Goal: Information Seeking & Learning: Find specific page/section

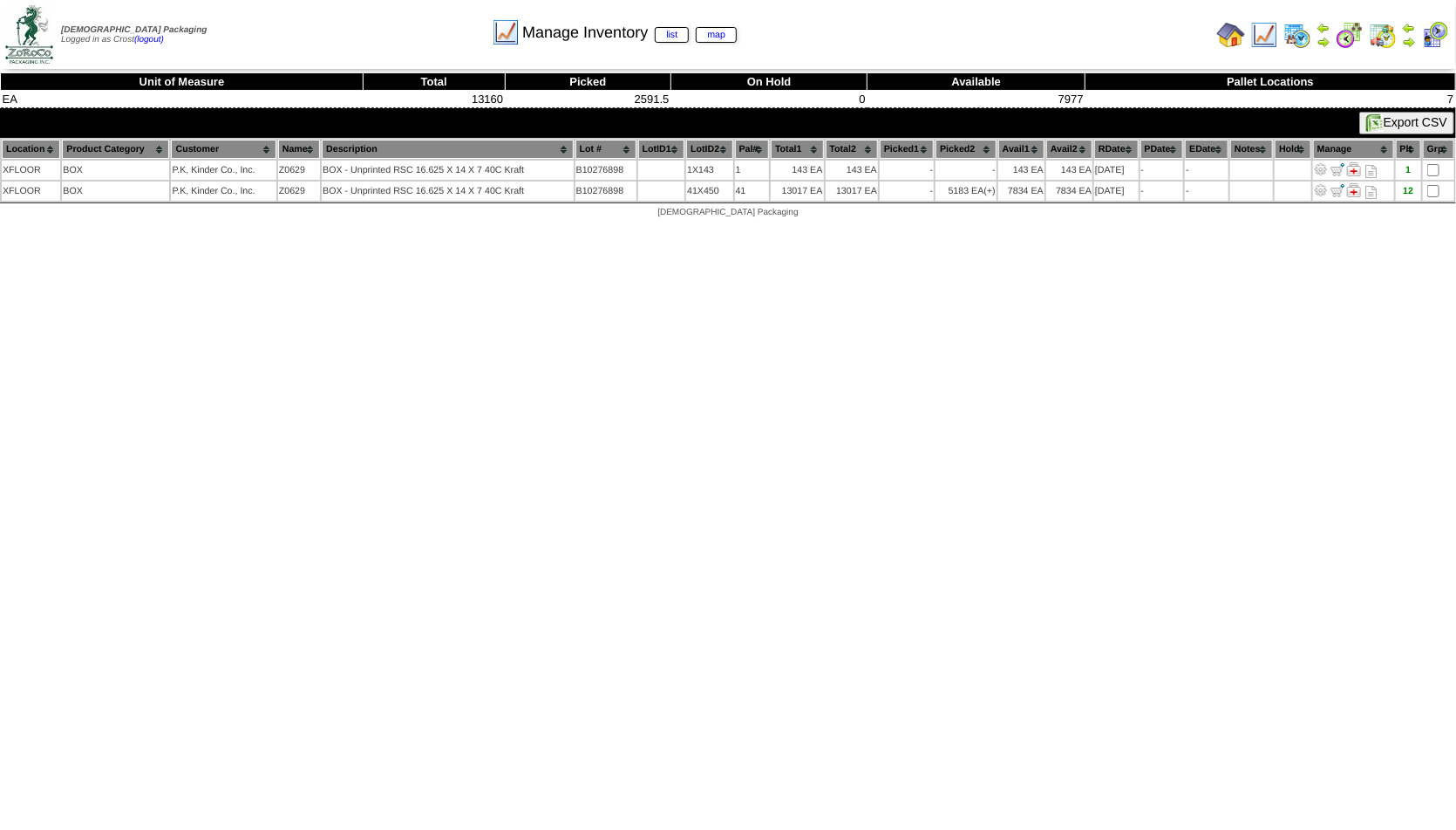
click at [1321, 39] on img at bounding box center [1323, 42] width 14 height 14
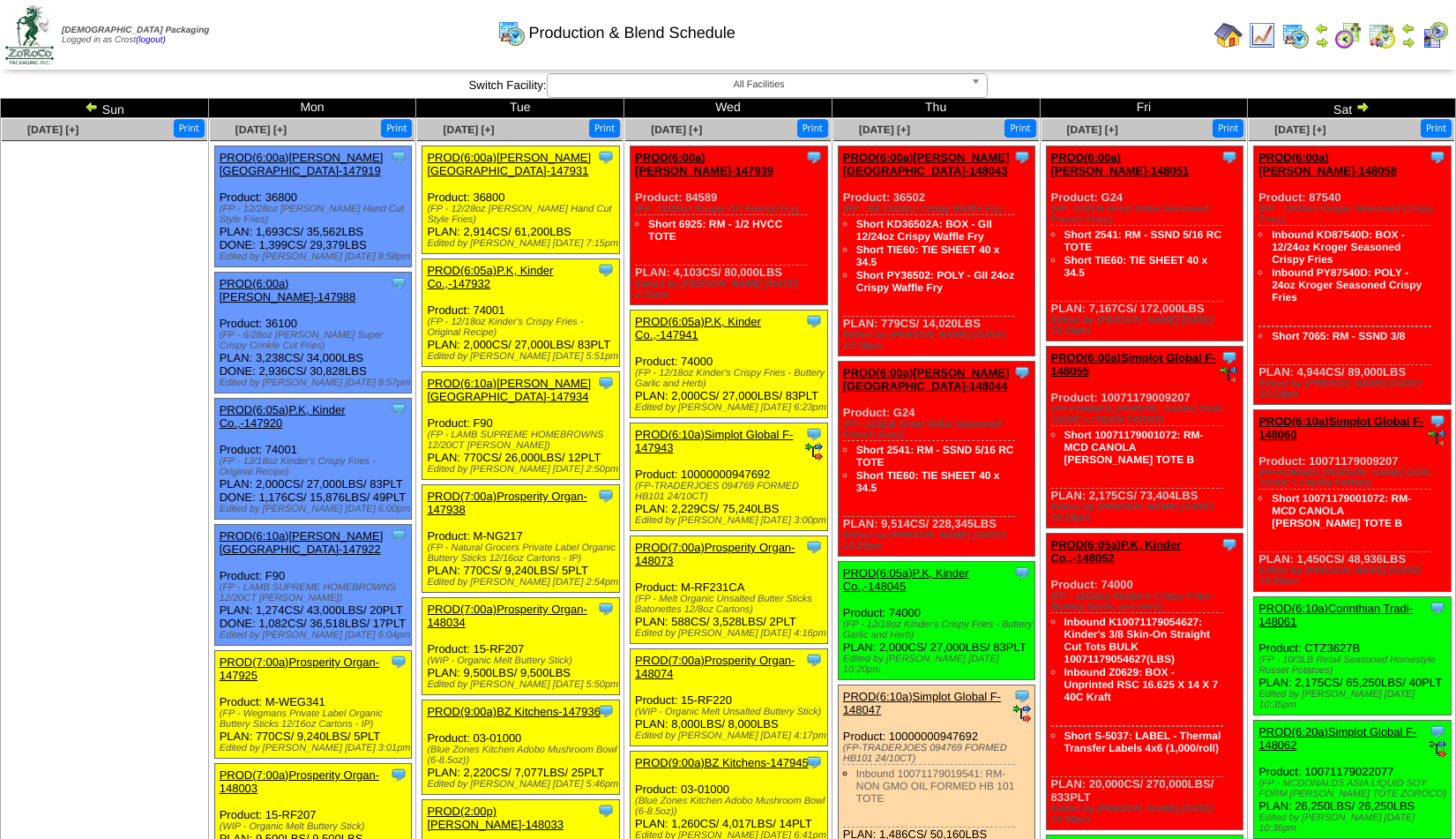
click at [1359, 110] on img at bounding box center [1362, 106] width 14 height 14
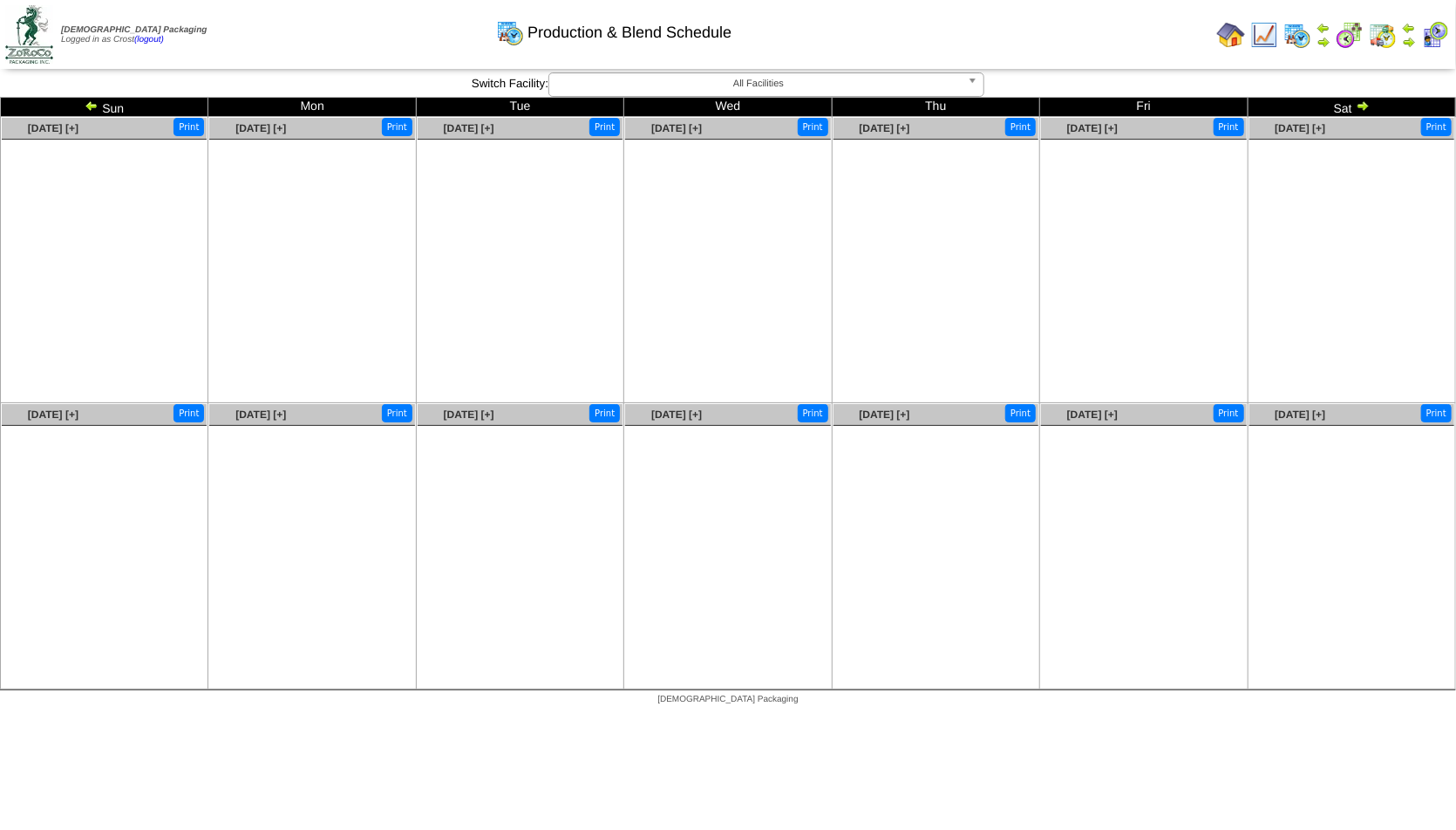
click at [91, 110] on img at bounding box center [91, 105] width 14 height 14
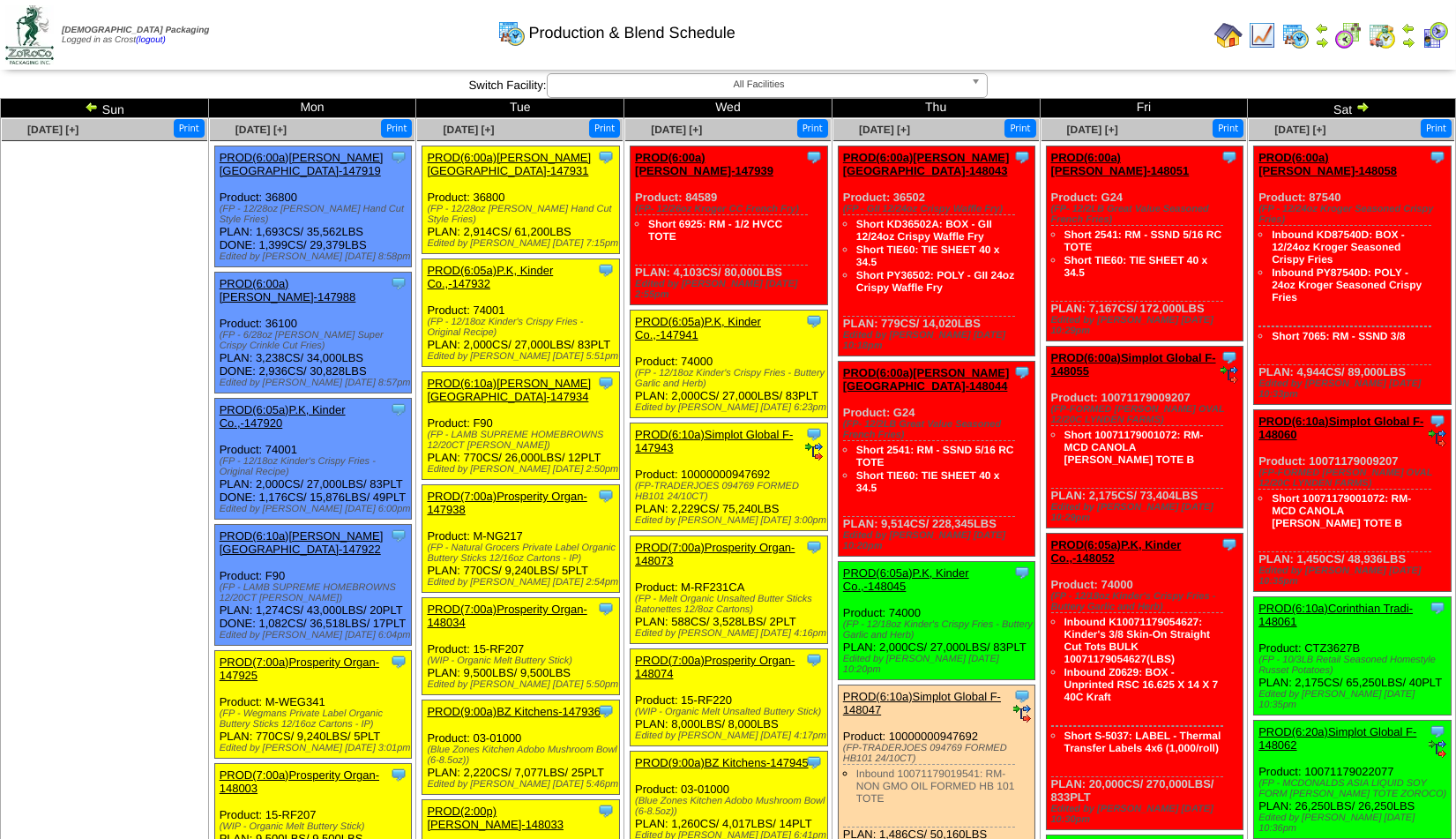
click at [1260, 39] on img at bounding box center [1263, 36] width 28 height 28
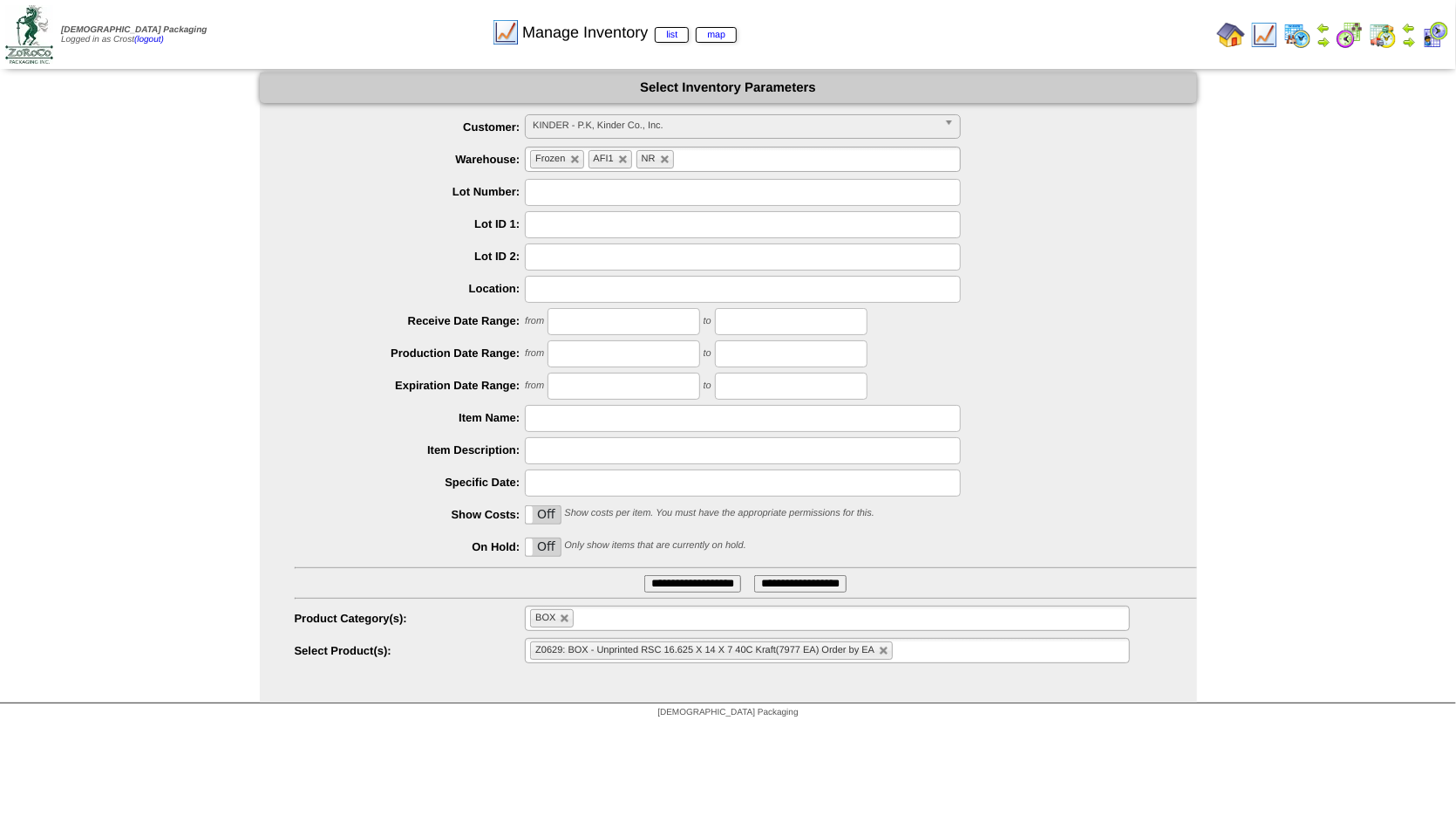
click at [581, 123] on span "KINDER - P.K, Kinder Co., Inc." at bounding box center [735, 125] width 405 height 21
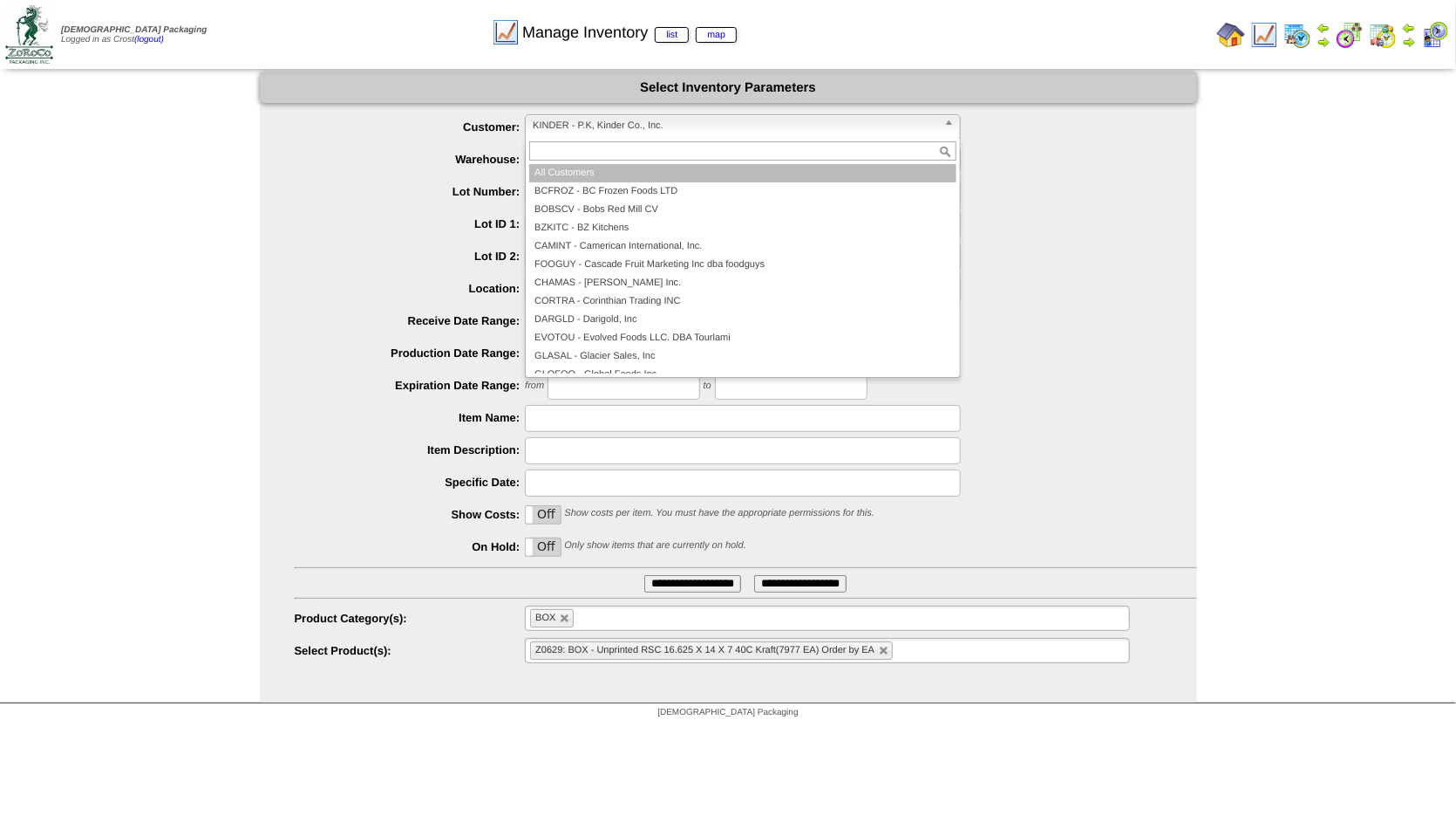
click at [579, 179] on li "All Customers" at bounding box center [742, 174] width 427 height 19
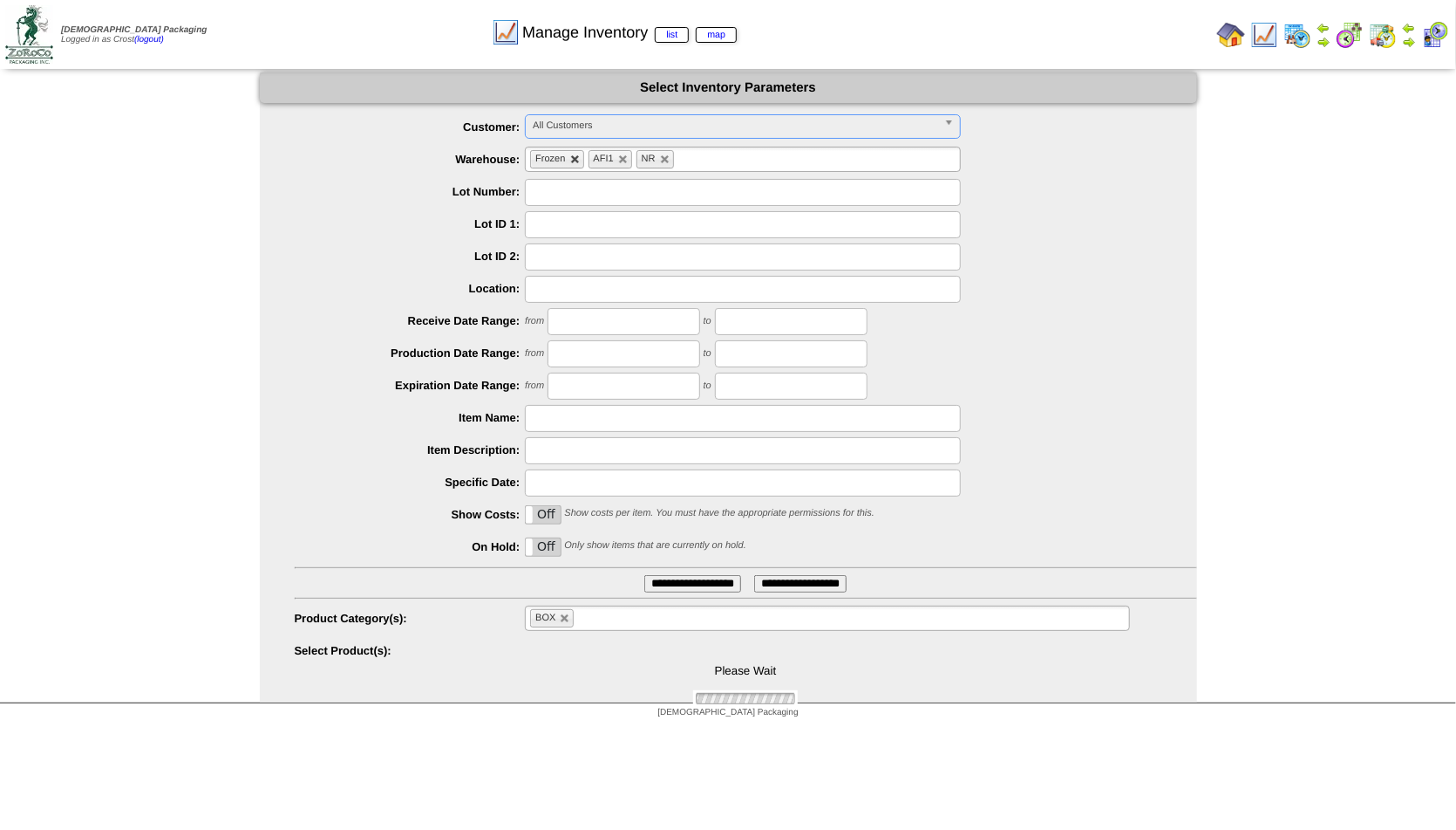
click at [577, 162] on link at bounding box center [574, 159] width 10 height 10
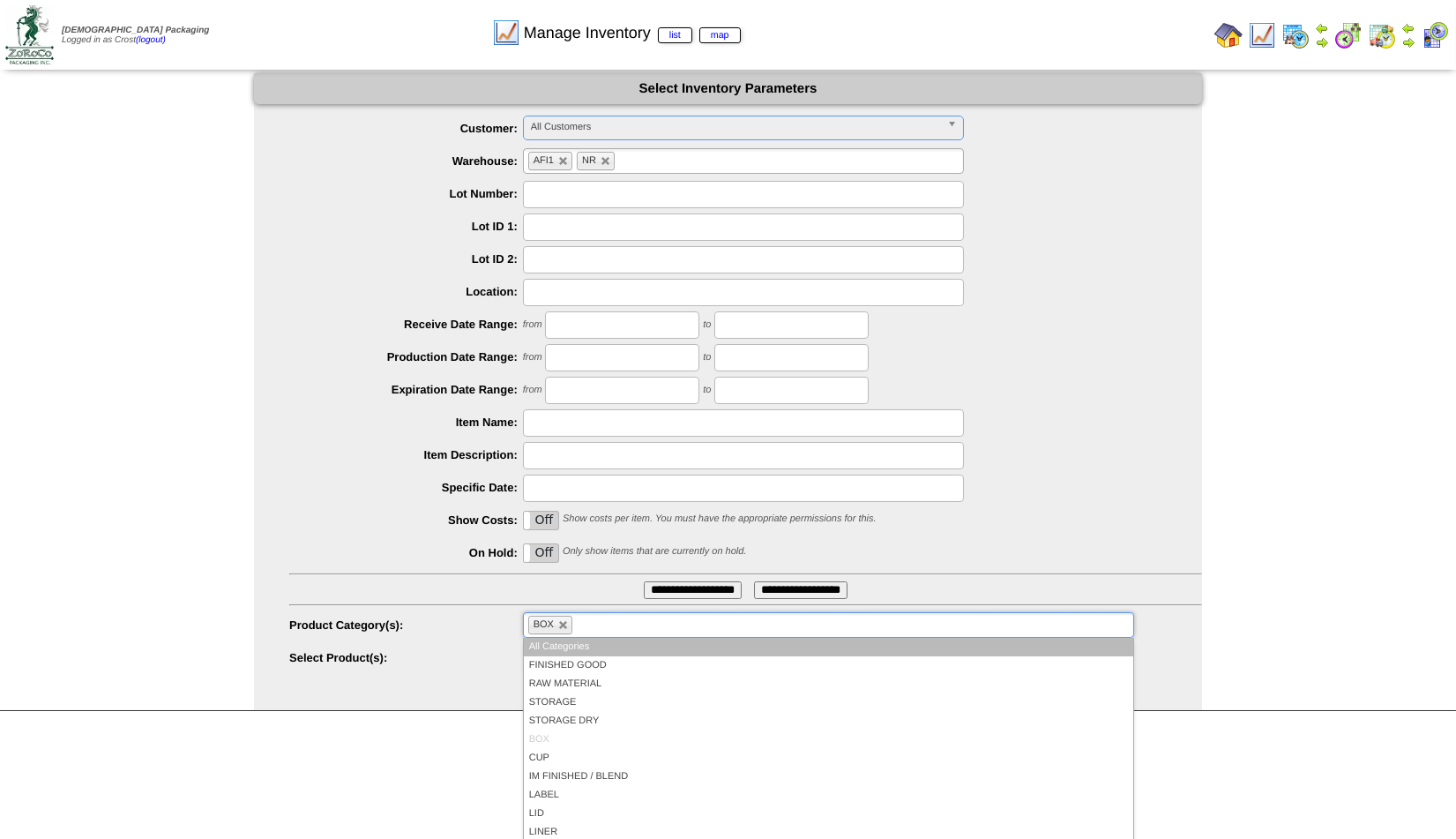
click at [575, 620] on ul "BOX" at bounding box center [828, 624] width 611 height 25
click at [562, 642] on li "All Categories" at bounding box center [828, 647] width 609 height 19
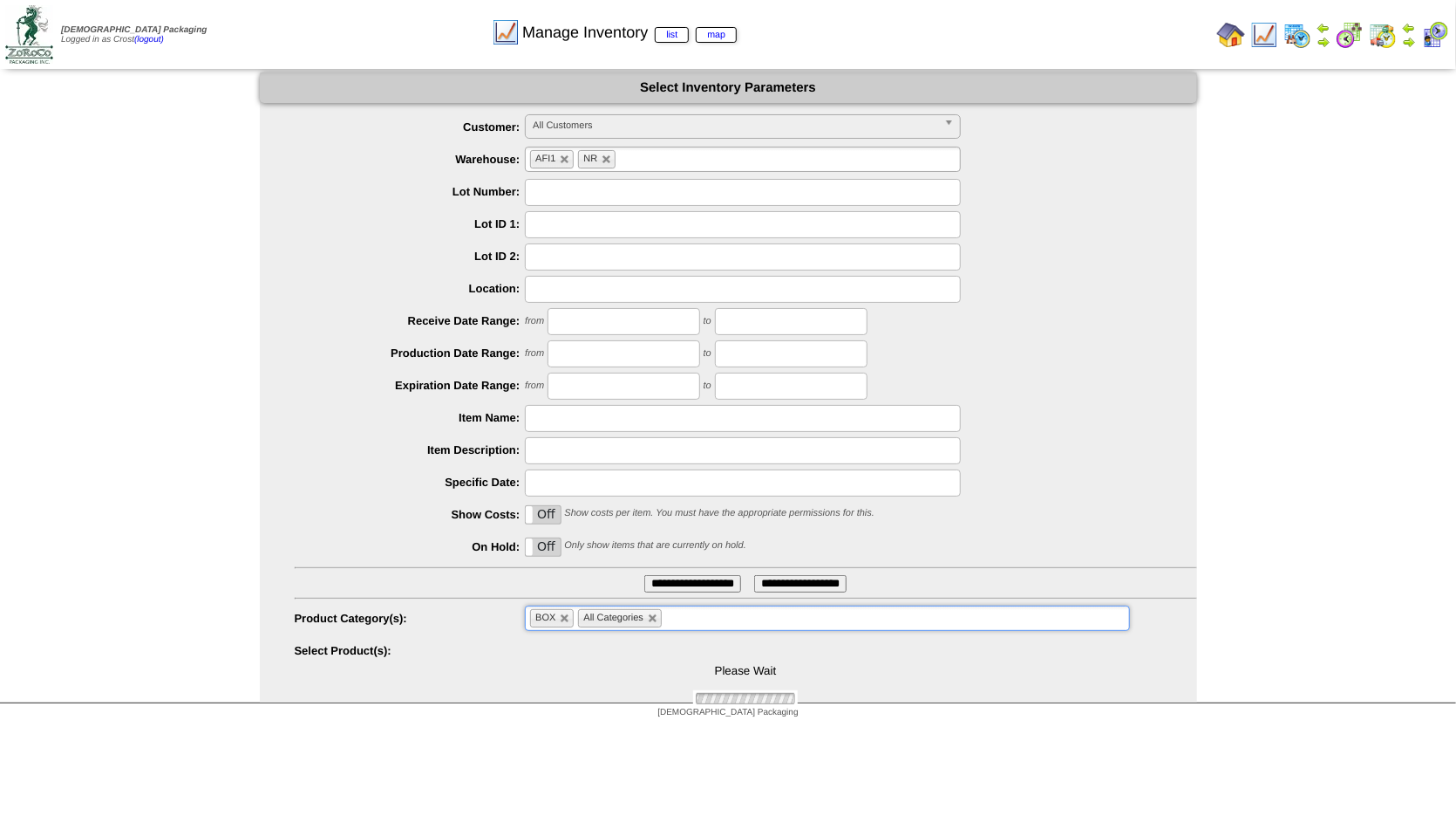
drag, startPoint x: 561, startPoint y: 618, endPoint x: 570, endPoint y: 619, distance: 9.1
click at [565, 618] on link at bounding box center [564, 618] width 10 height 10
click at [603, 616] on link at bounding box center [604, 618] width 10 height 10
click at [663, 582] on input "**********" at bounding box center [692, 583] width 97 height 18
type input "**********"
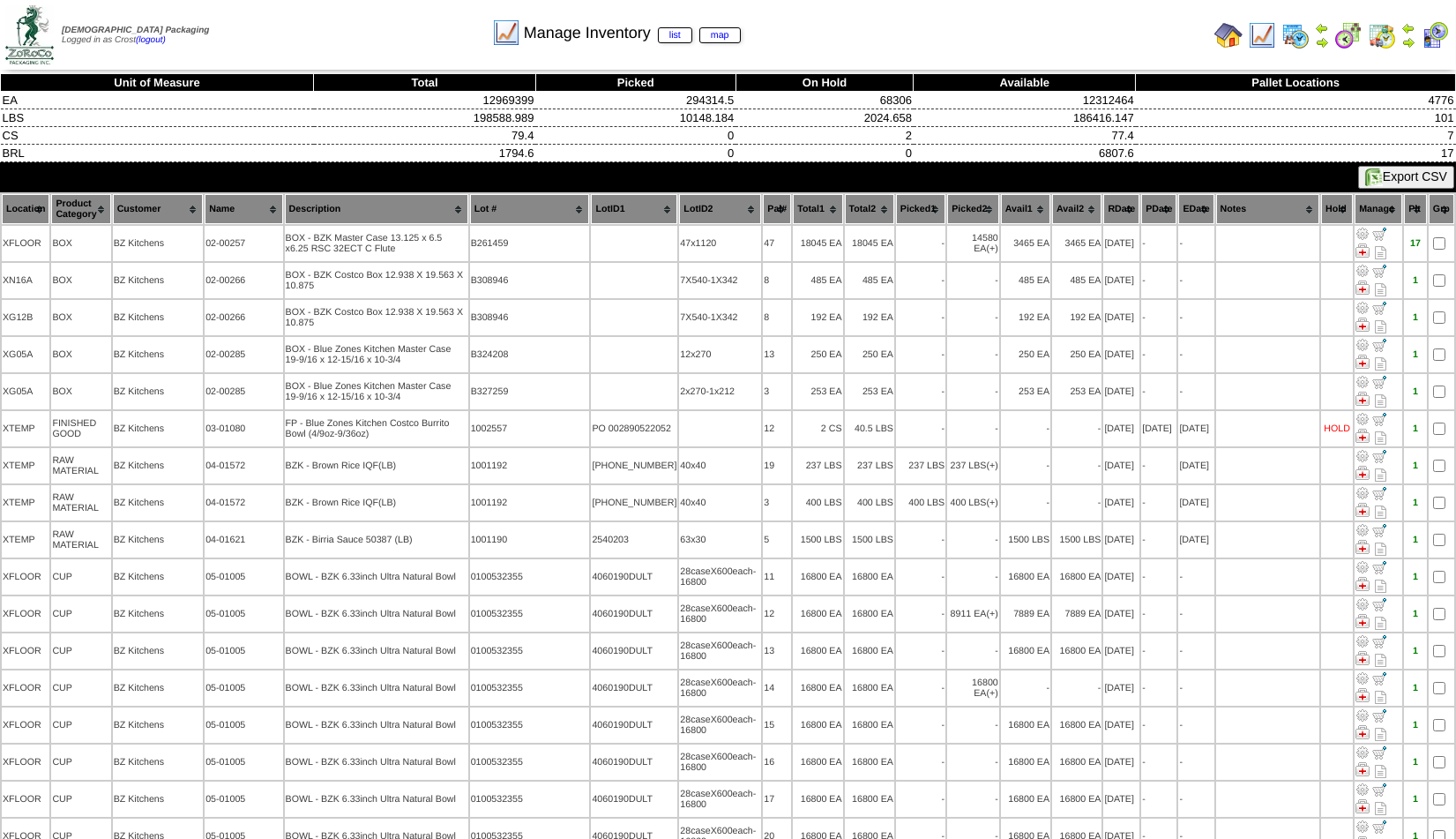
click at [1103, 206] on th "RDate" at bounding box center [1121, 209] width 37 height 30
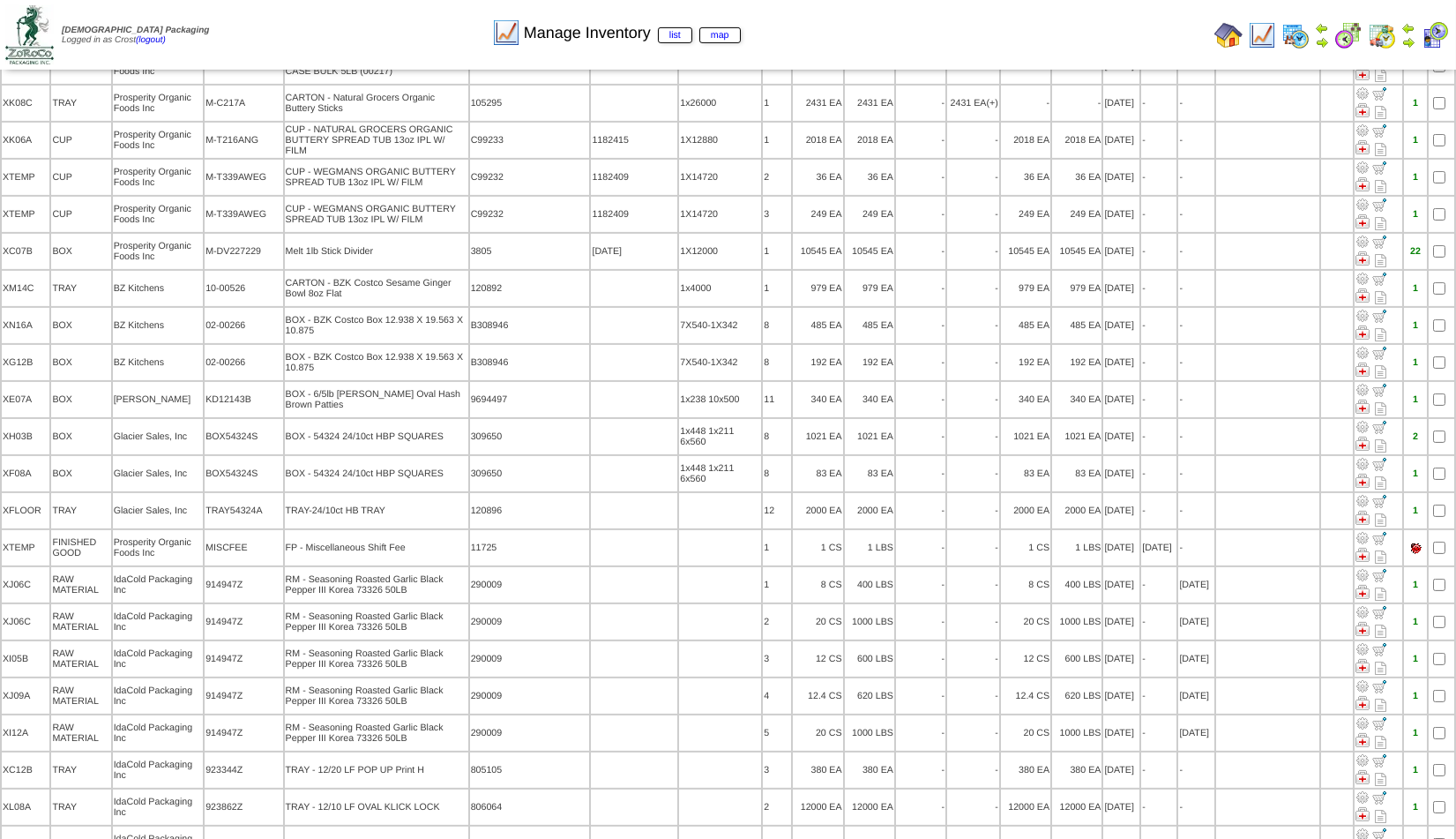
scroll to position [2636, 0]
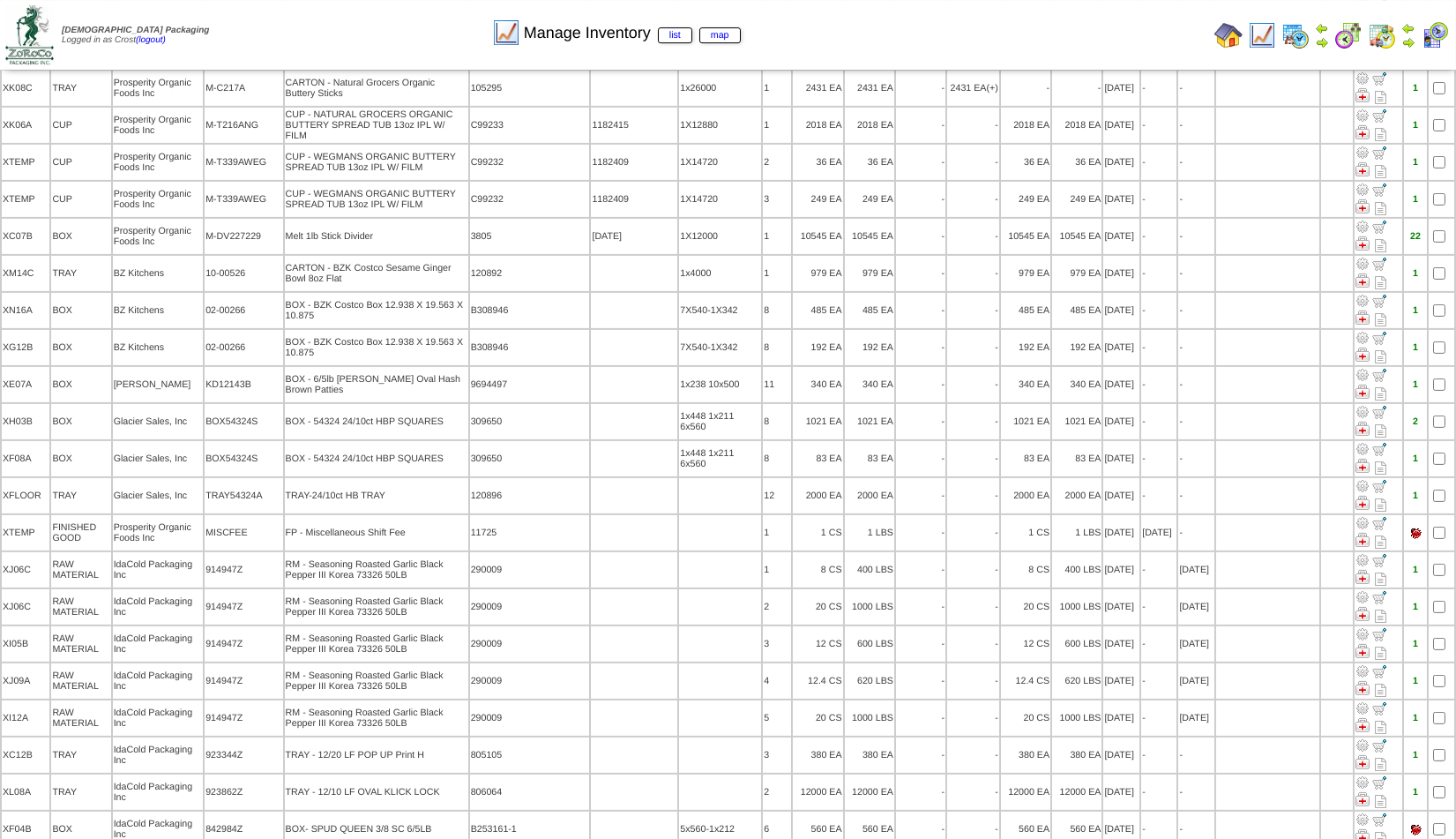
click at [1327, 37] on img at bounding box center [1322, 42] width 14 height 14
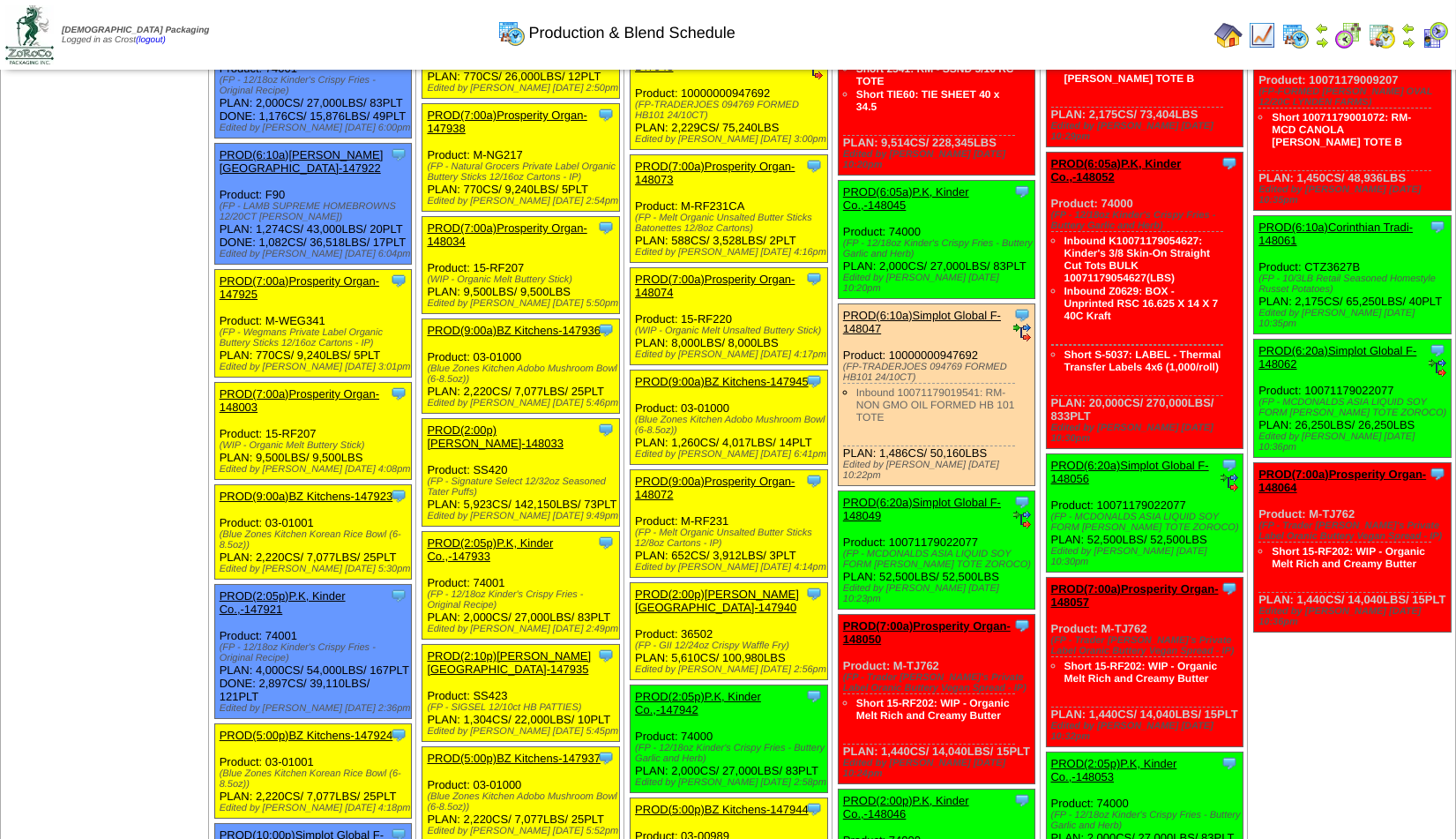
scroll to position [381, 0]
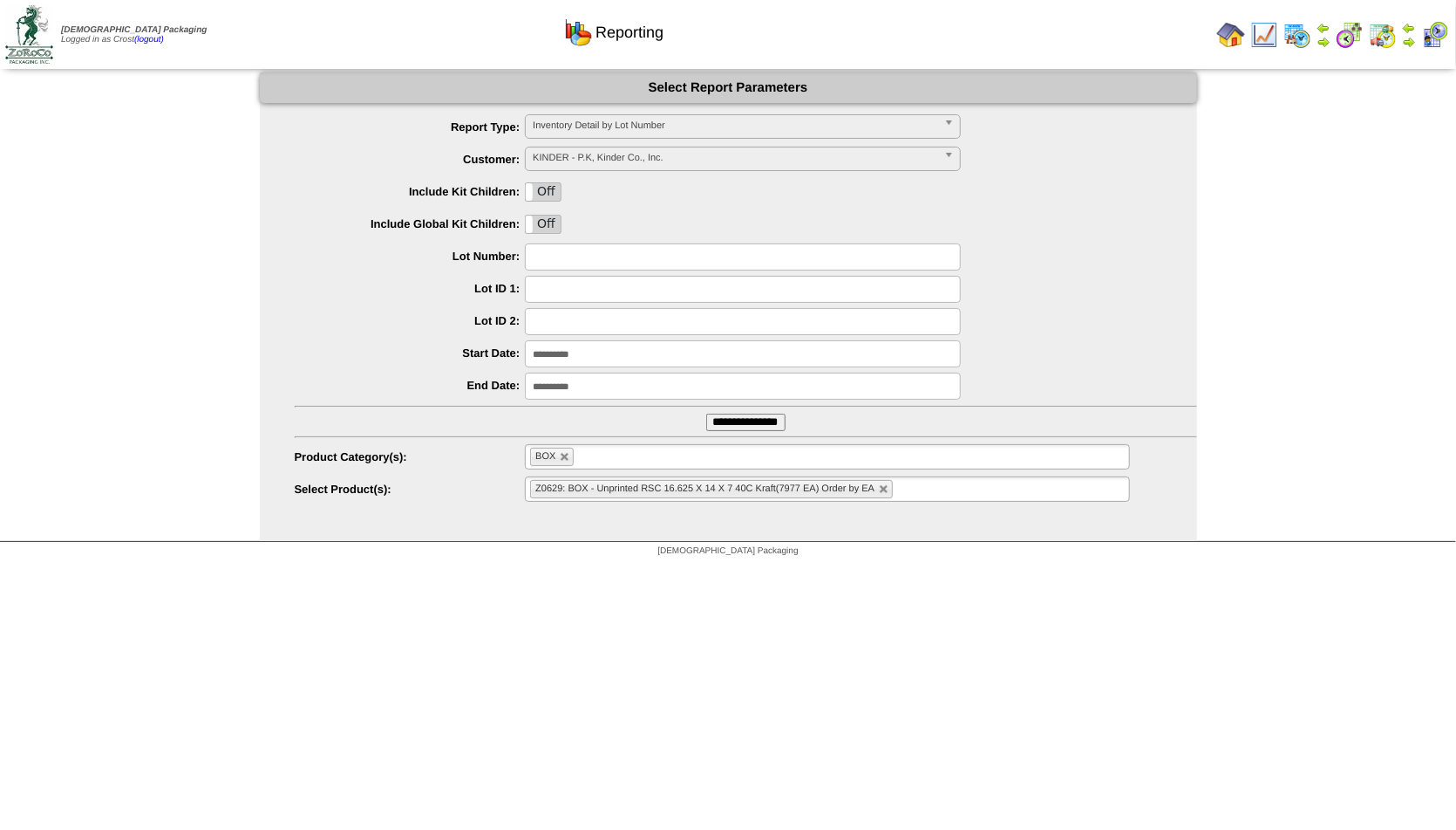
click at [608, 123] on span "Inventory Detail by Lot Number" at bounding box center [735, 125] width 405 height 21
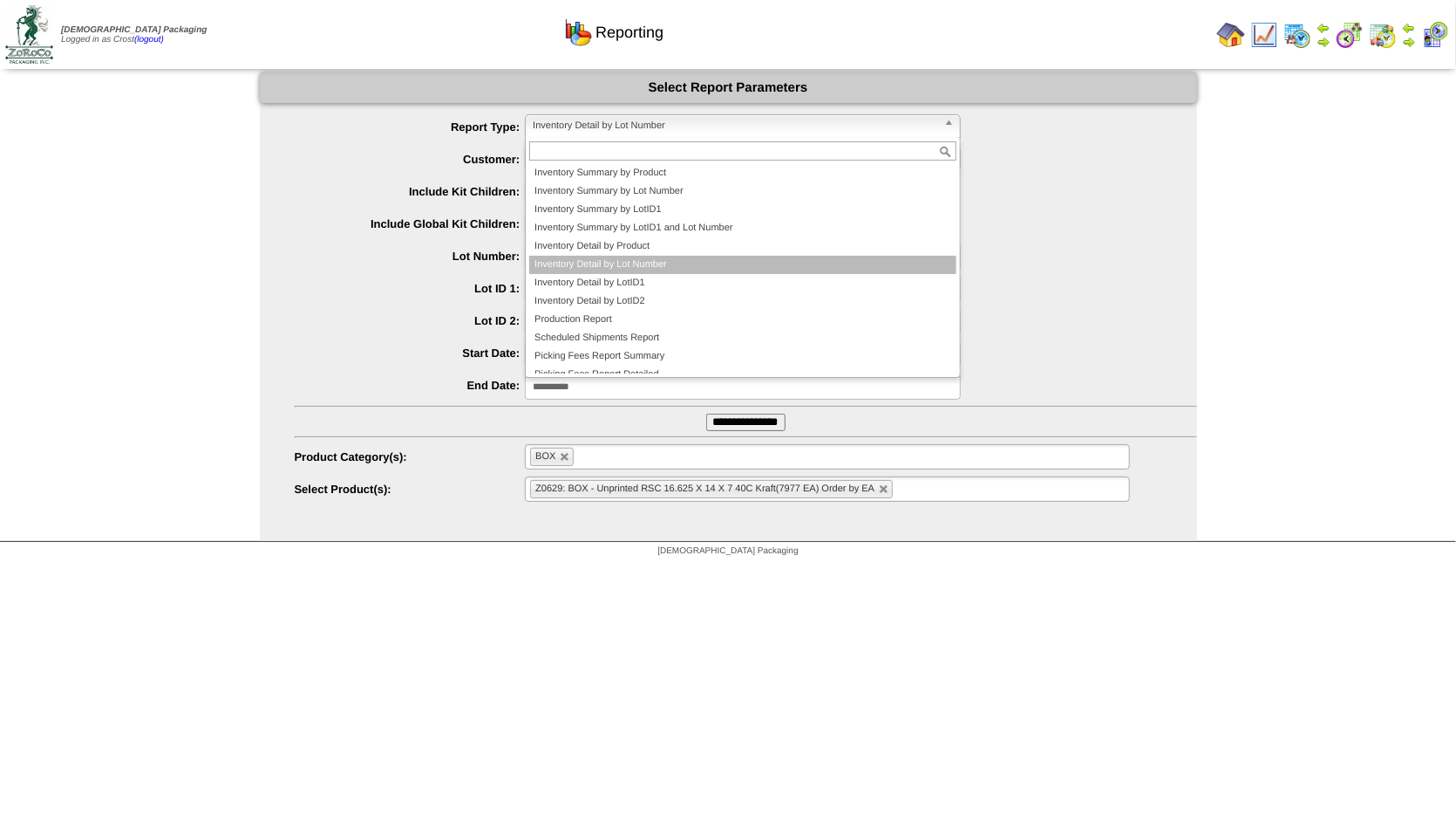
click at [1262, 36] on img at bounding box center [1264, 35] width 28 height 28
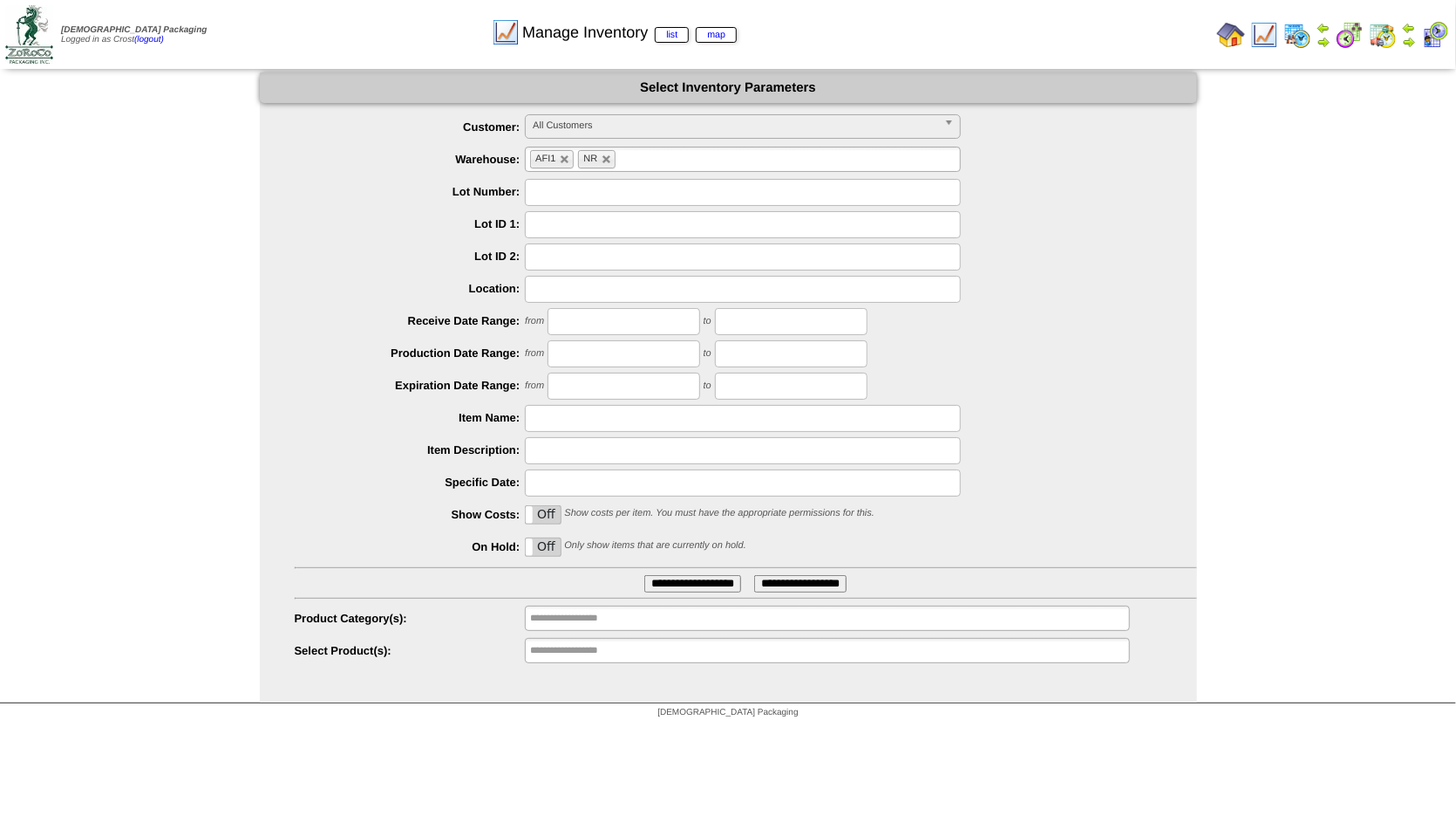
click at [577, 123] on span "All Customers" at bounding box center [735, 125] width 405 height 21
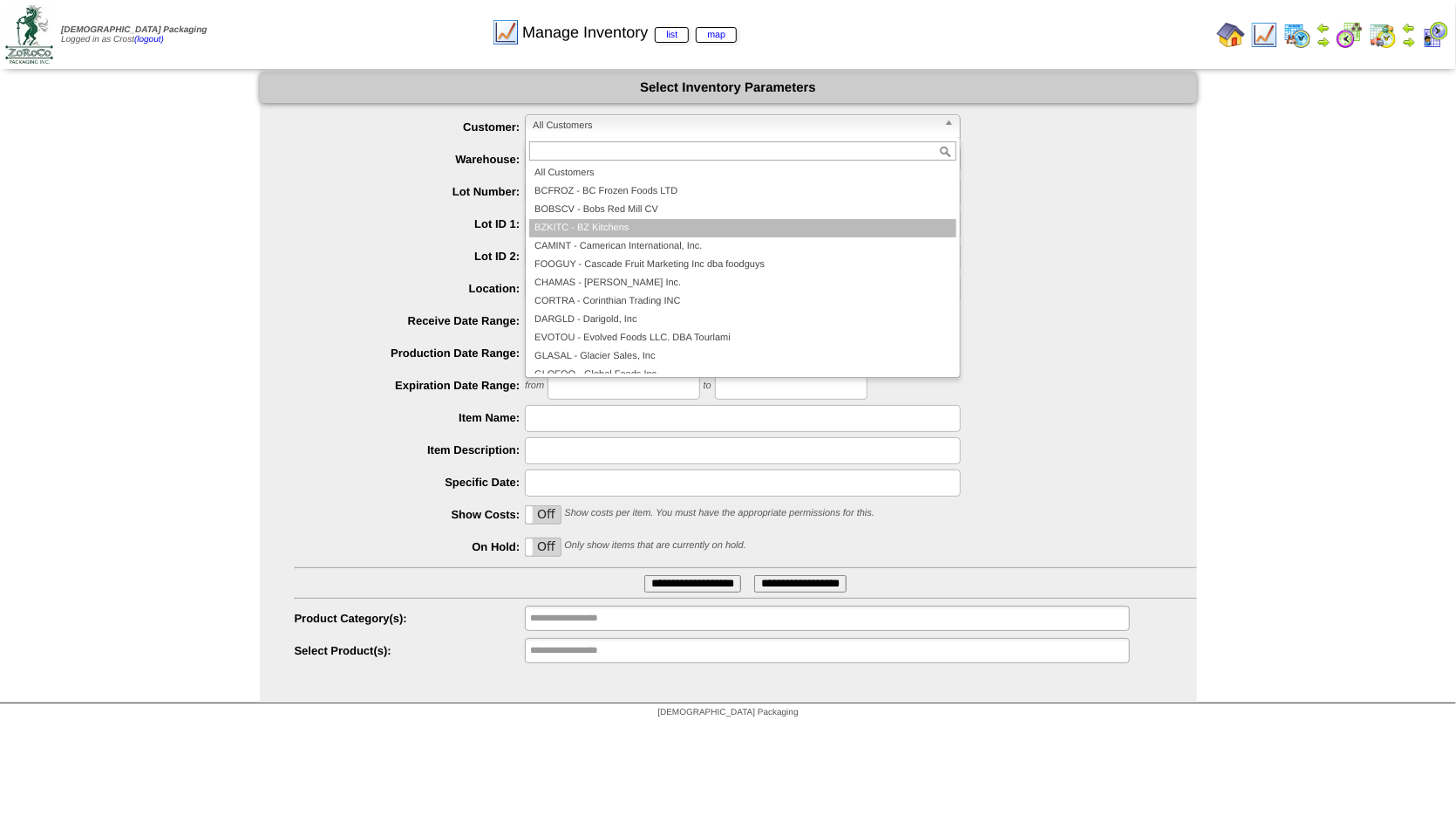
click at [630, 225] on li "BZKITC - BZ Kitchens" at bounding box center [742, 228] width 427 height 19
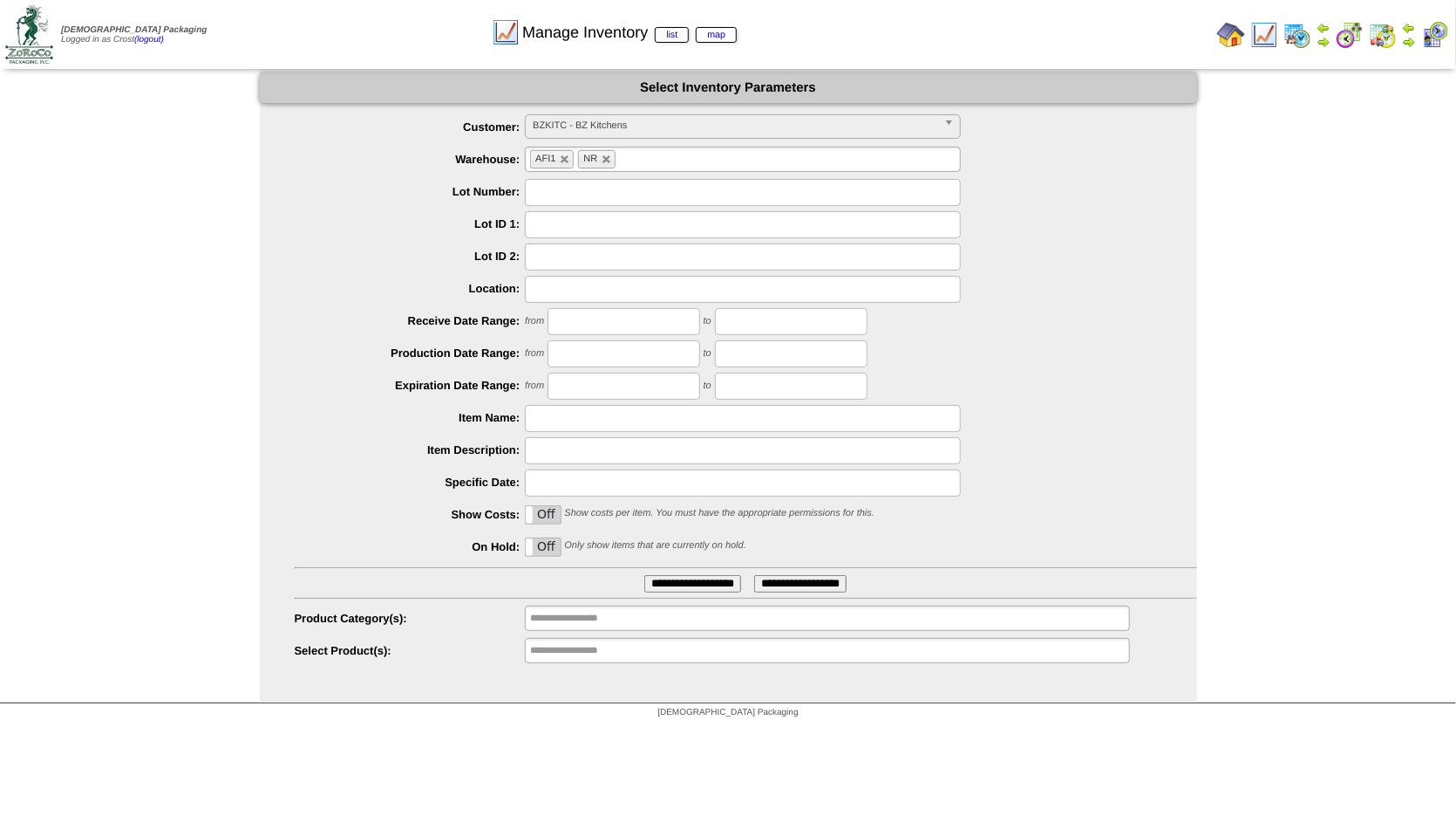
click at [662, 585] on input "**********" at bounding box center [692, 583] width 97 height 18
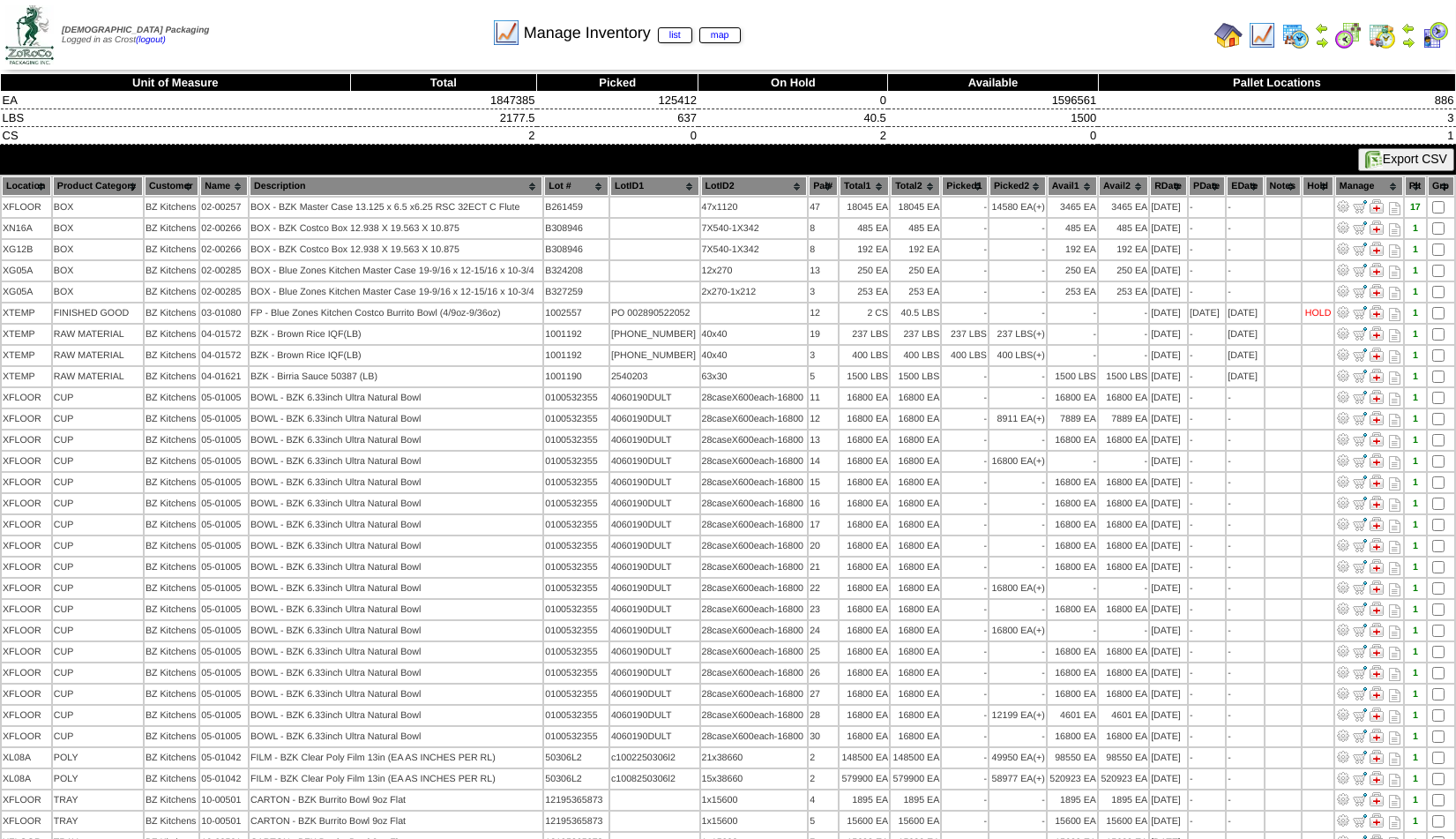
click at [222, 189] on th "Name" at bounding box center [223, 186] width 48 height 20
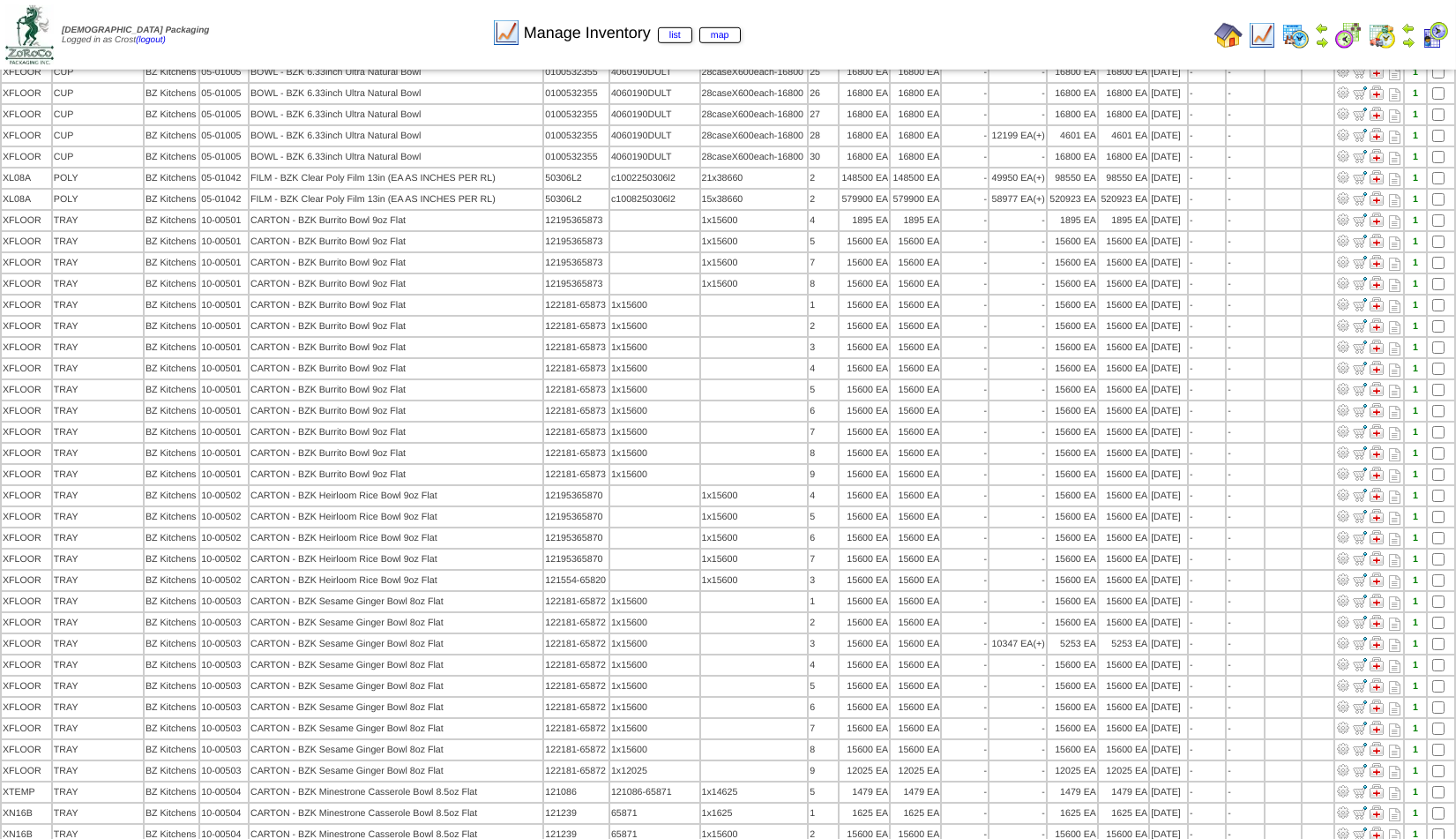
scroll to position [582, 0]
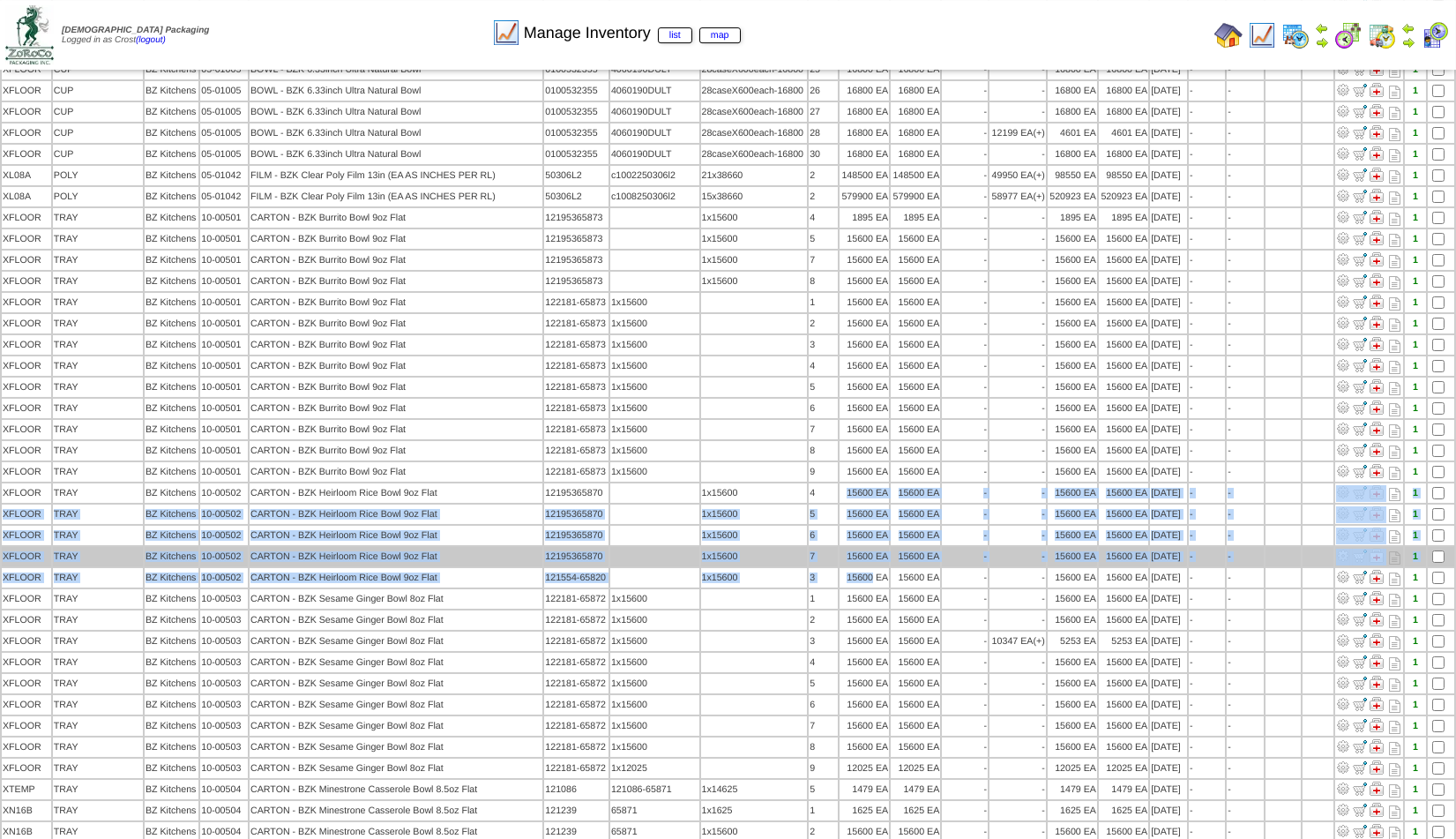
drag, startPoint x: 840, startPoint y: 491, endPoint x: 871, endPoint y: 563, distance: 78.4
click at [864, 569] on tbody "XFLOOR BOX 47 -" at bounding box center [728, 598] width 1453 height 1966
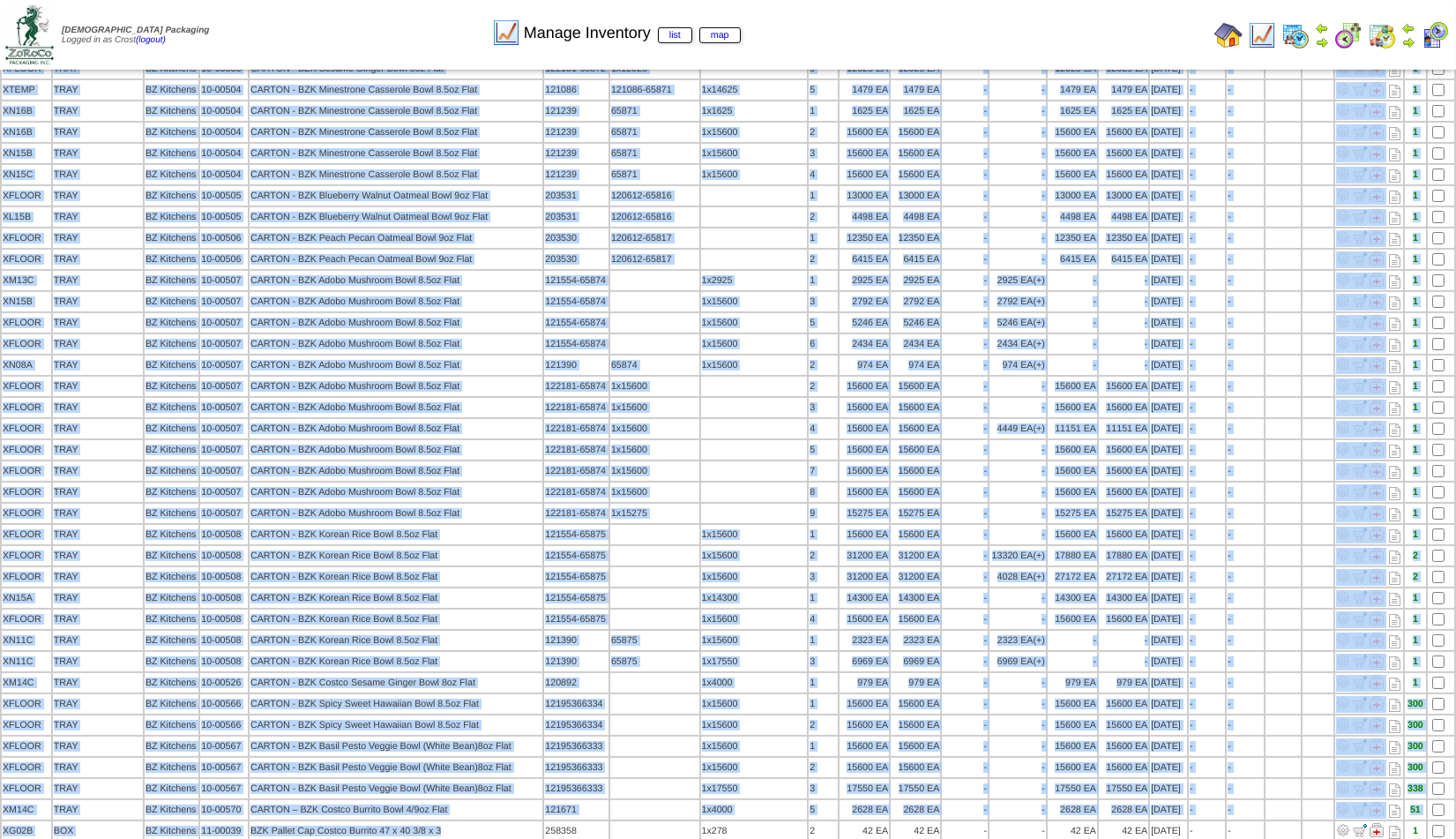
scroll to position [1293, 0]
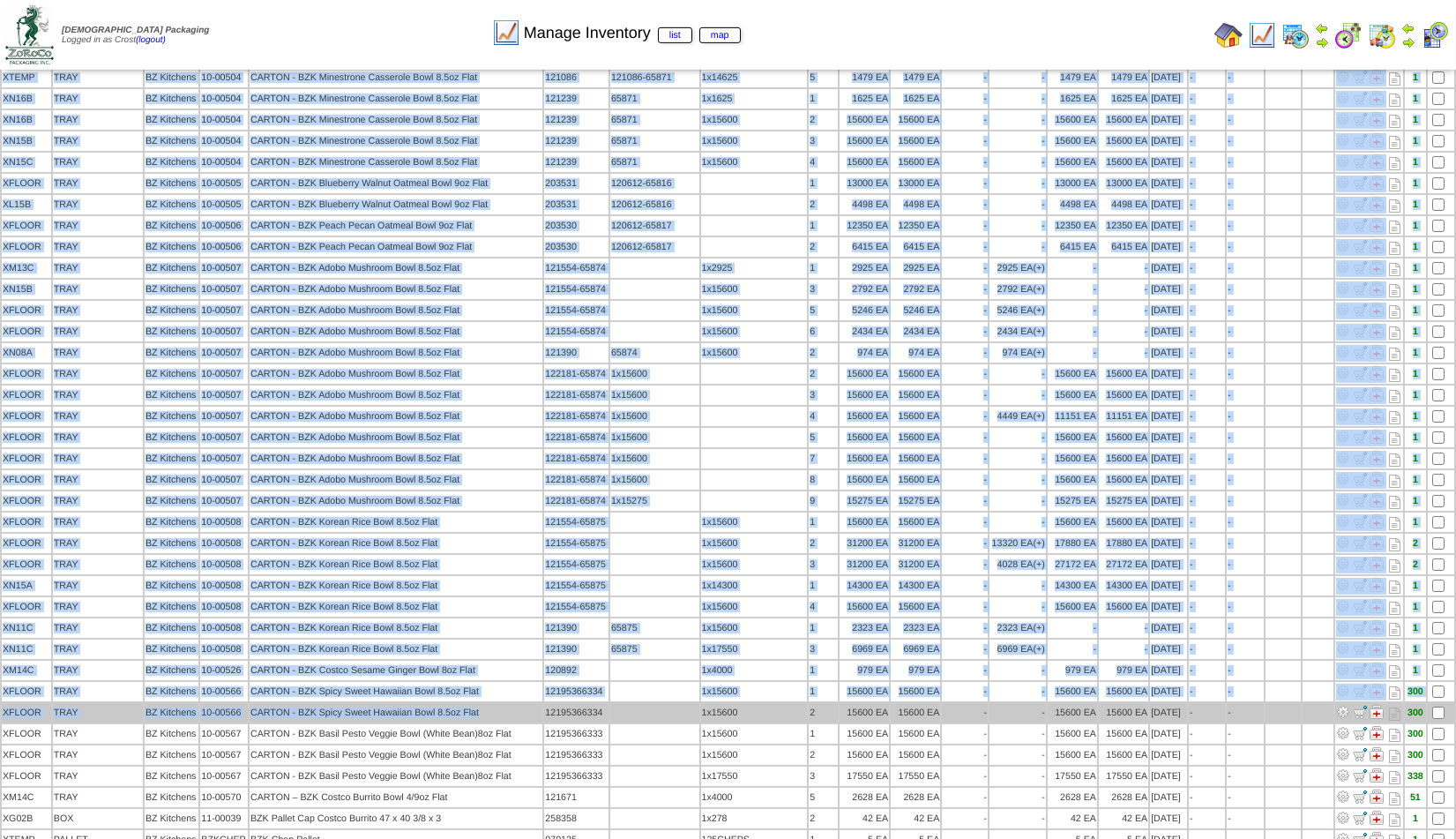
drag, startPoint x: 147, startPoint y: 121, endPoint x: 510, endPoint y: 704, distance: 686.8
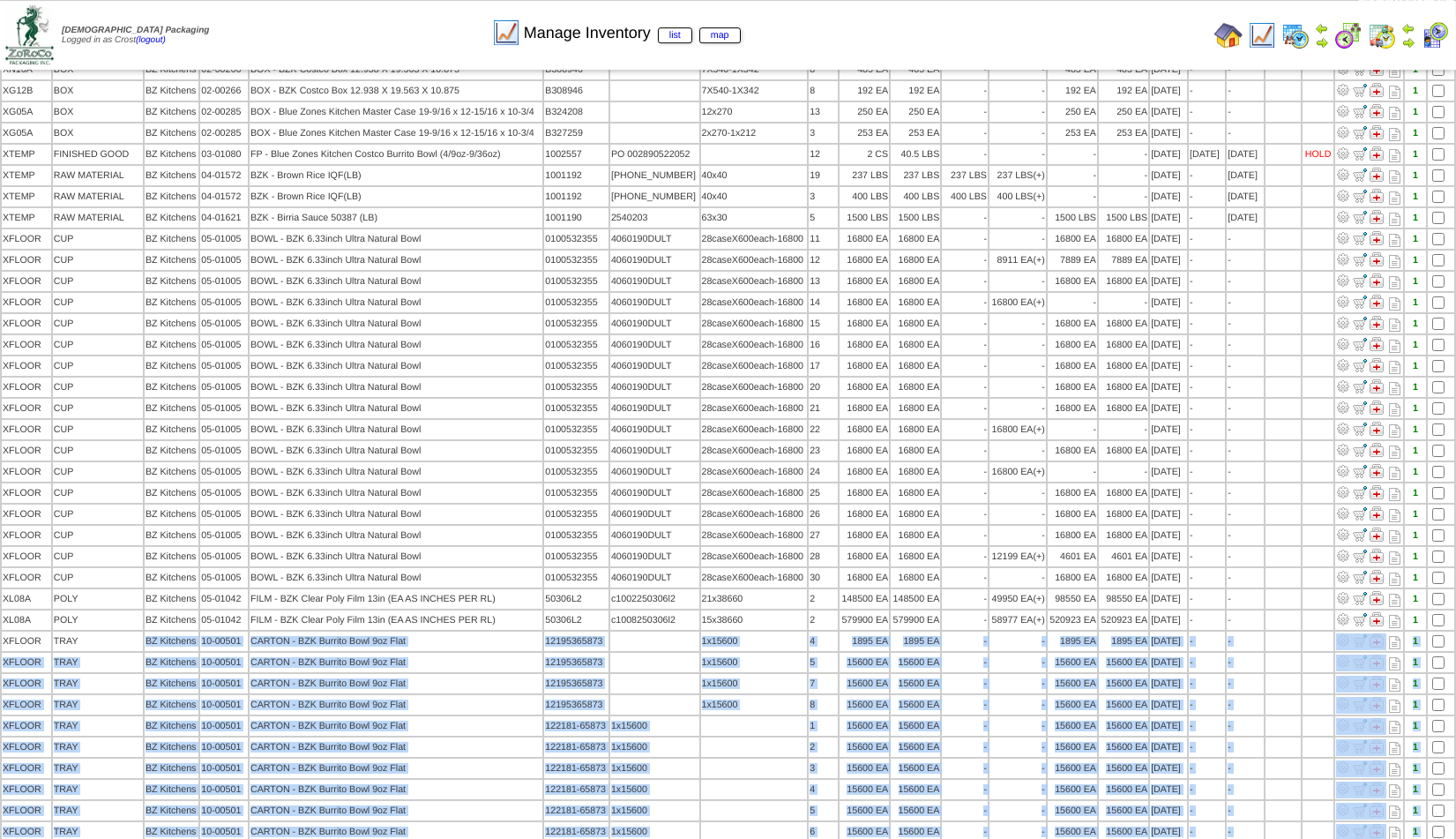
scroll to position [153, 0]
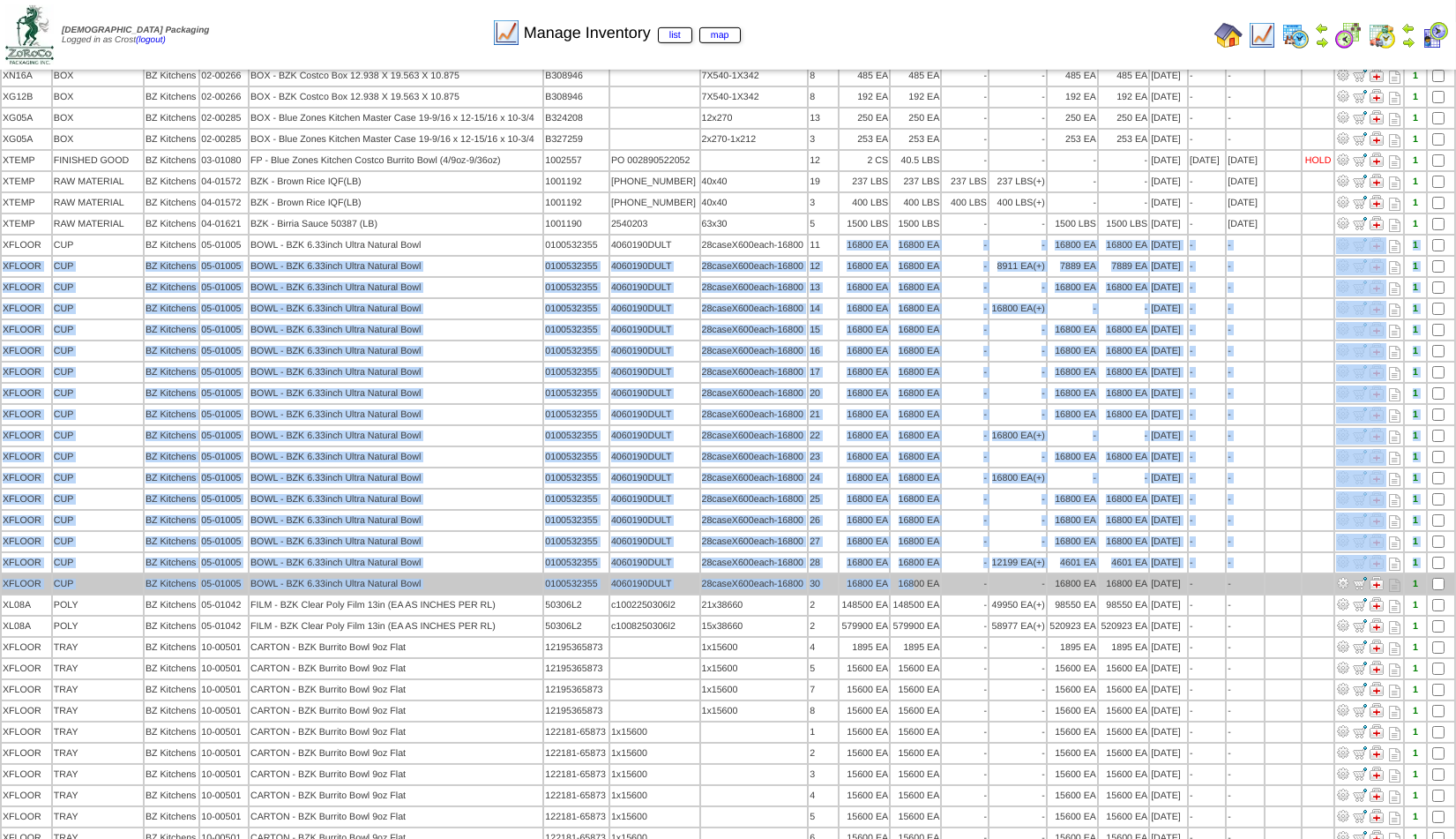
drag, startPoint x: 838, startPoint y: 243, endPoint x: 907, endPoint y: 582, distance: 346.0
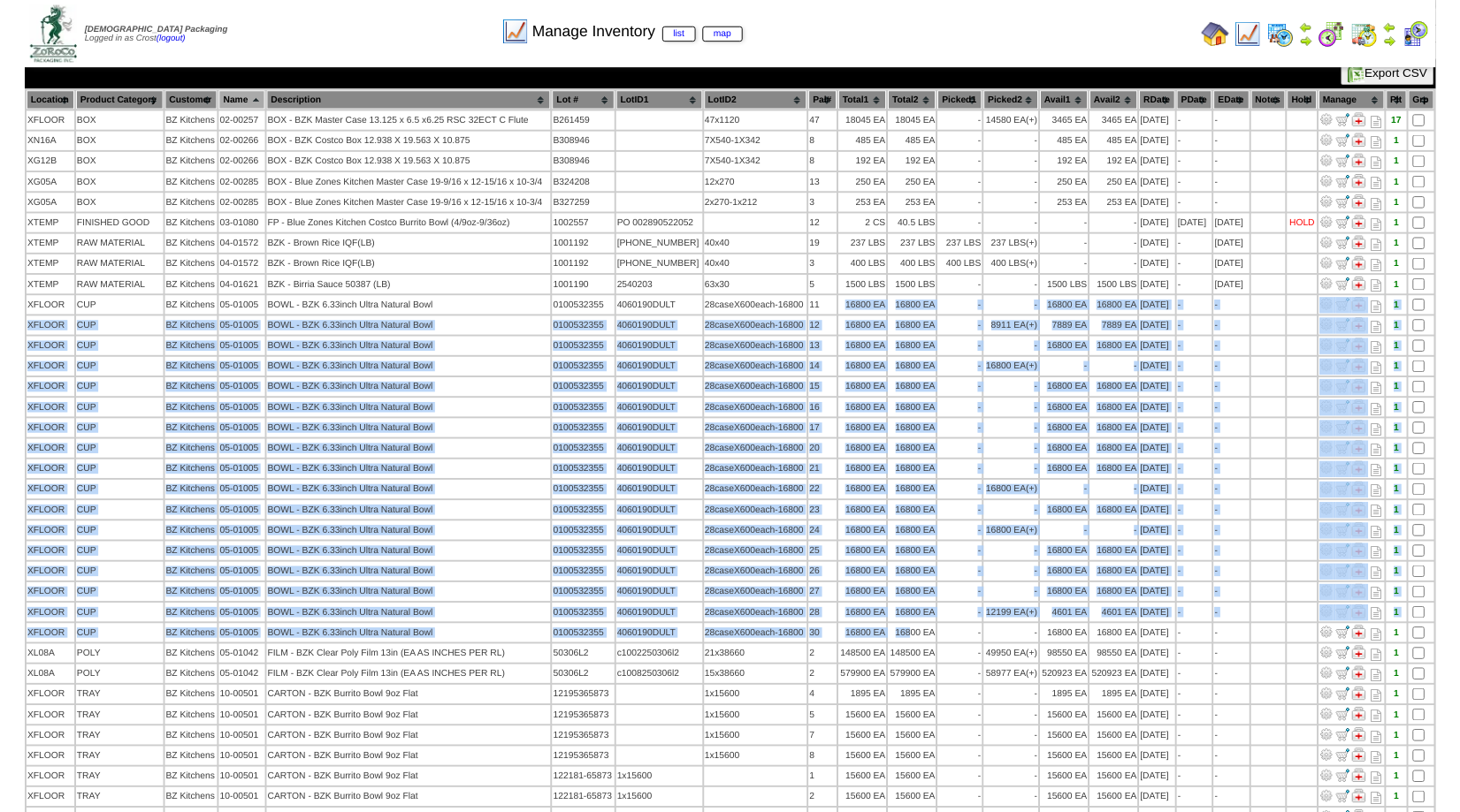
scroll to position [42, 0]
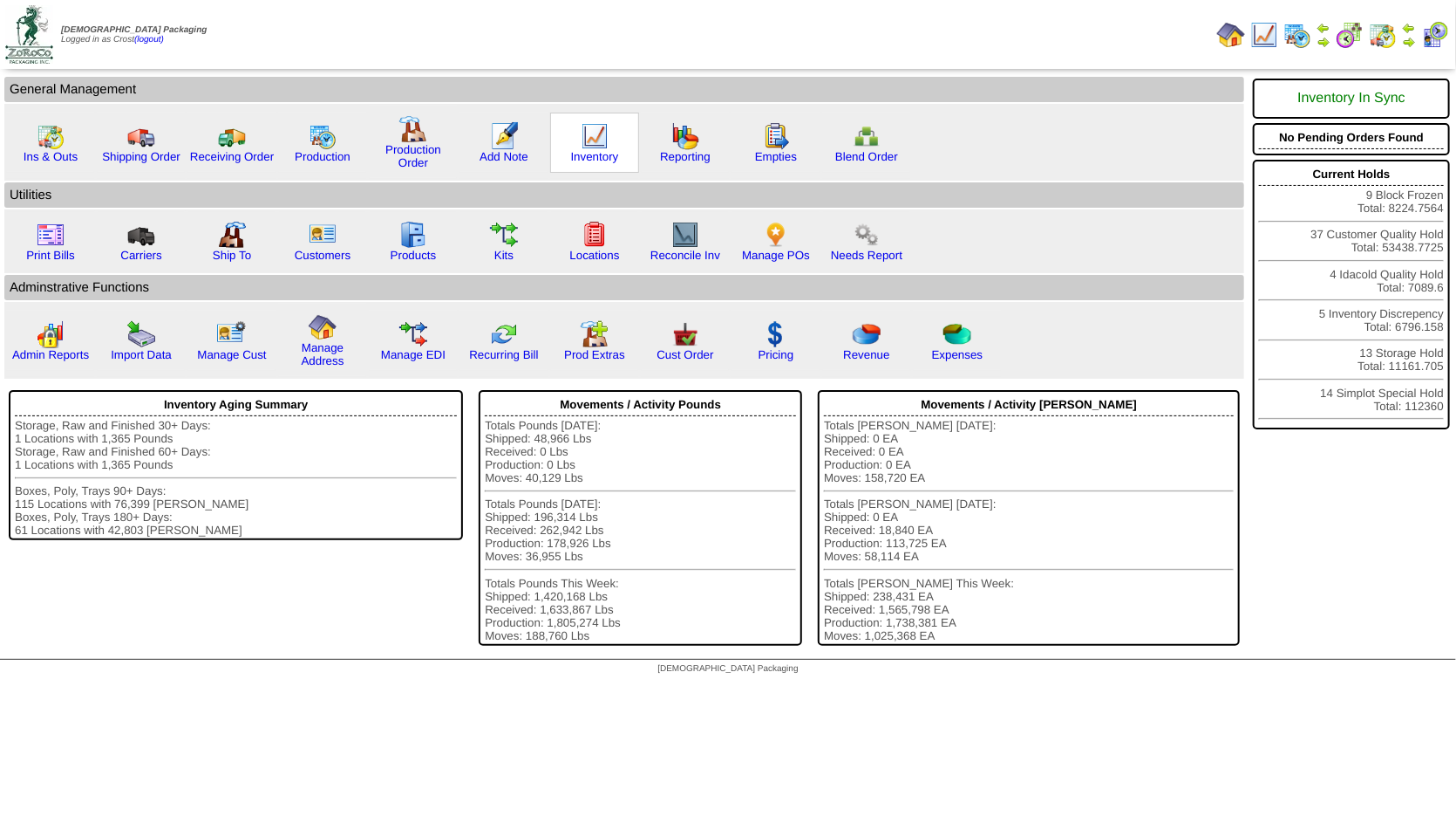
click at [586, 149] on img at bounding box center [595, 136] width 28 height 28
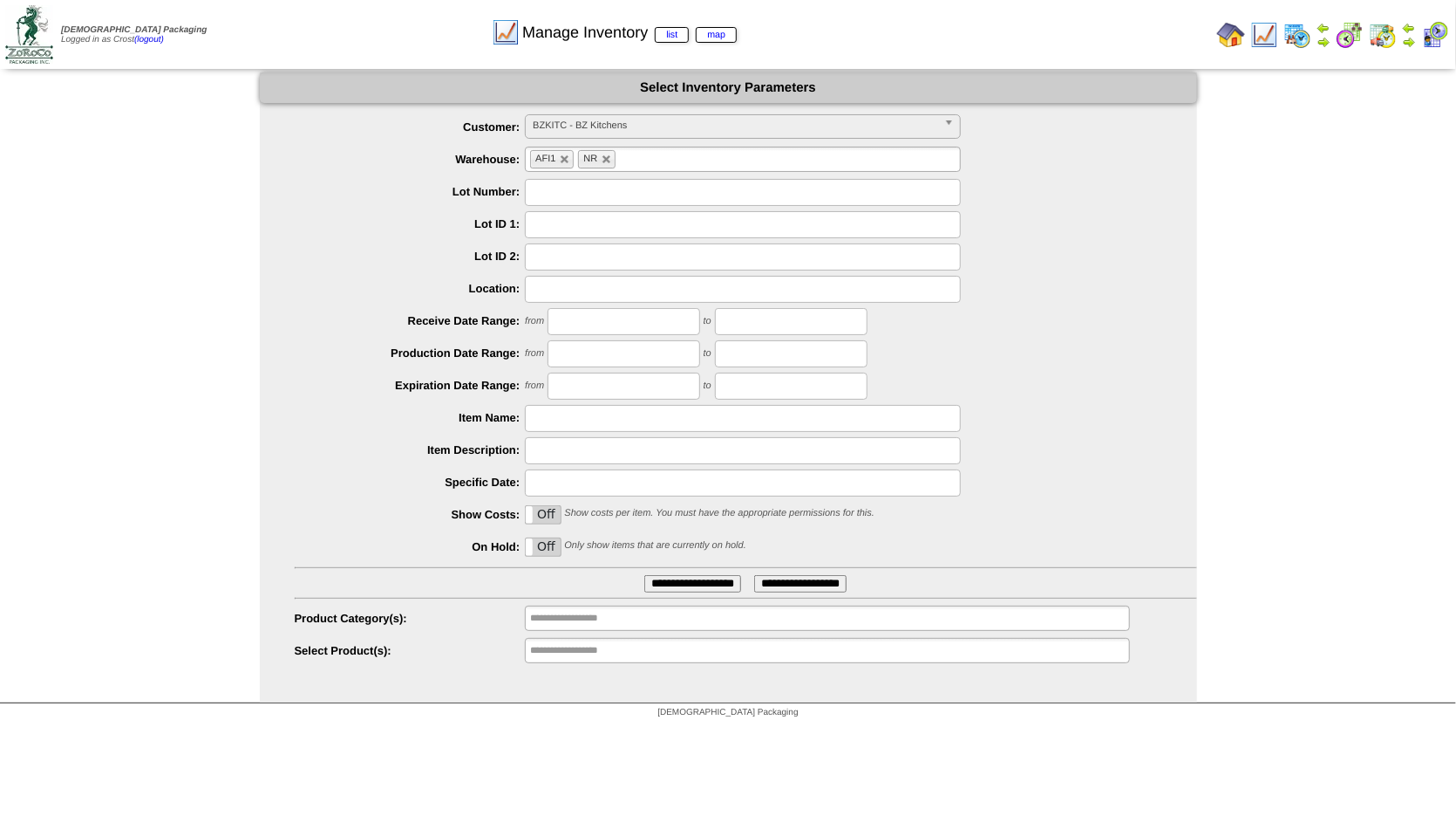
click at [594, 124] on span "BZKITC - BZ Kitchens" at bounding box center [735, 125] width 405 height 21
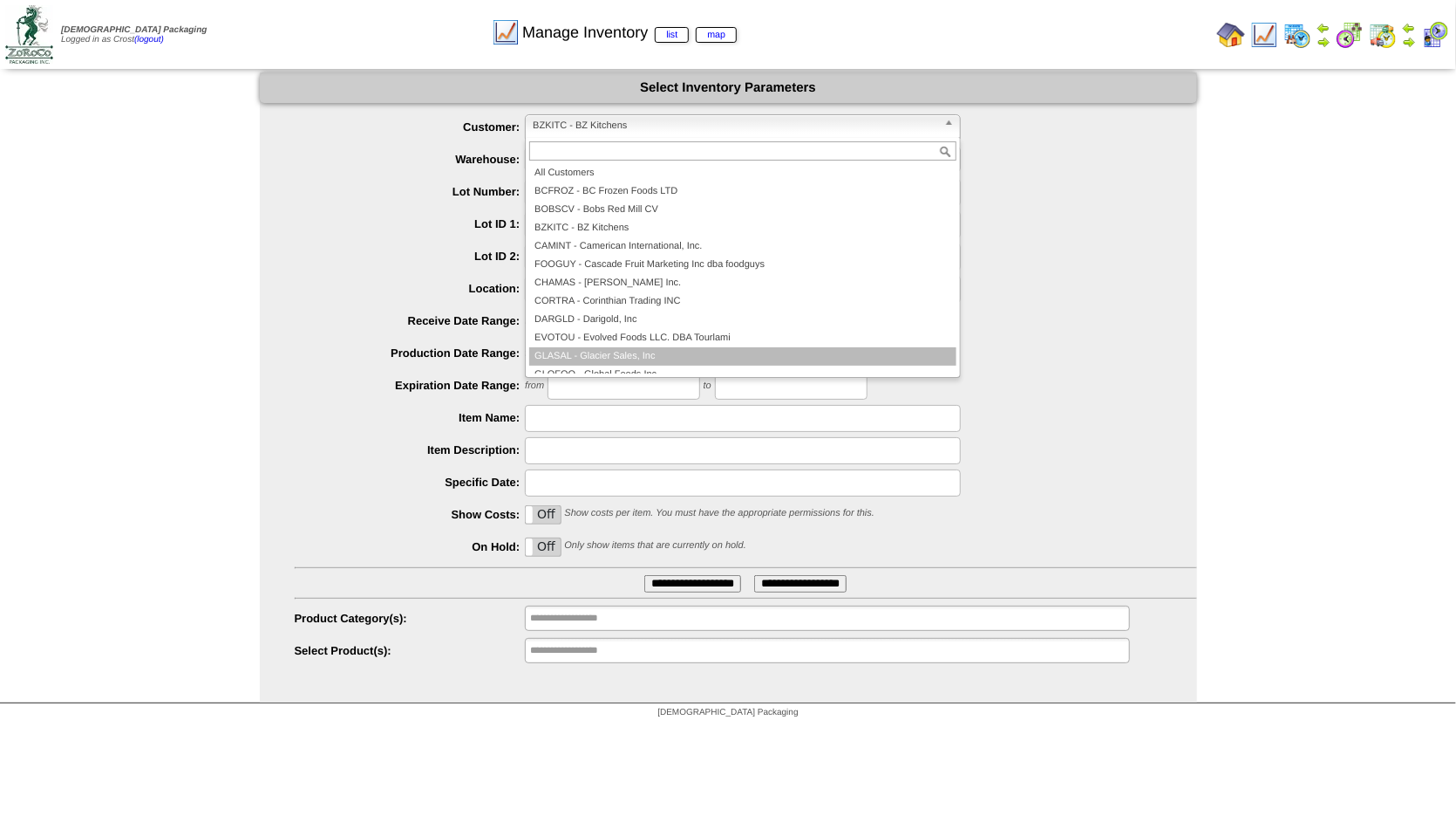
click at [602, 354] on li "GLASAL - Glacier Sales, Inc" at bounding box center [742, 357] width 427 height 19
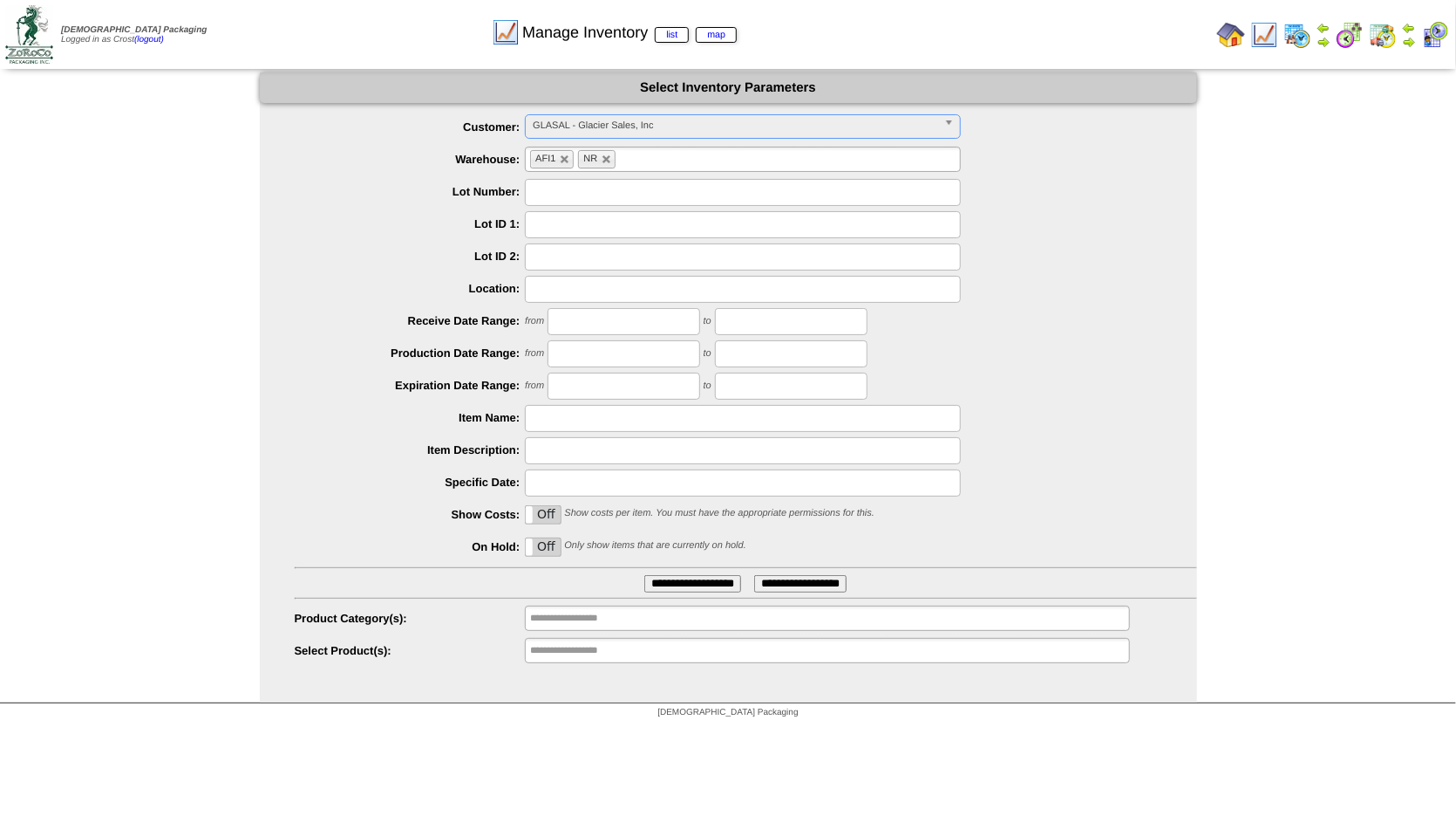
click at [685, 591] on input "**********" at bounding box center [692, 583] width 97 height 18
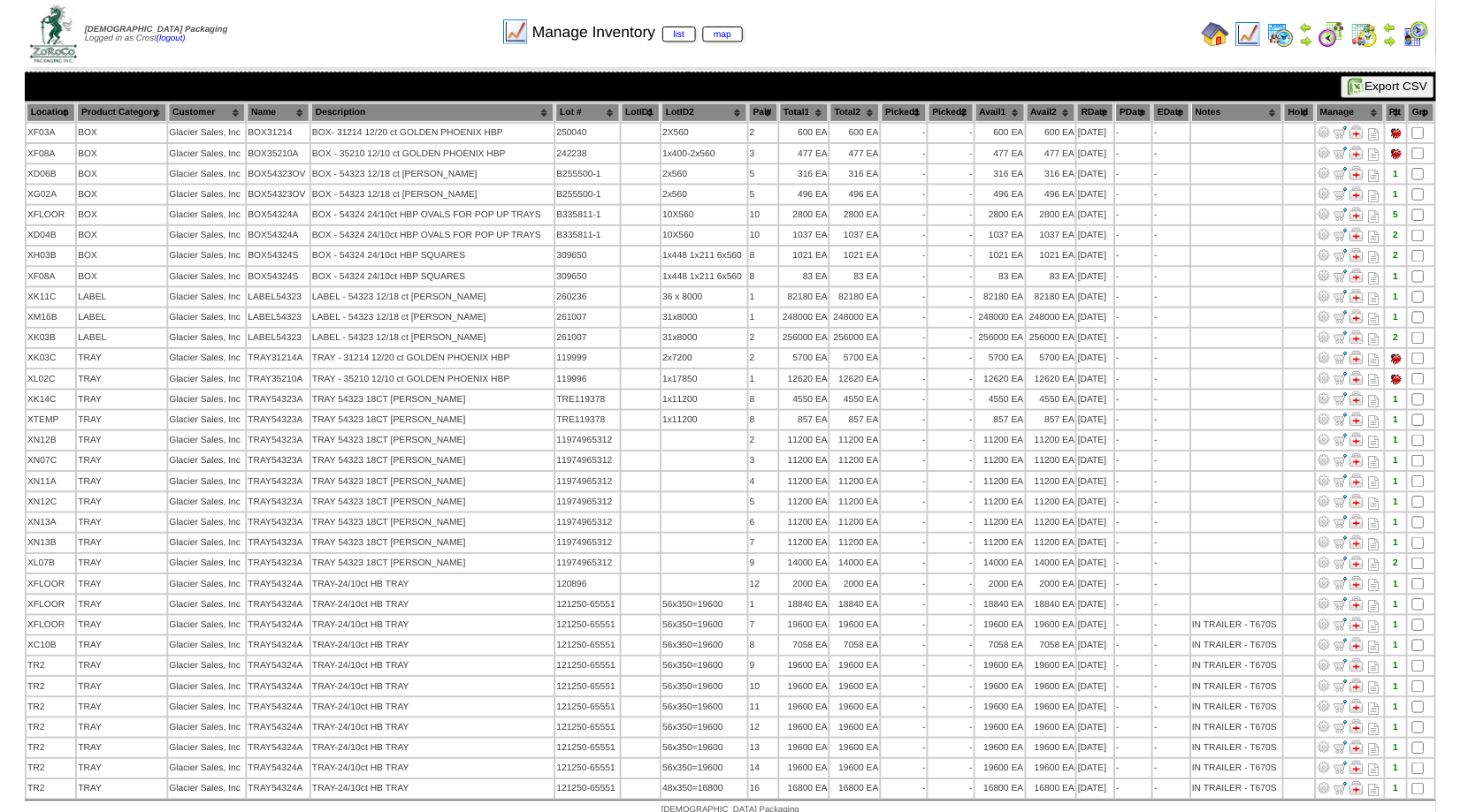
scroll to position [47, 0]
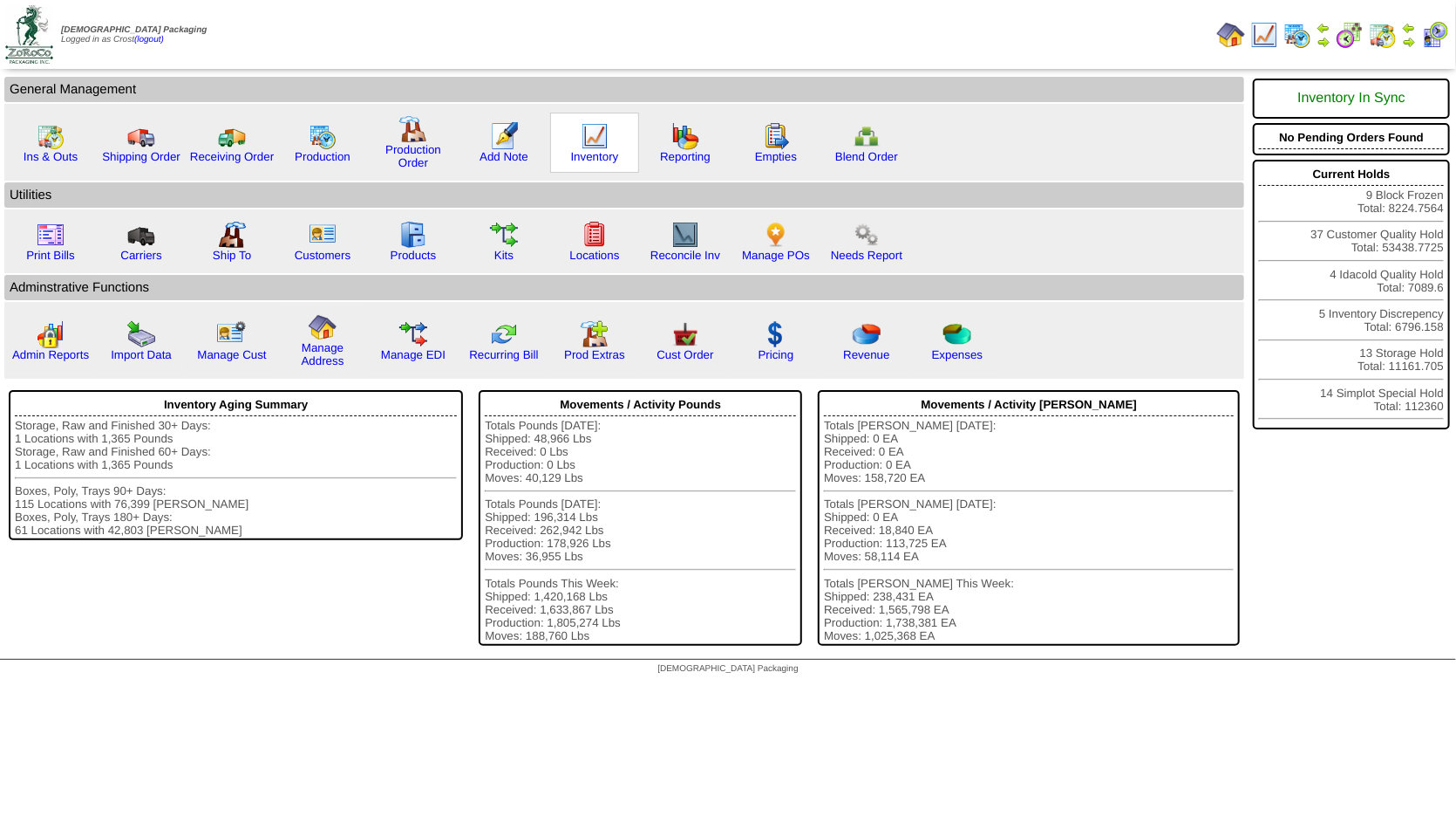
click at [596, 147] on img at bounding box center [595, 136] width 28 height 28
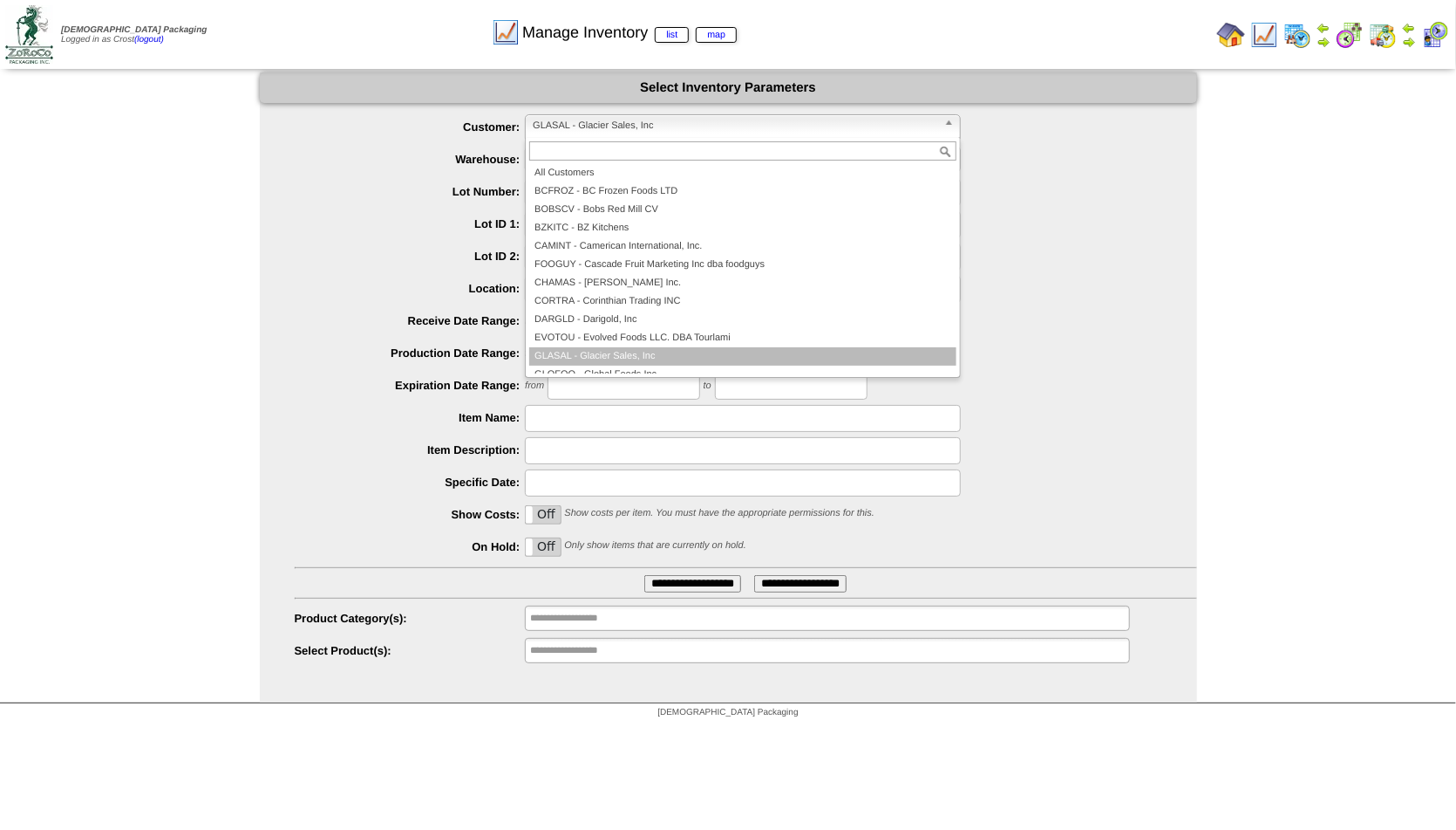
click at [626, 126] on span "GLASAL - Glacier Sales, Inc" at bounding box center [735, 125] width 405 height 21
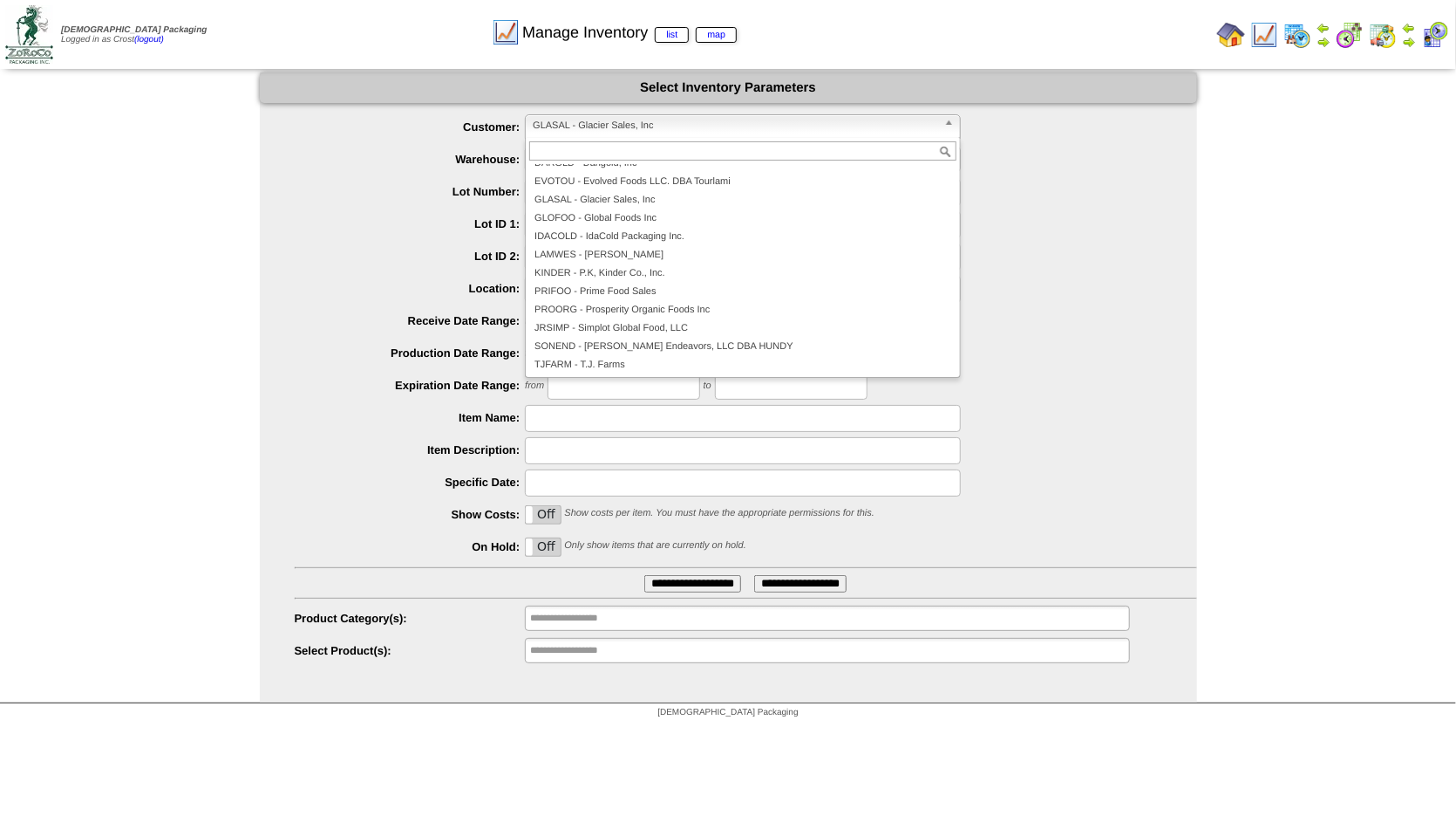
scroll to position [157, 0]
click at [605, 359] on li "TJFARM - T.J. Farms" at bounding box center [742, 364] width 427 height 19
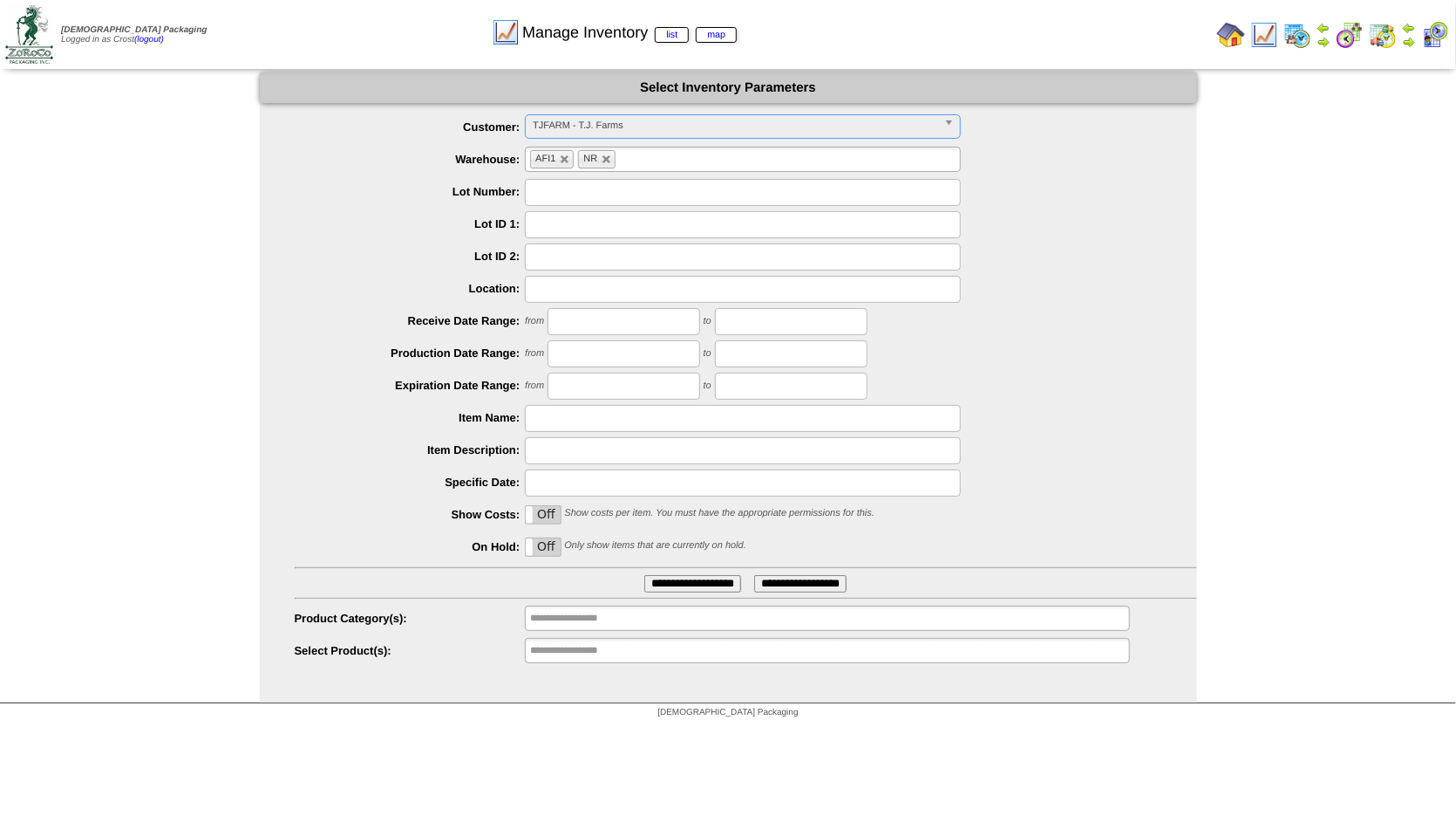
click at [666, 585] on input "**********" at bounding box center [692, 583] width 97 height 18
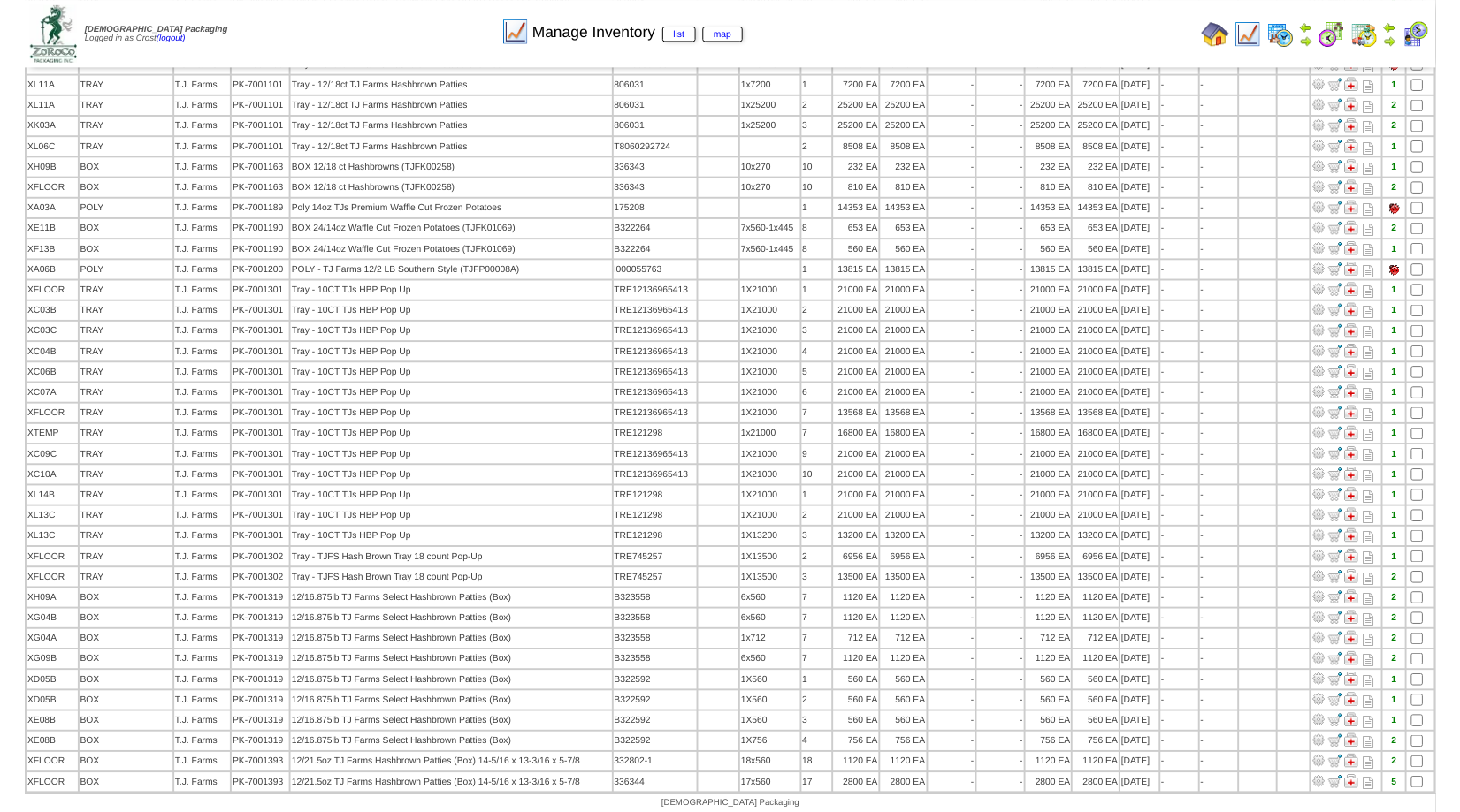
scroll to position [174, 0]
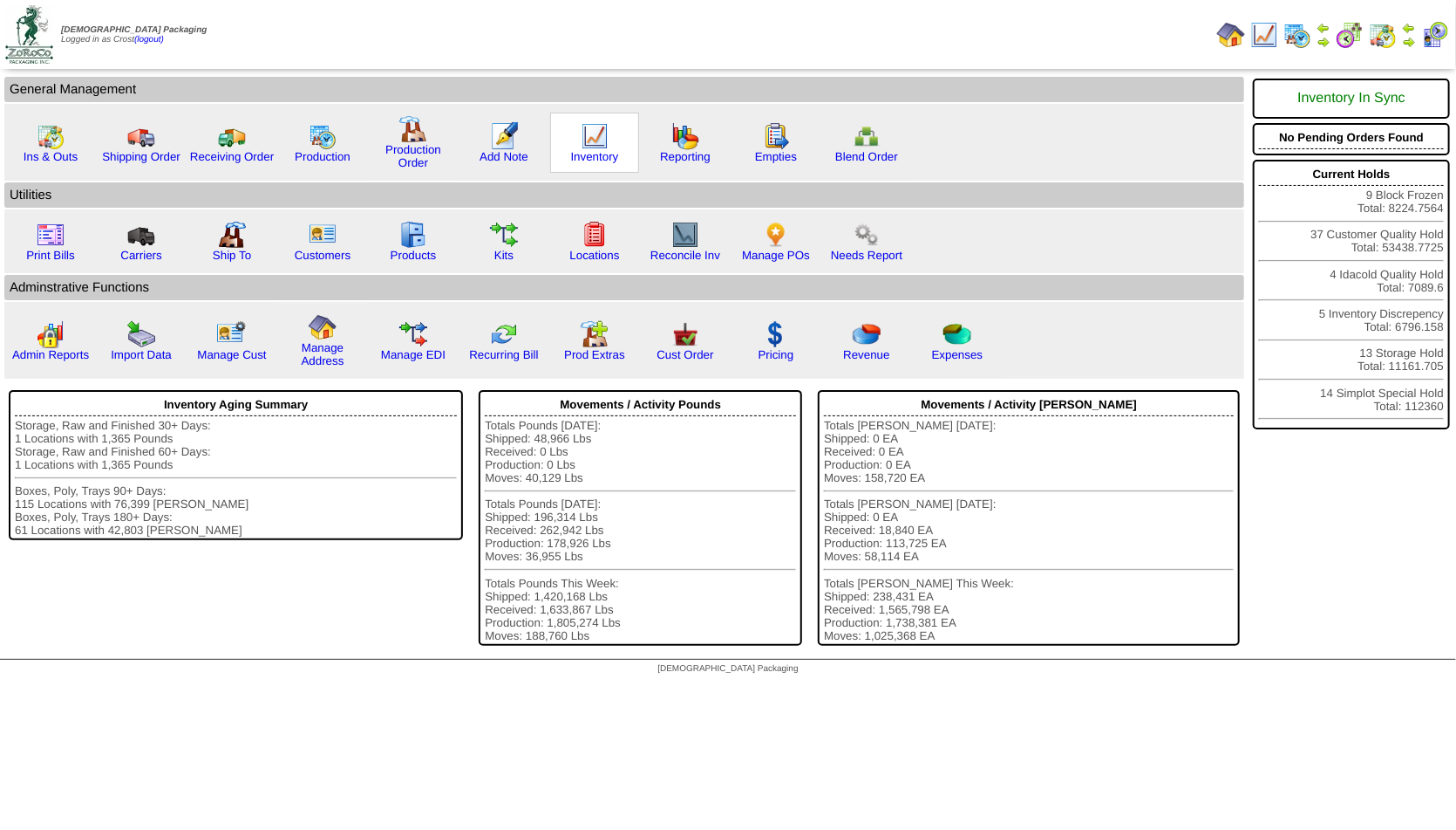
click at [602, 145] on img at bounding box center [595, 136] width 28 height 28
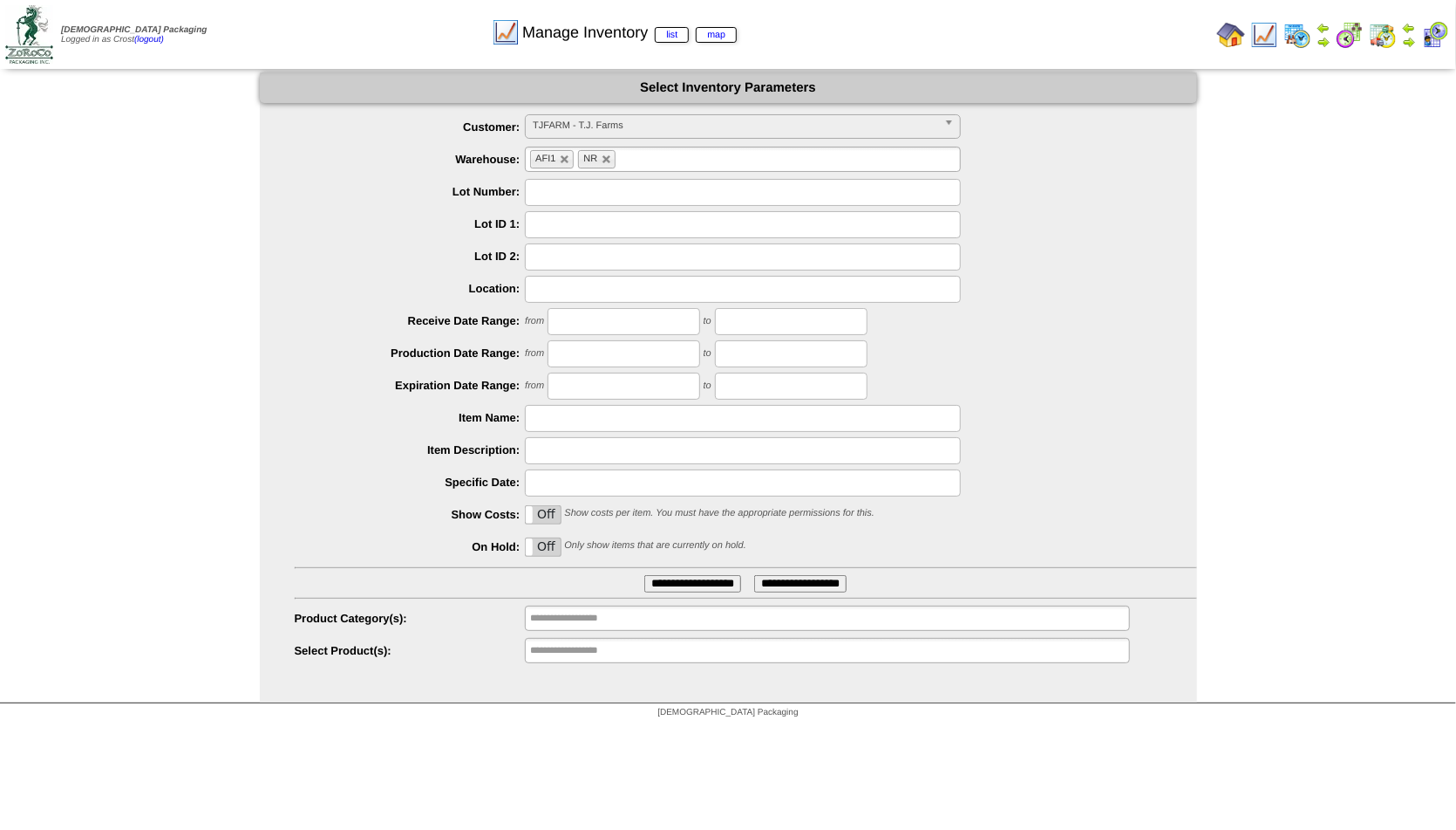
click at [614, 123] on span "TJFARM - T.J. Farms" at bounding box center [735, 125] width 405 height 21
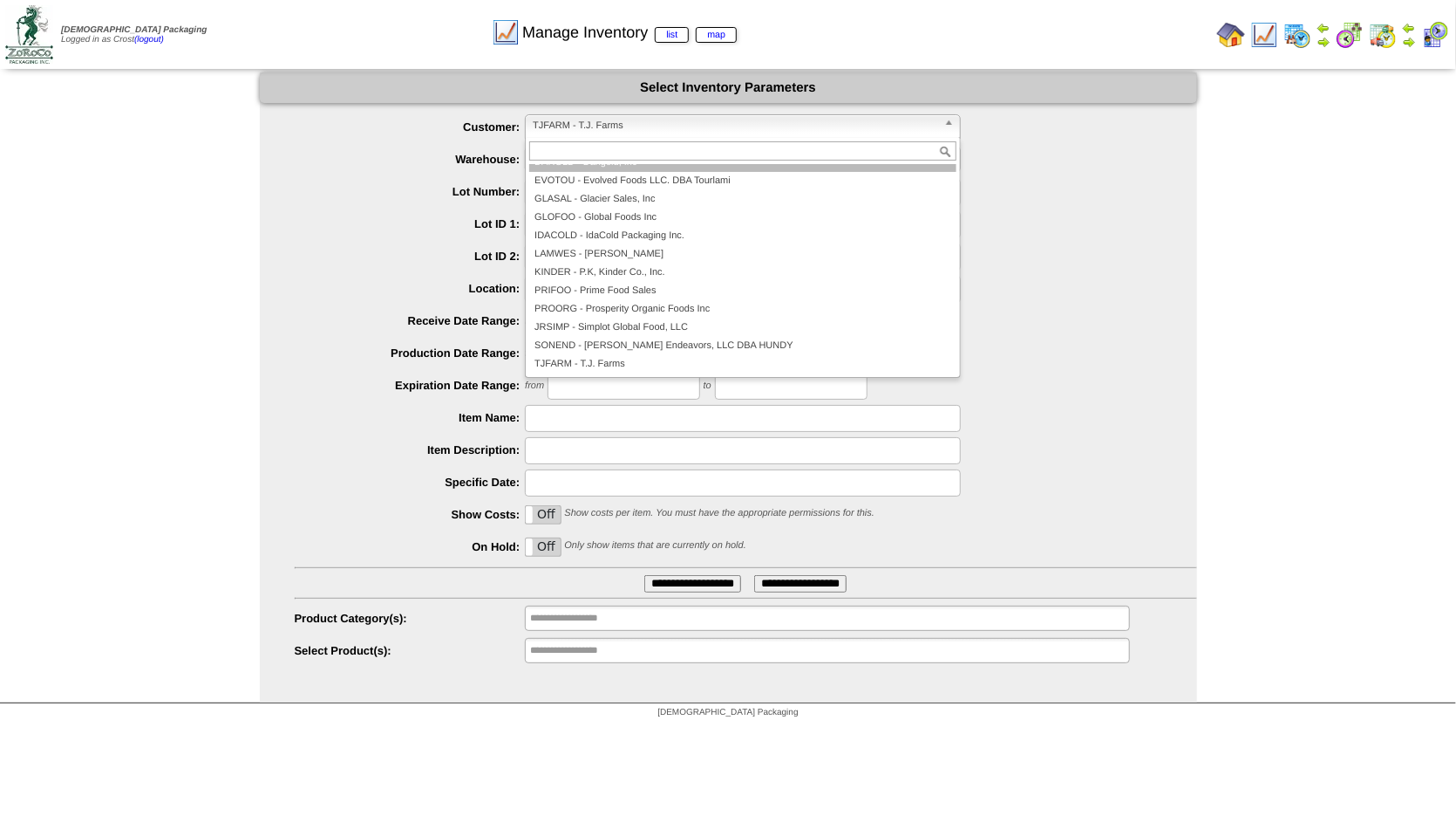
scroll to position [146, 0]
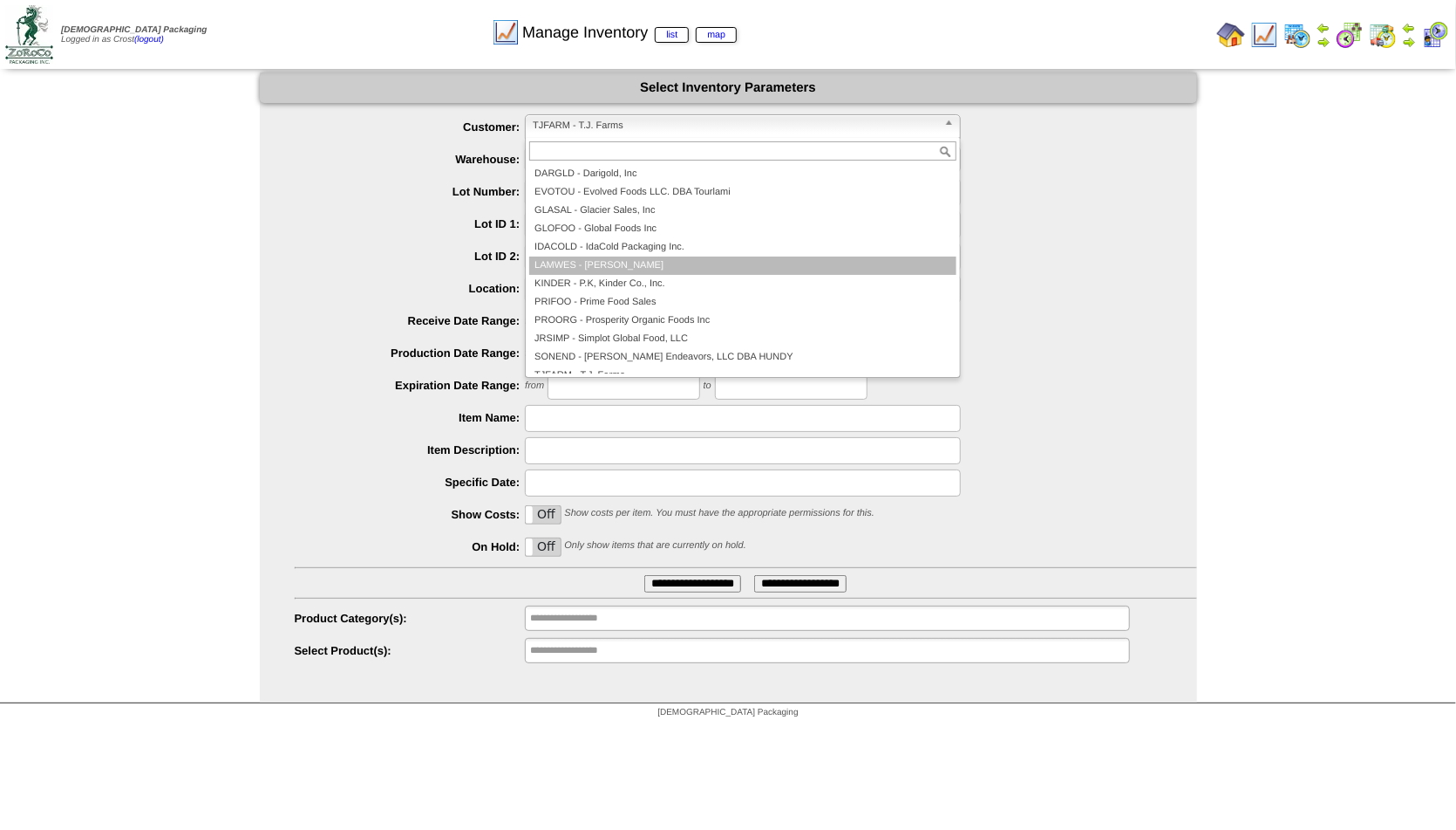
click at [585, 265] on li "LAMWES - [PERSON_NAME]" at bounding box center [742, 266] width 427 height 19
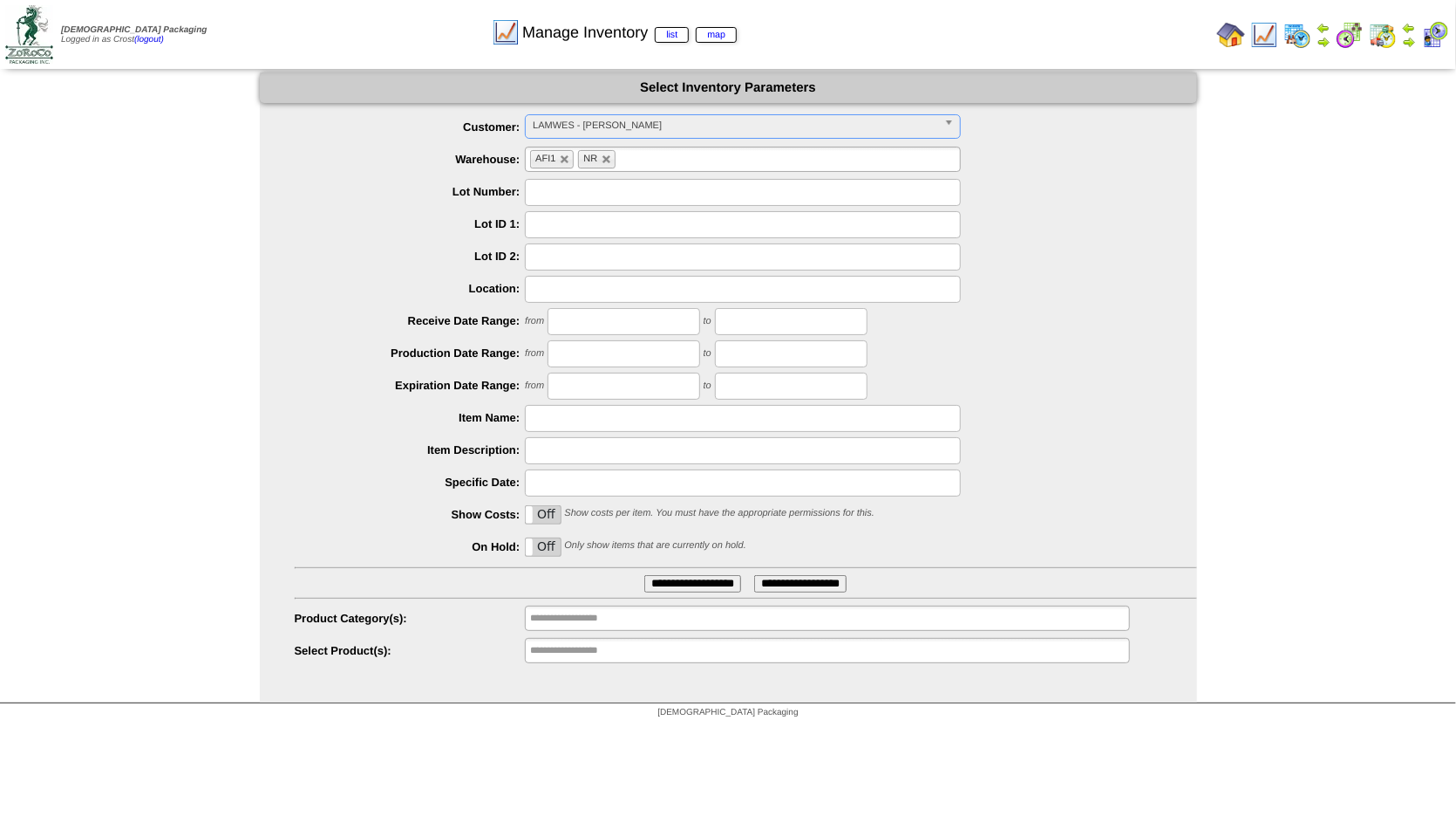
drag, startPoint x: 664, startPoint y: 578, endPoint x: 670, endPoint y: 566, distance: 13.4
click at [664, 575] on input "**********" at bounding box center [692, 583] width 97 height 18
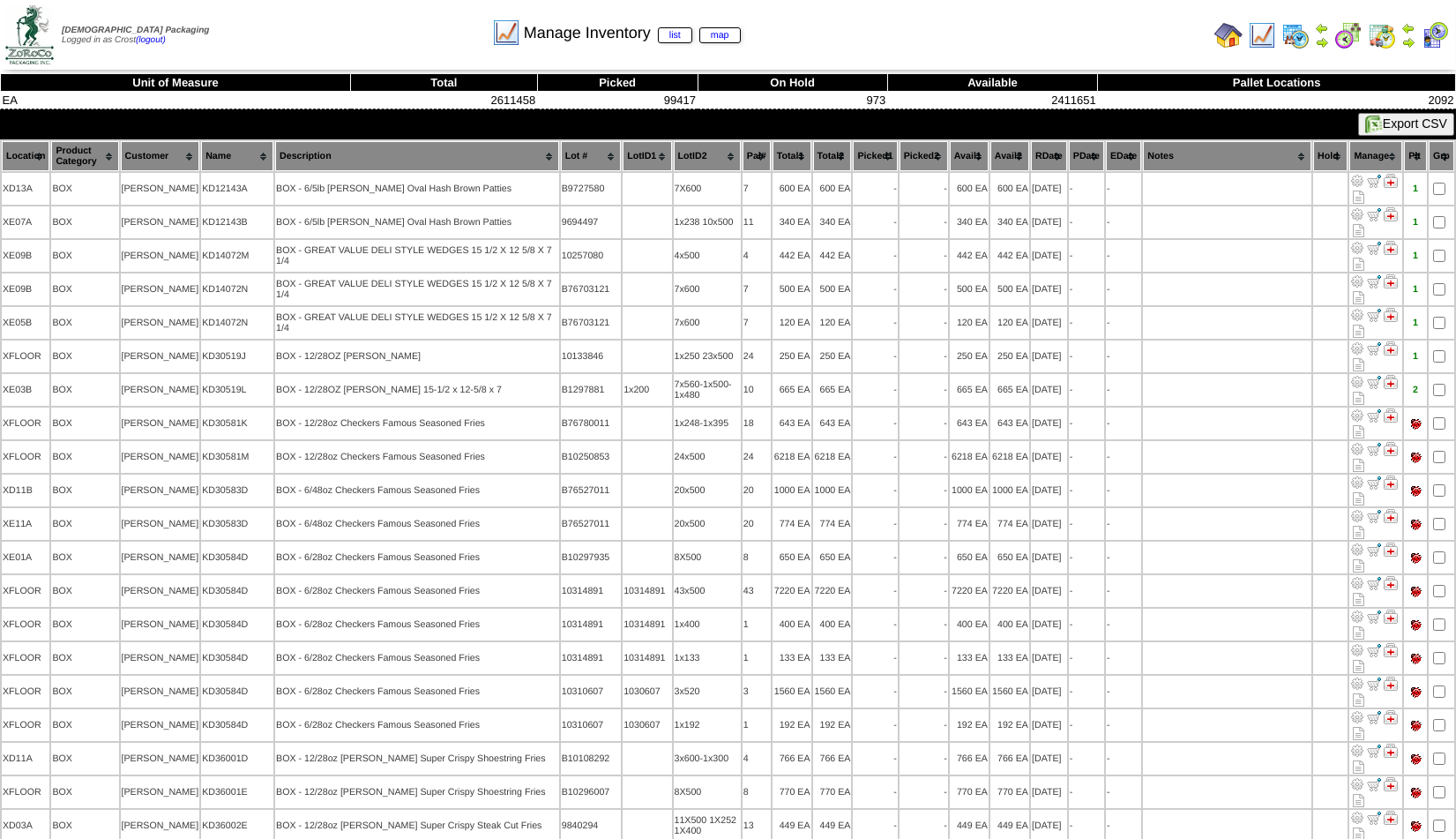
click at [1052, 155] on th "RDate" at bounding box center [1049, 156] width 37 height 30
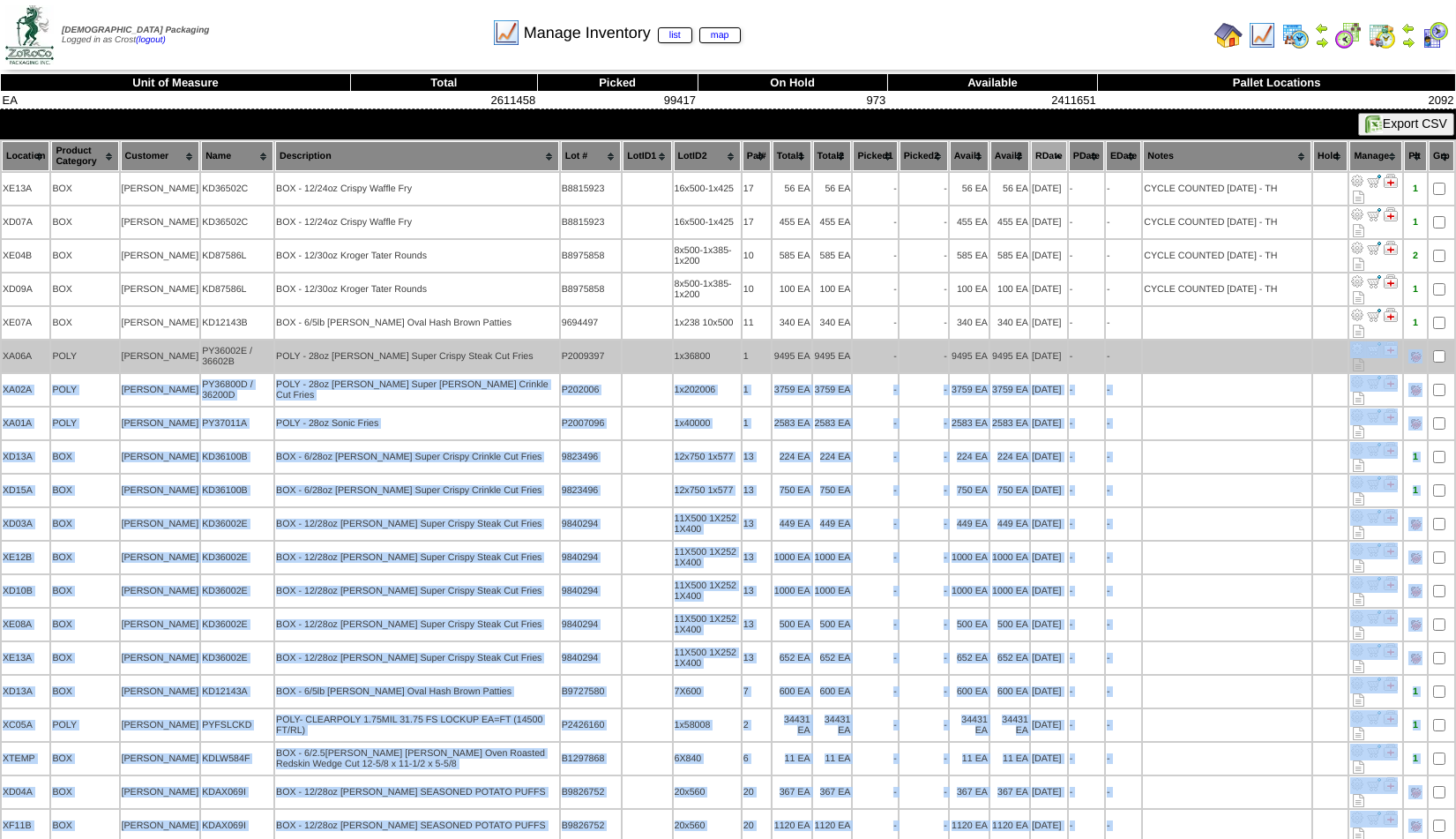
drag, startPoint x: 1216, startPoint y: 620, endPoint x: 1206, endPoint y: 347, distance: 273.2
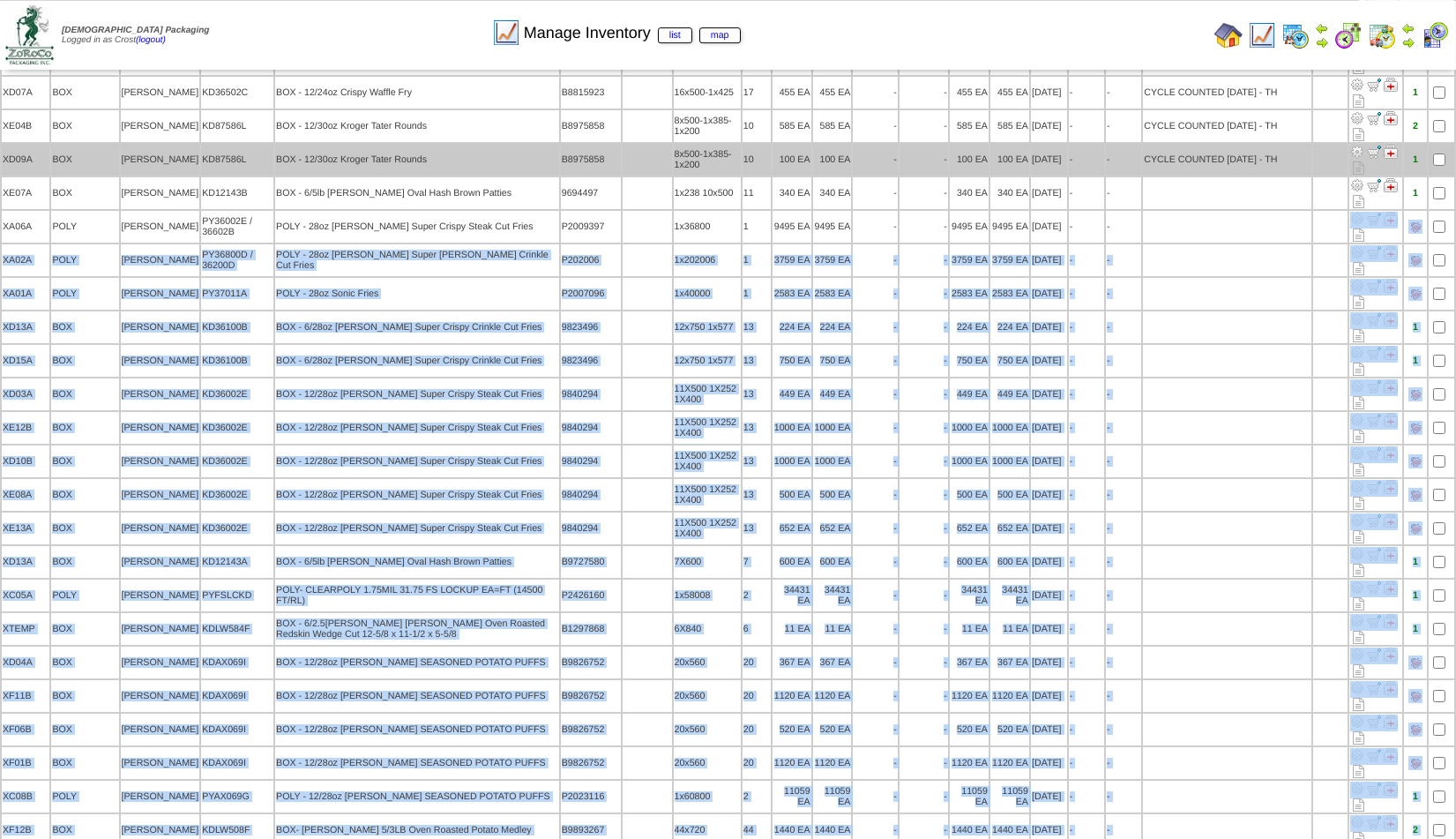
scroll to position [165, 0]
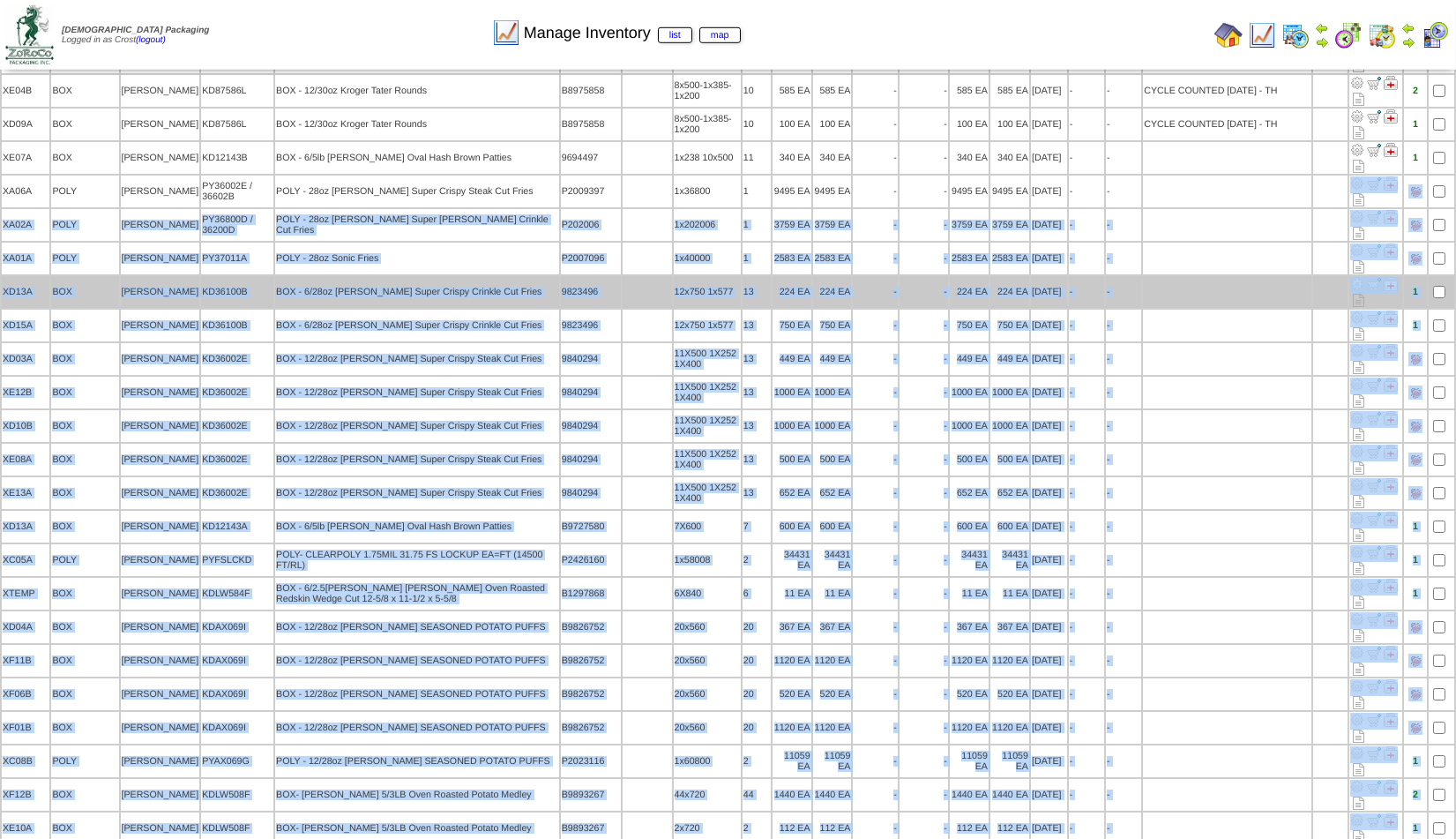
click at [1183, 276] on td at bounding box center [1227, 292] width 168 height 32
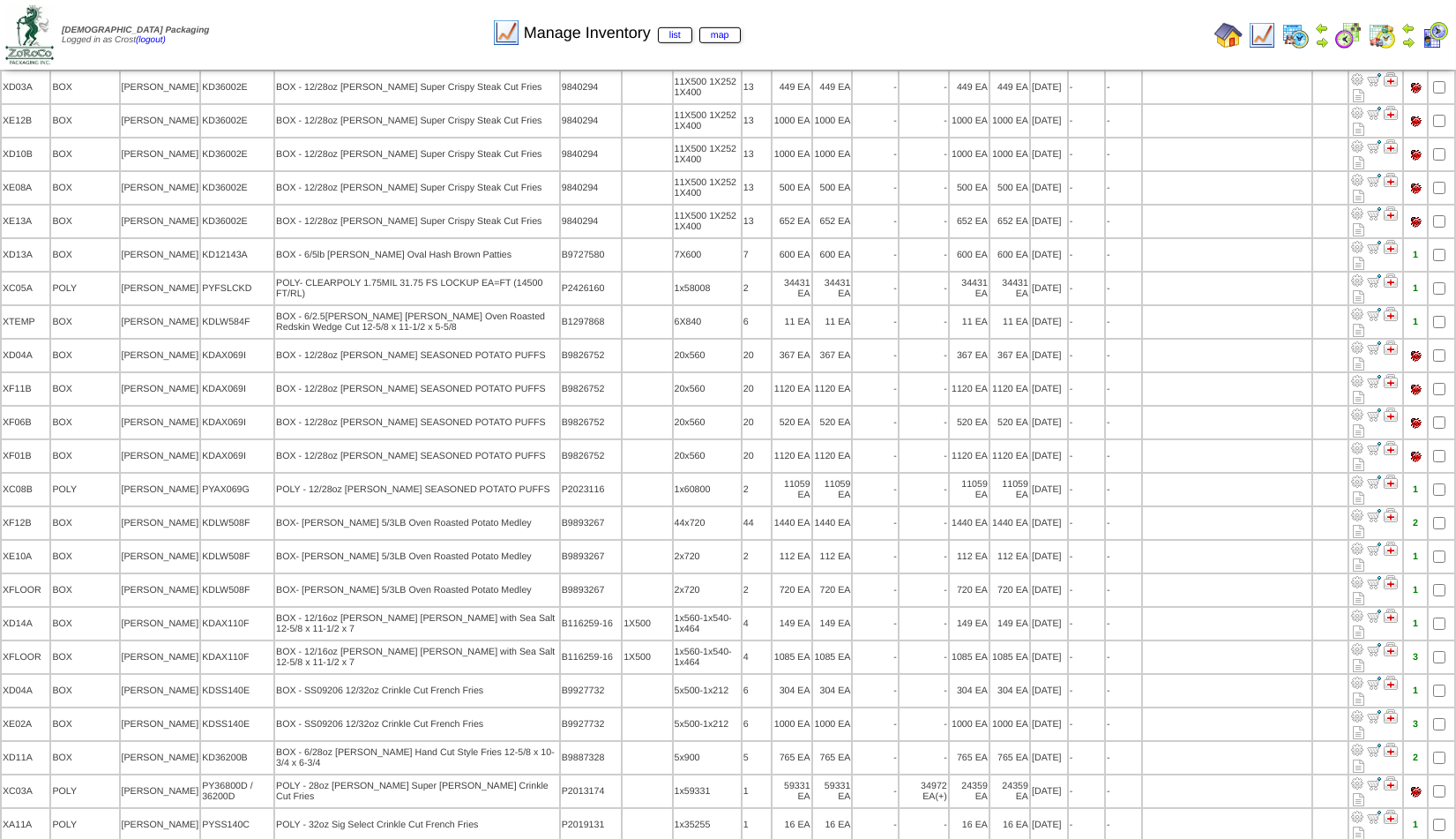
scroll to position [0, 0]
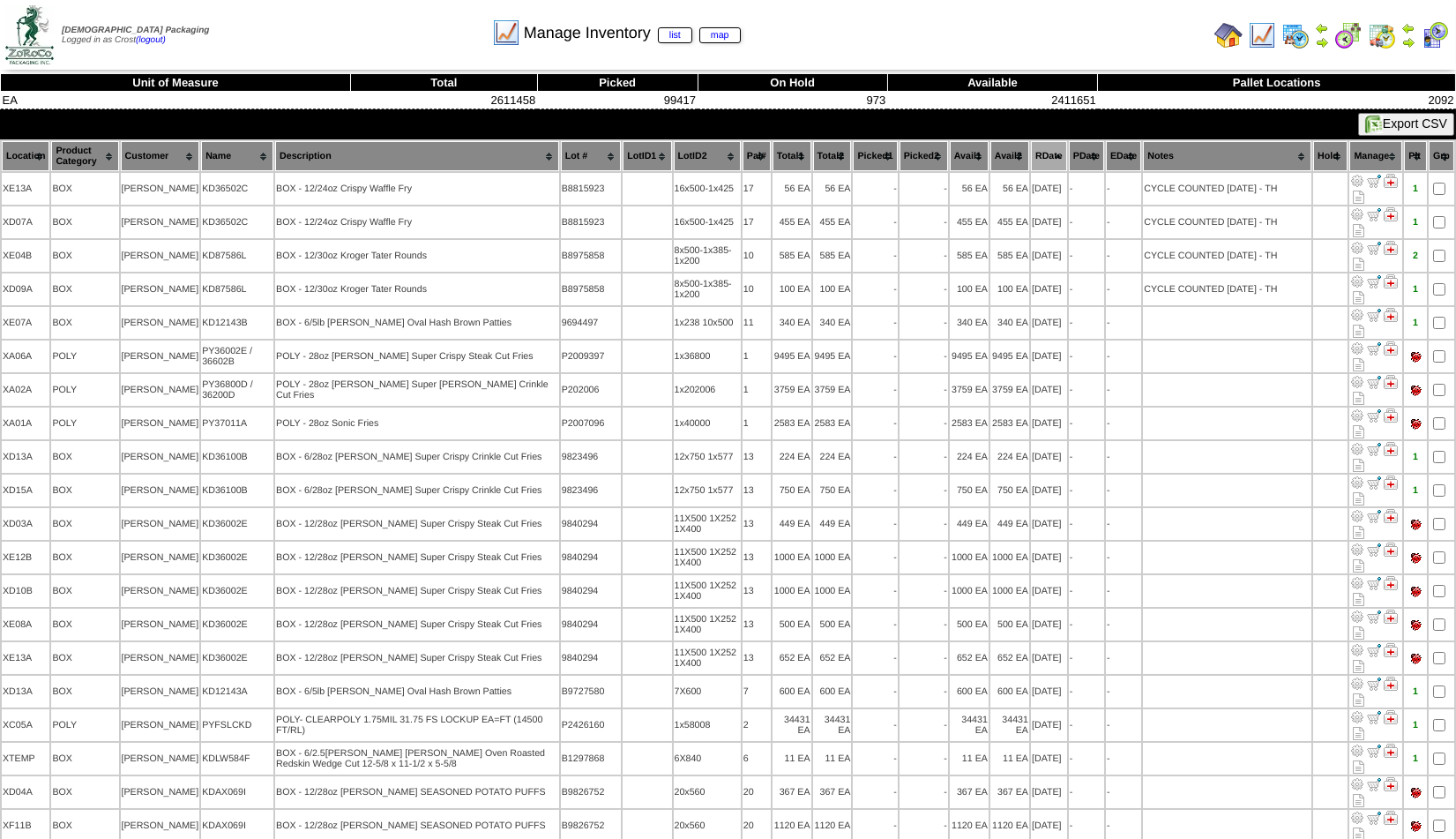
click at [204, 168] on th "Name" at bounding box center [237, 156] width 72 height 30
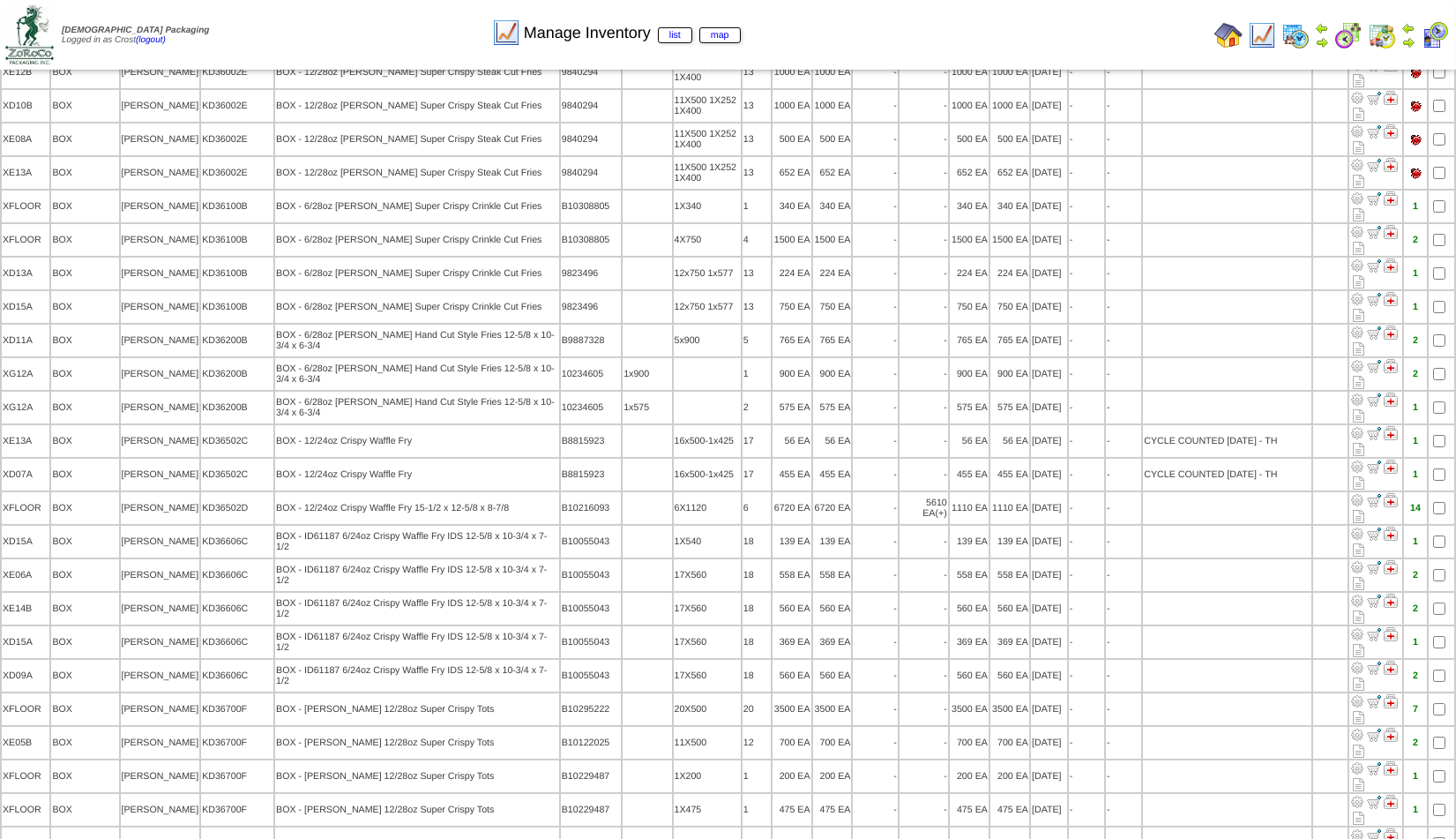
scroll to position [781, 0]
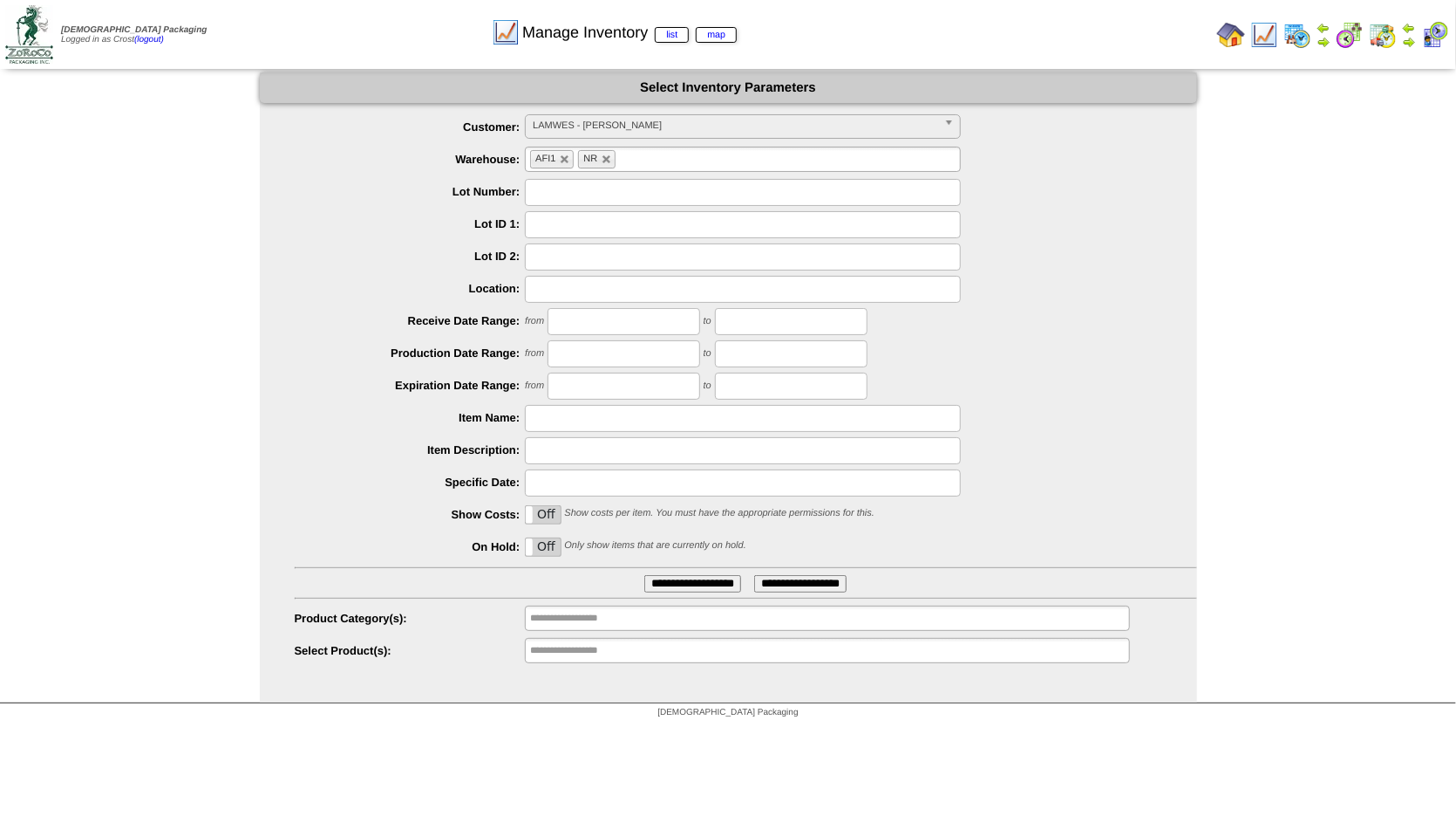
click at [571, 118] on span "LAMWES - [PERSON_NAME]" at bounding box center [735, 125] width 405 height 21
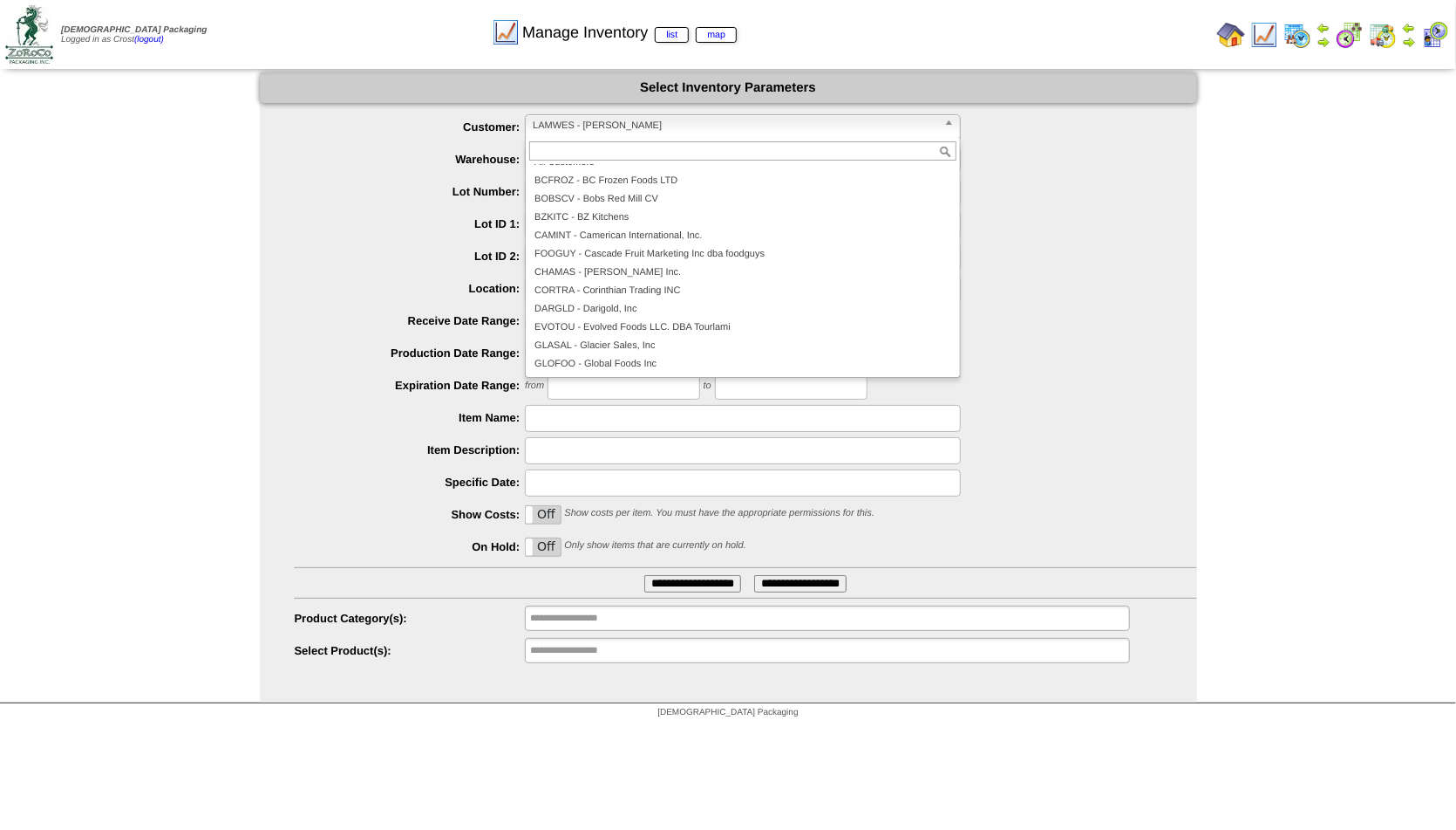
scroll to position [8, 0]
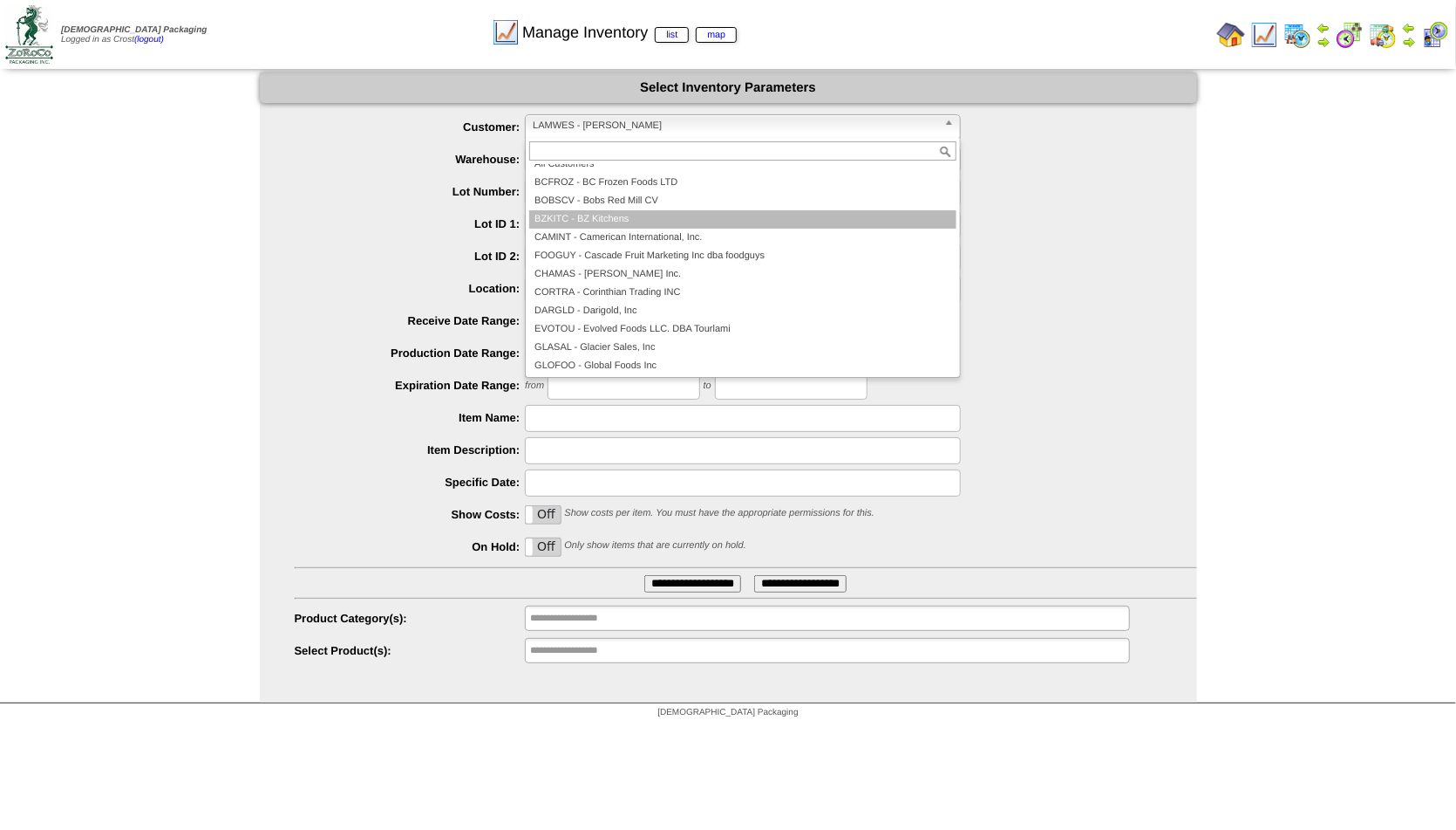
click at [588, 217] on li "BZKITC - BZ Kitchens" at bounding box center [742, 219] width 427 height 19
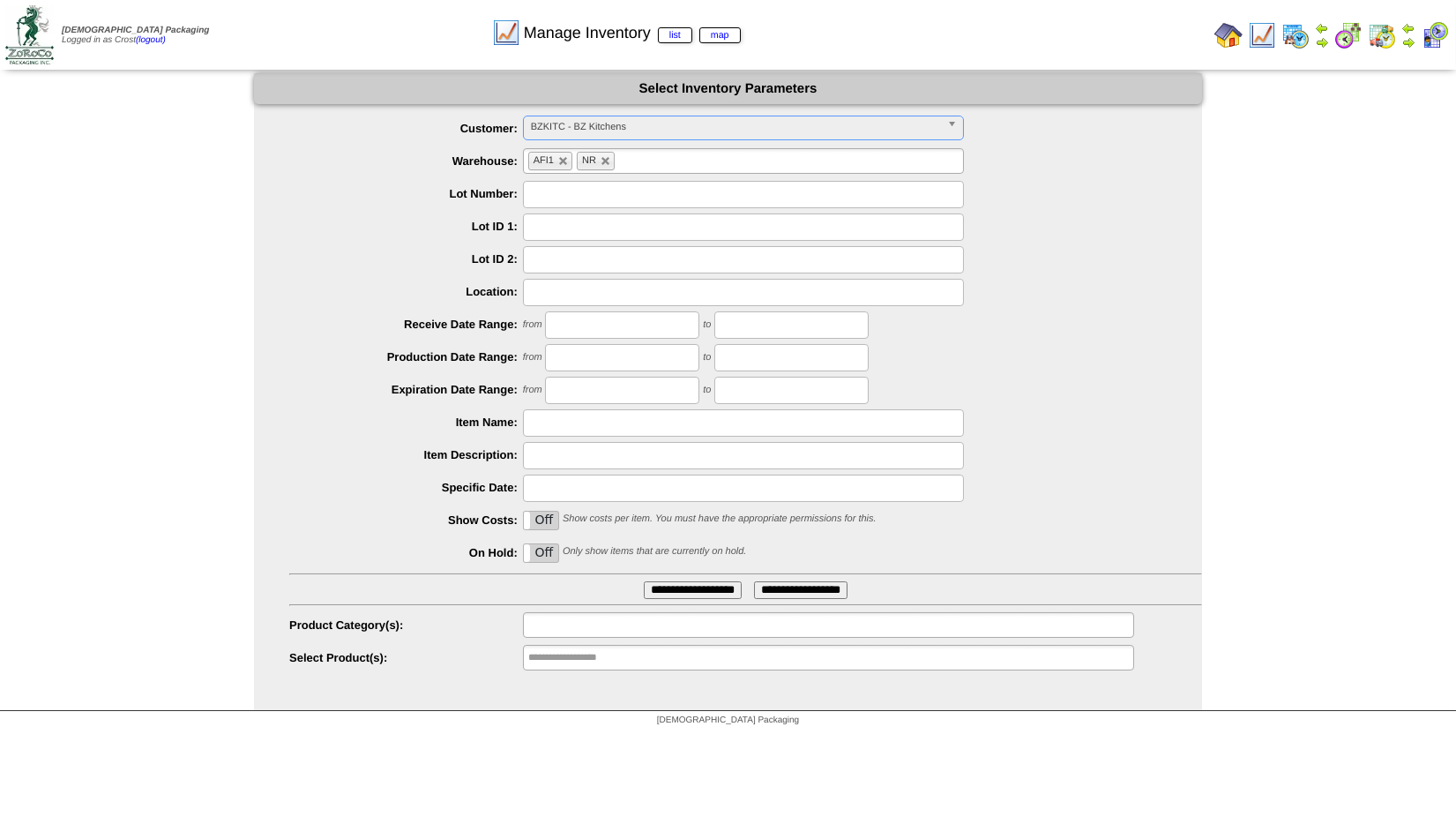
click at [590, 631] on input "text" at bounding box center [585, 624] width 113 height 22
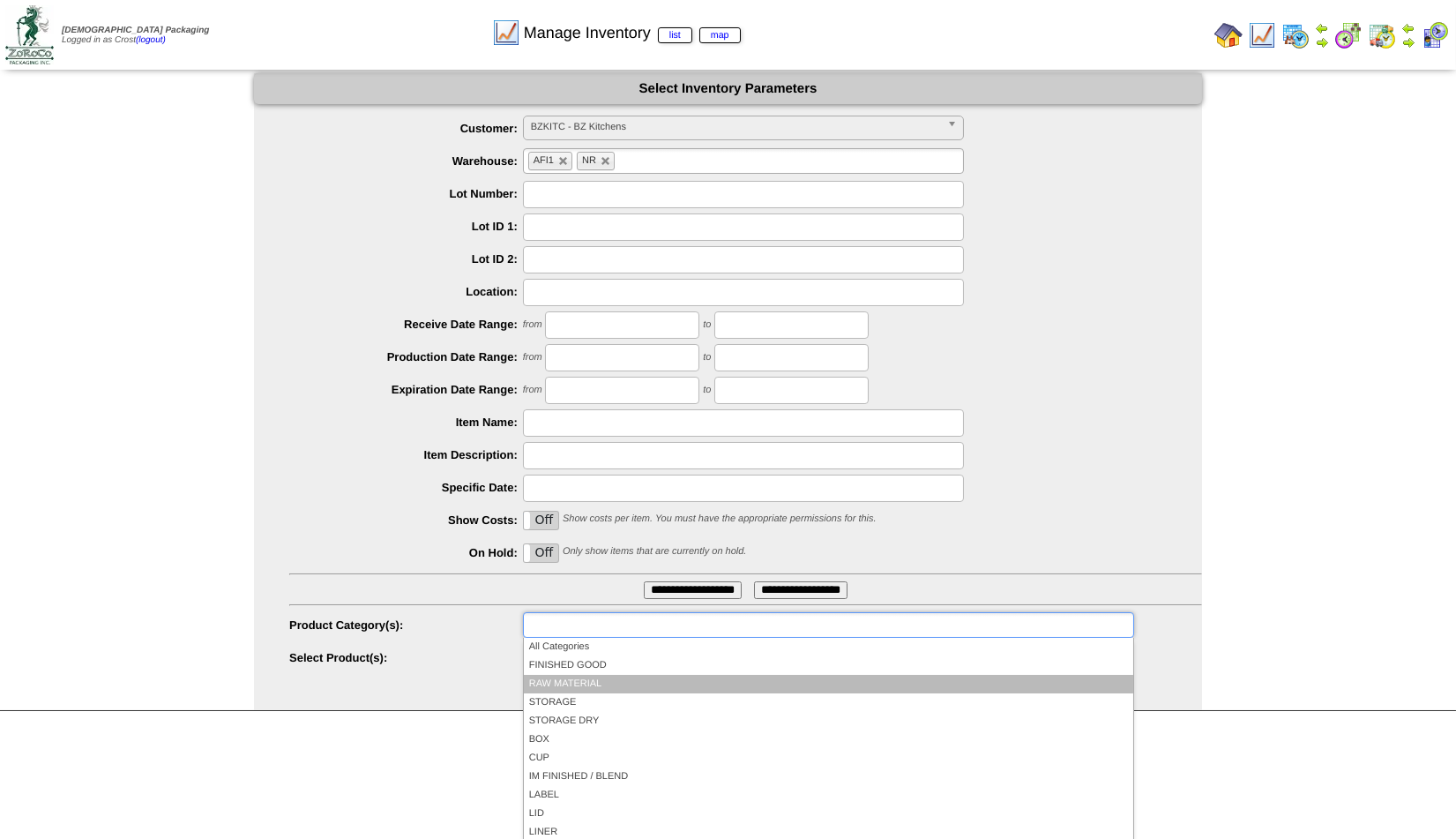
click at [569, 679] on li "RAW MATERIAL" at bounding box center [828, 684] width 609 height 19
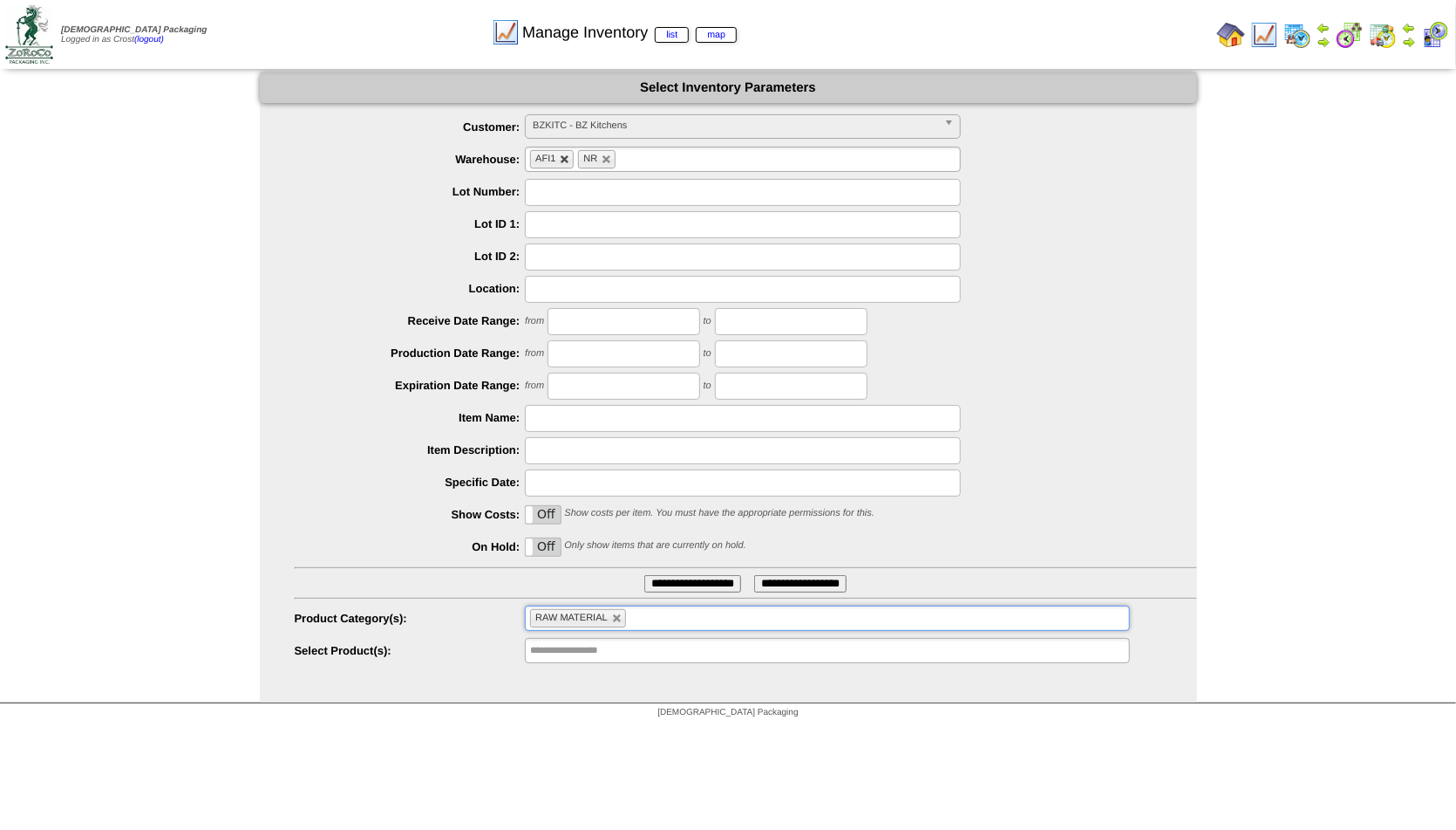
click at [563, 156] on link at bounding box center [564, 159] width 10 height 10
click at [560, 161] on link at bounding box center [559, 159] width 10 height 10
type input "**********"
click at [562, 160] on input "text" at bounding box center [586, 159] width 111 height 21
click at [555, 181] on li "Frozen" at bounding box center [743, 181] width 434 height 19
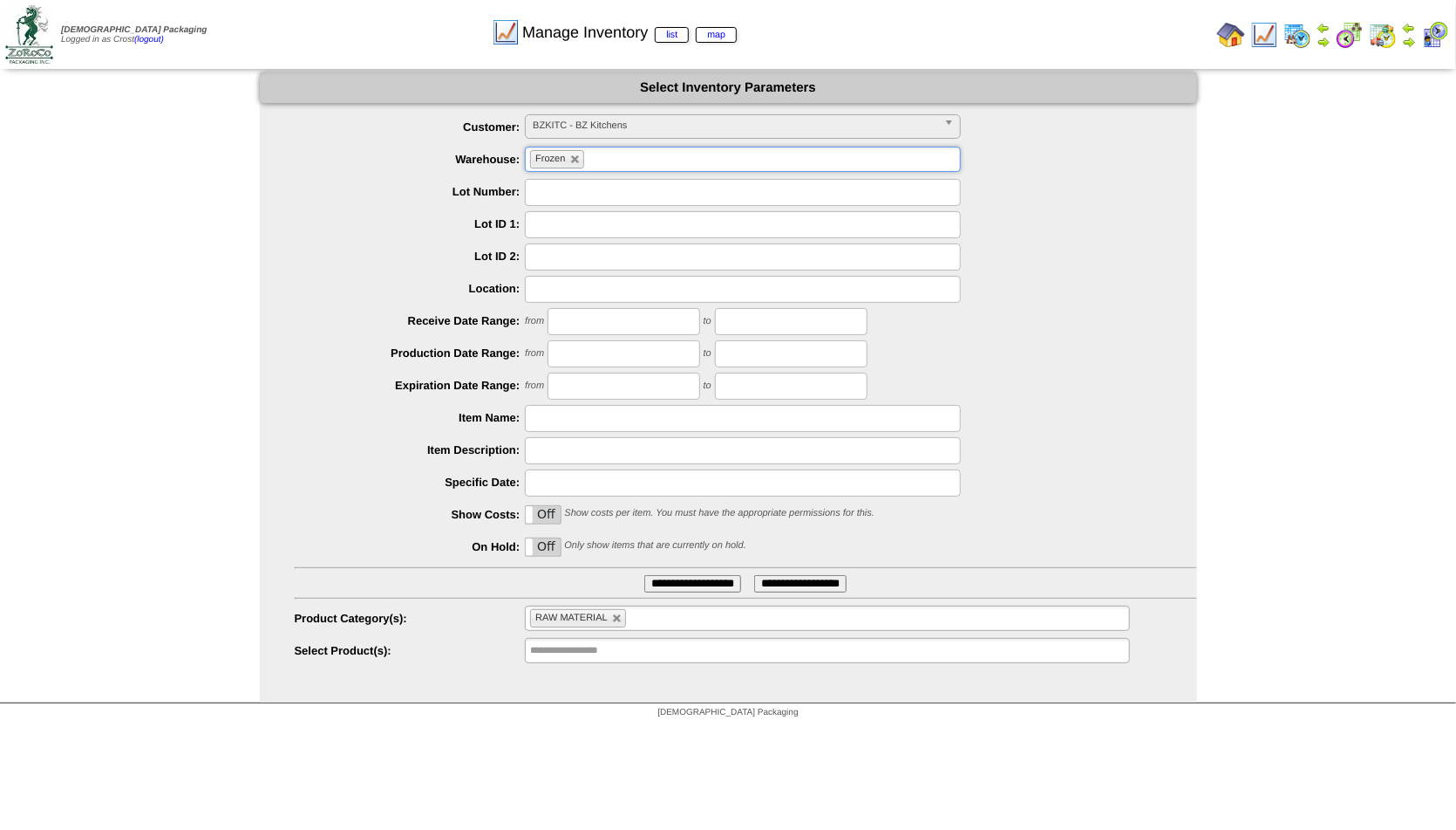
click at [671, 575] on input "**********" at bounding box center [692, 583] width 97 height 18
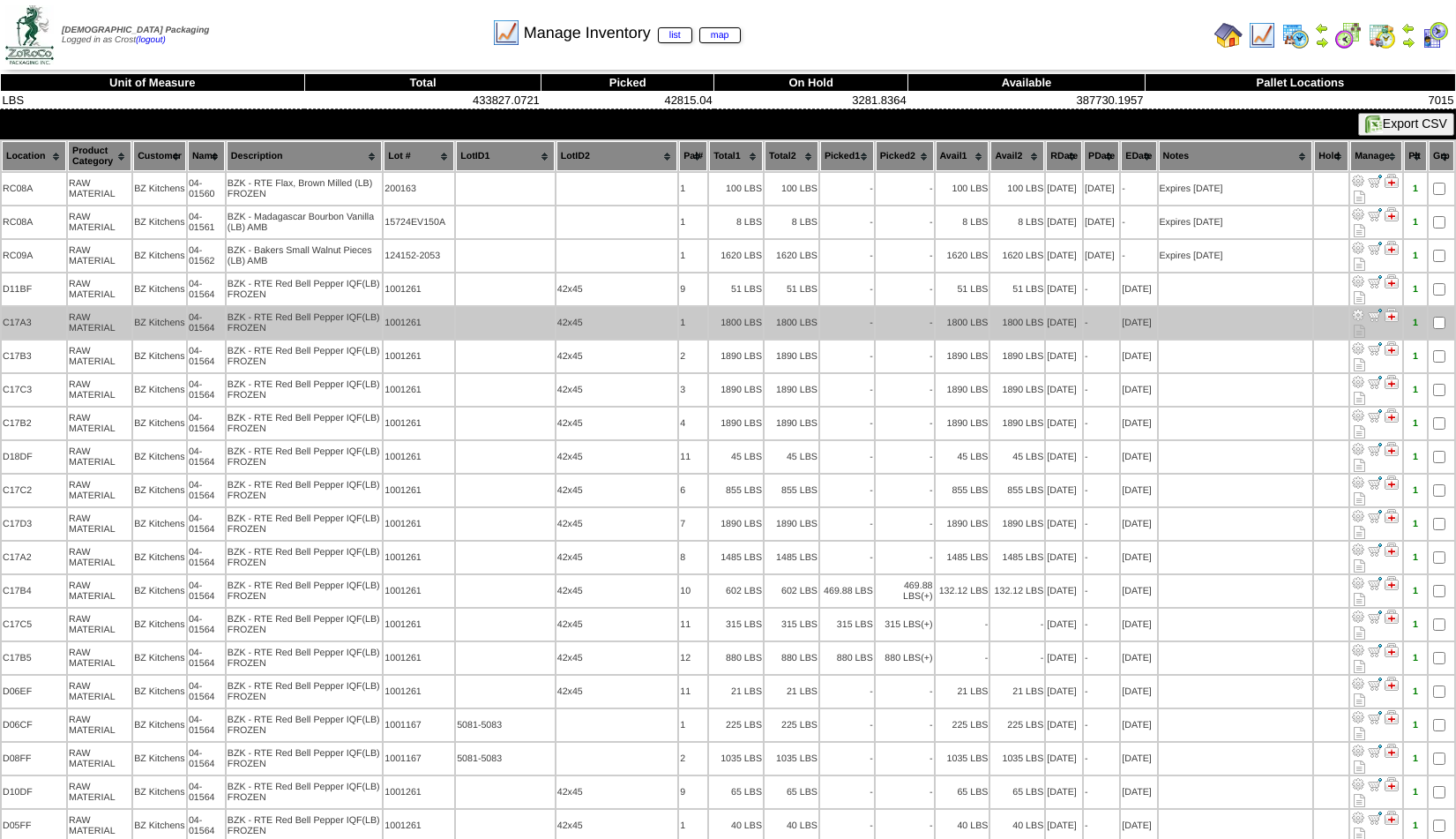
scroll to position [14, 0]
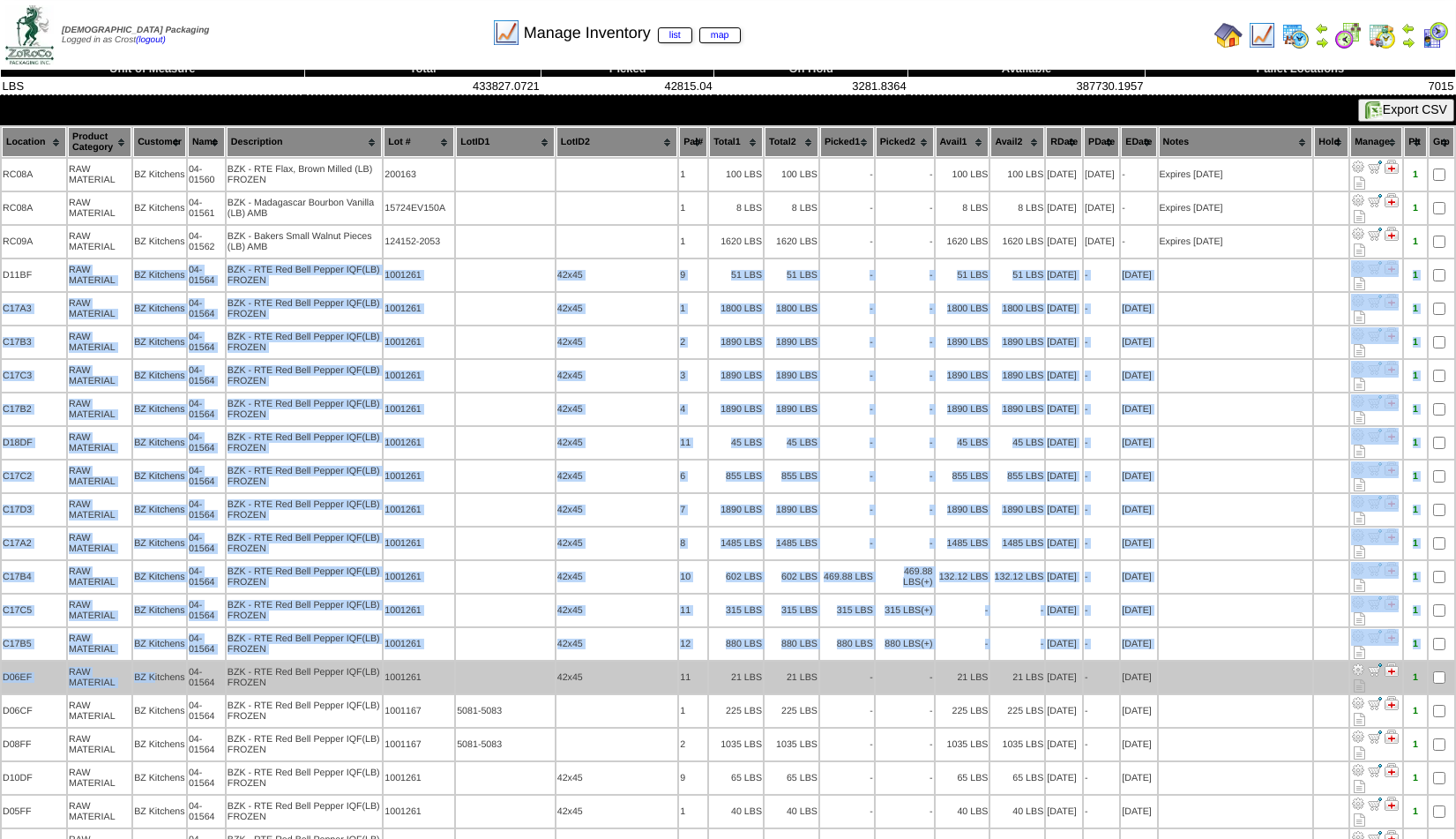
drag, startPoint x: 54, startPoint y: 273, endPoint x: 162, endPoint y: 656, distance: 397.9
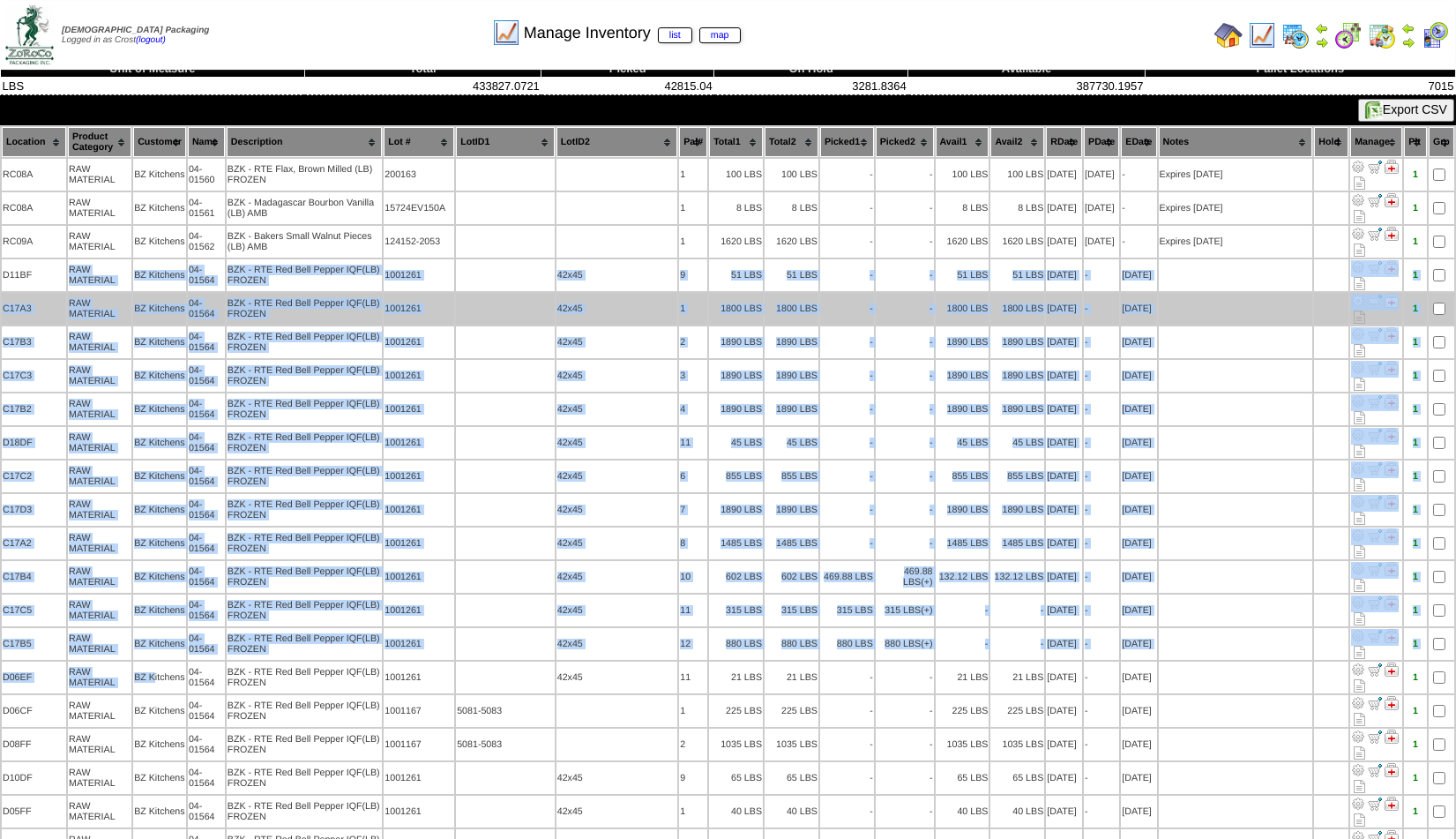
drag, startPoint x: 22, startPoint y: 298, endPoint x: 43, endPoint y: 307, distance: 22.8
click at [23, 299] on td "C17A3" at bounding box center [34, 309] width 65 height 32
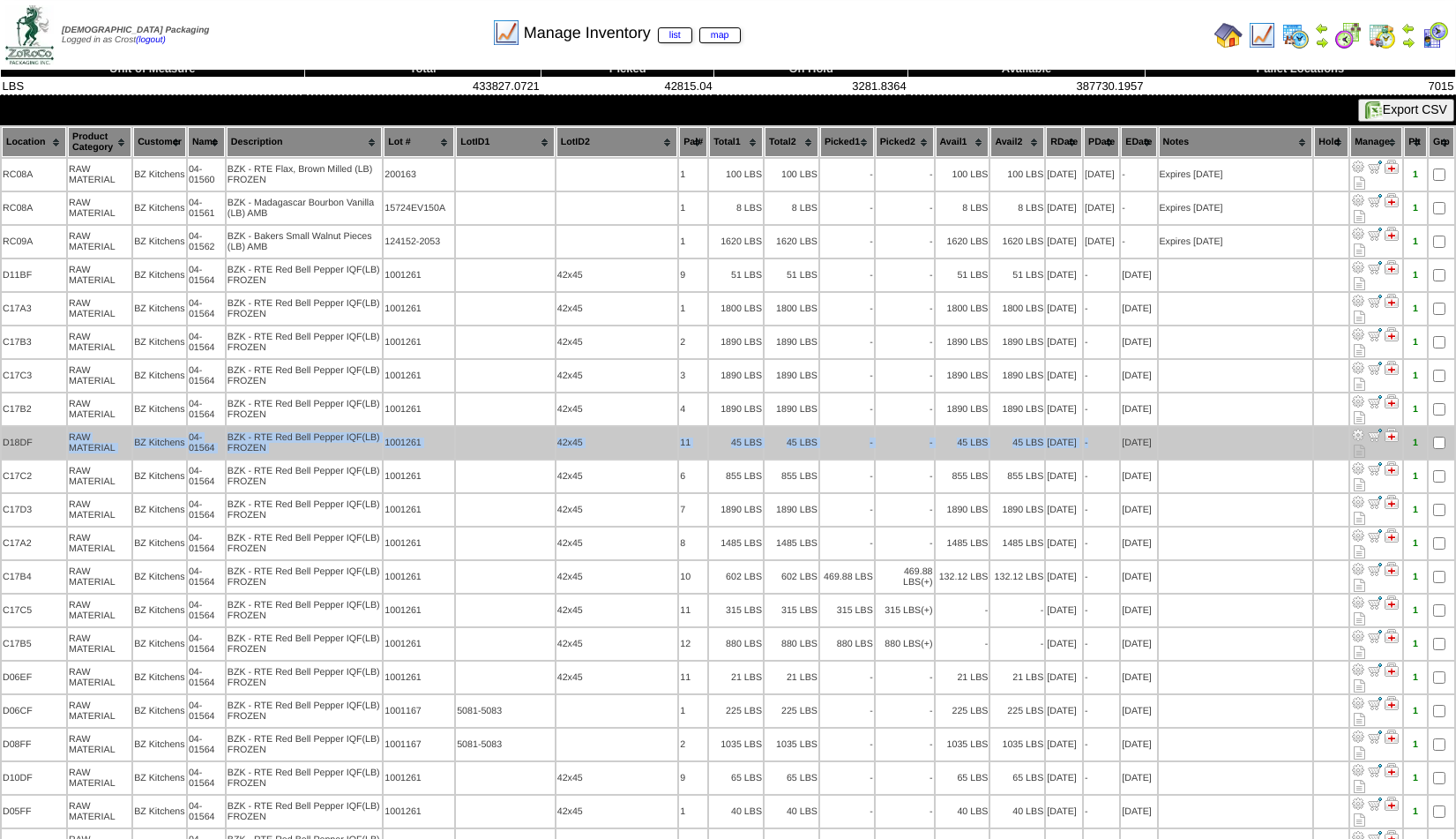
drag, startPoint x: 65, startPoint y: 440, endPoint x: 1095, endPoint y: 447, distance: 1030.0
click at [1095, 447] on tr "D18DF RAW MATERIAL BZ Kitchens 04-01564 BZK - RTE Red Bell Pepper IQF(LB) FROZE…" at bounding box center [728, 443] width 1453 height 32
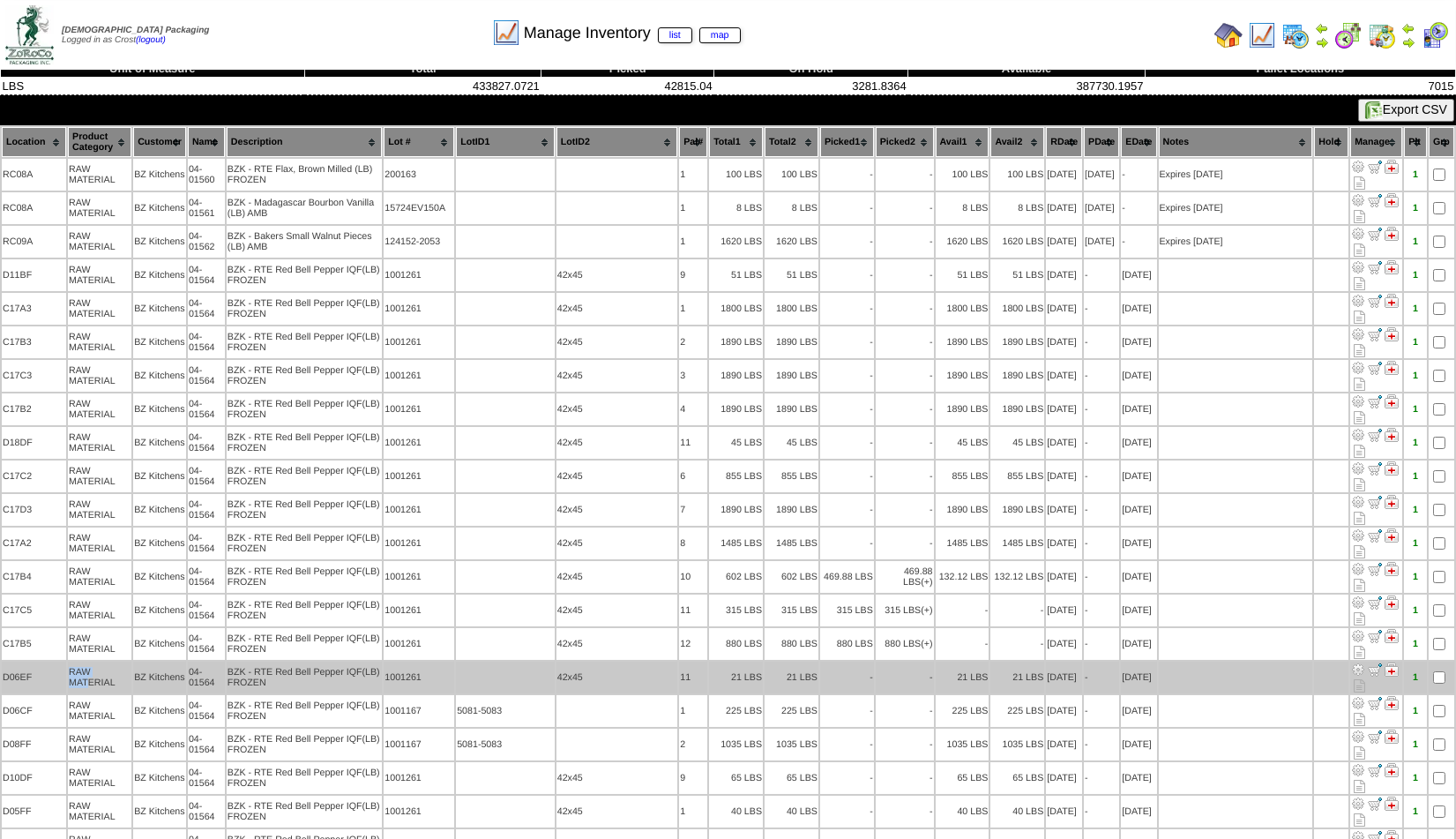
drag, startPoint x: 41, startPoint y: 664, endPoint x: 91, endPoint y: 679, distance: 52.2
click at [92, 679] on tr "D06EF RAW MATERIAL BZ Kitchens 04-01564 BZK - RTE Red Bell Pepper IQF(LB) FROZE…" at bounding box center [728, 678] width 1453 height 32
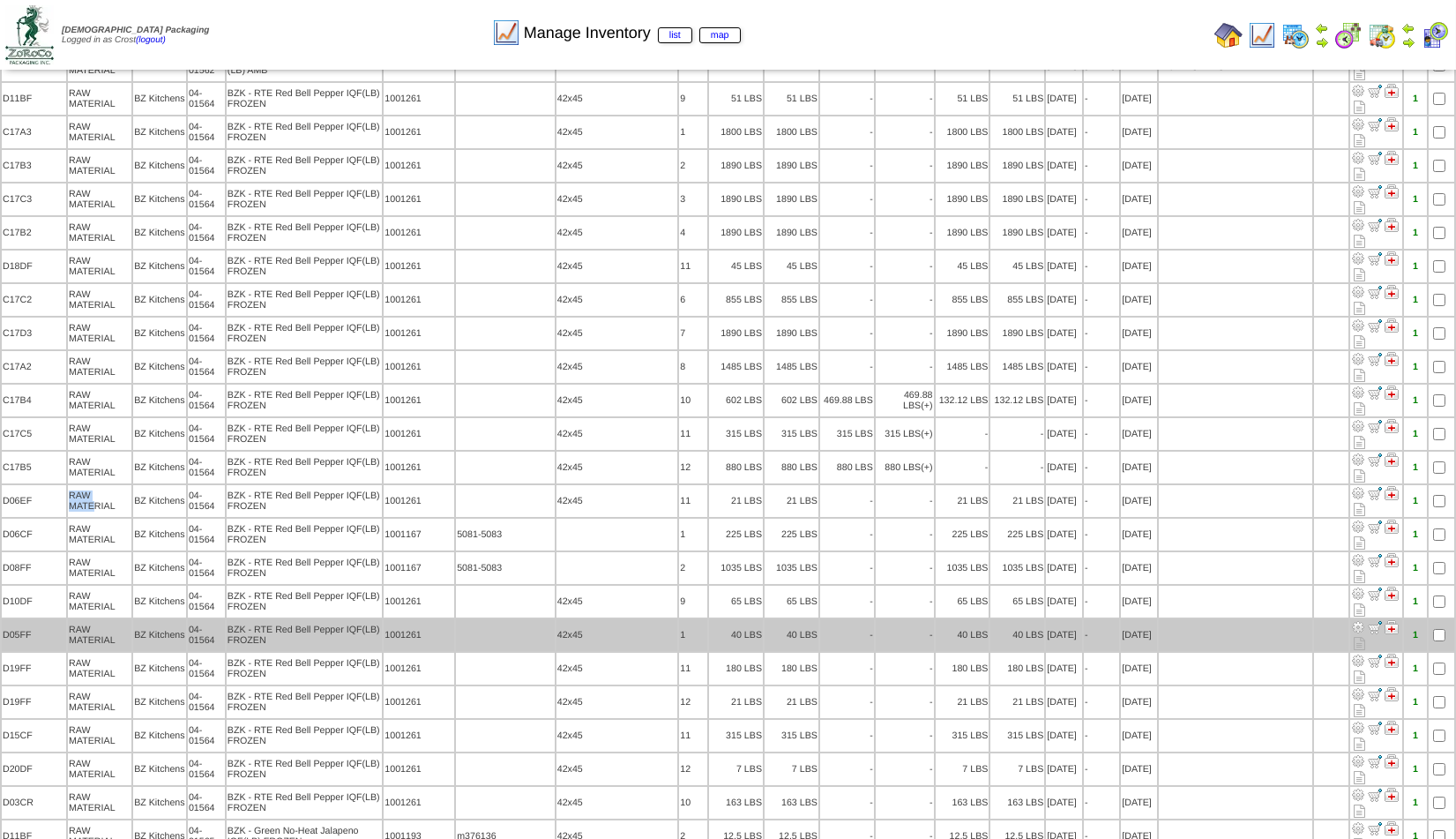
scroll to position [285, 0]
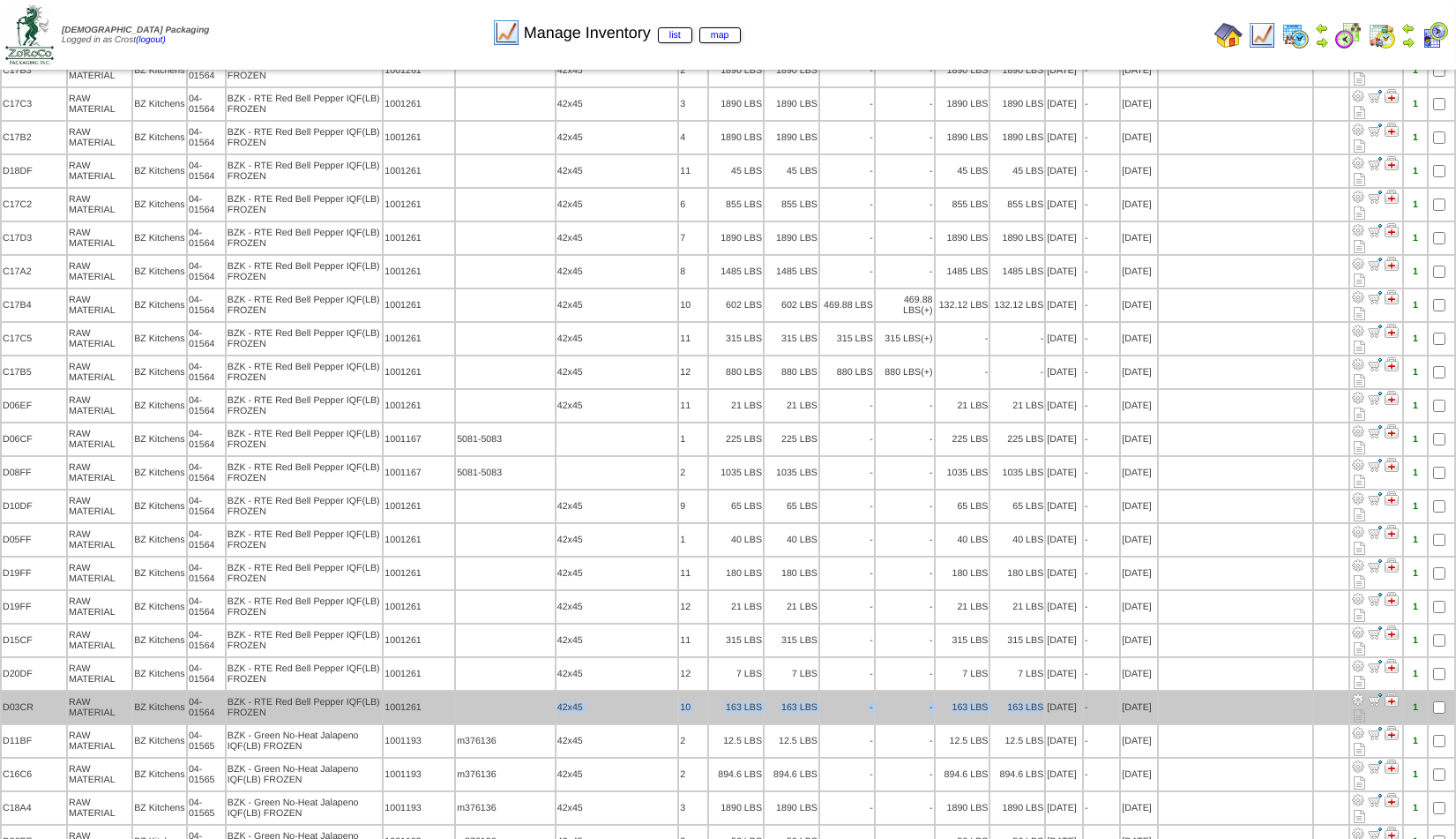
drag, startPoint x: 534, startPoint y: 687, endPoint x: 1030, endPoint y: 694, distance: 496.0
click at [1030, 694] on tr "D03CR RAW MATERIAL BZ Kitchens 04-01564 BZK - RTE Red Bell Pepper IQF(LB) FROZE…" at bounding box center [728, 708] width 1453 height 32
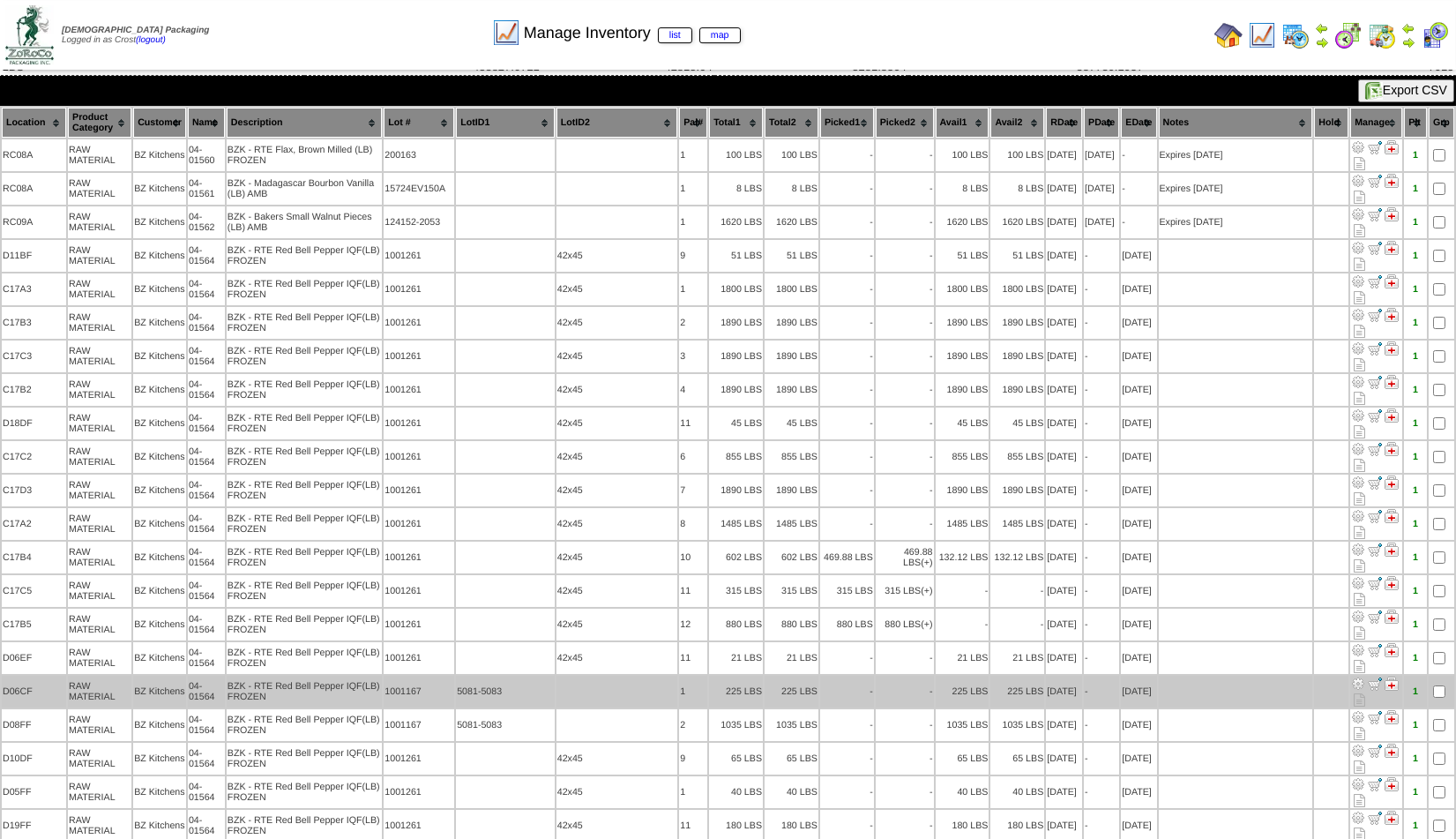
scroll to position [0, 0]
